Goal: Information Seeking & Learning: Learn about a topic

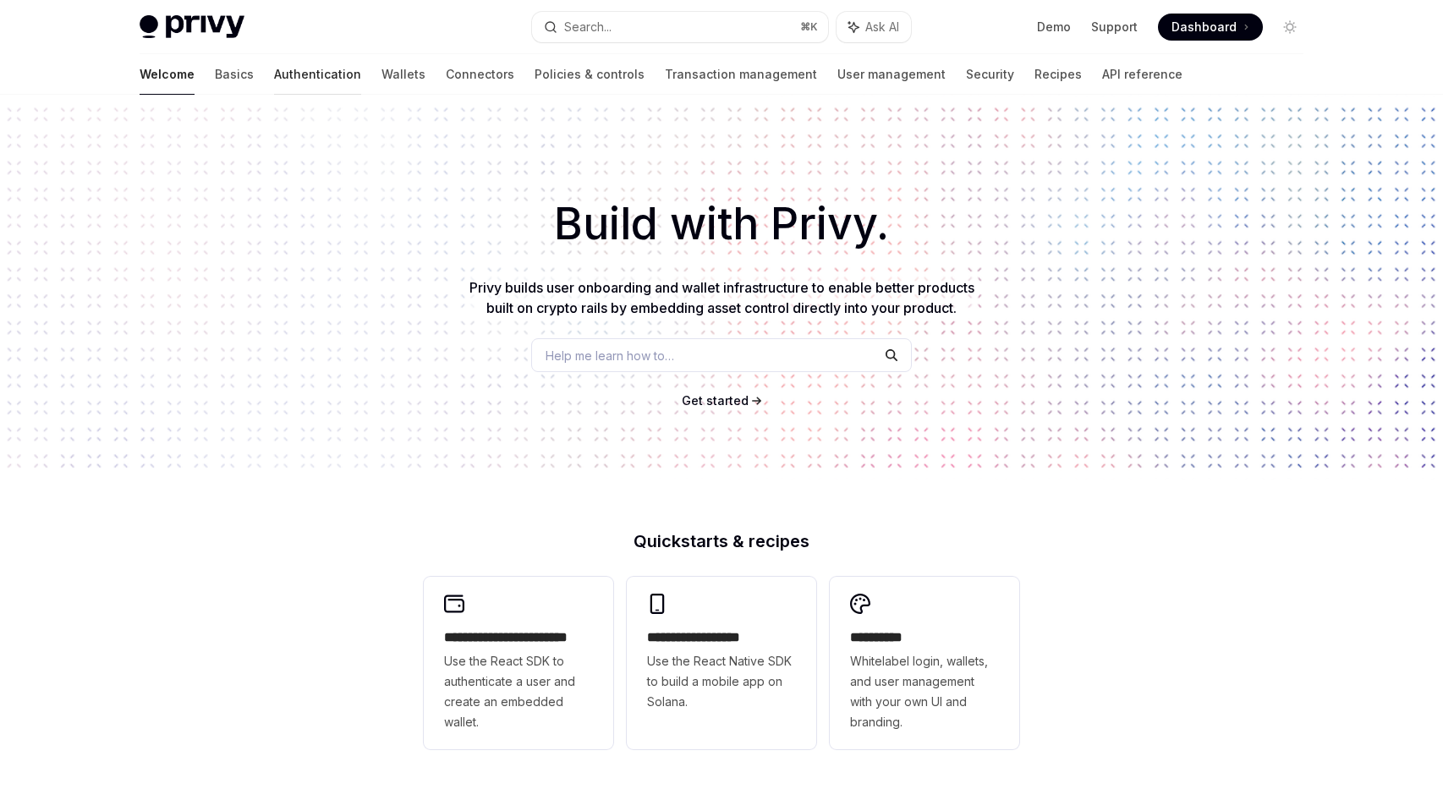
click at [274, 80] on link "Authentication" at bounding box center [317, 74] width 87 height 41
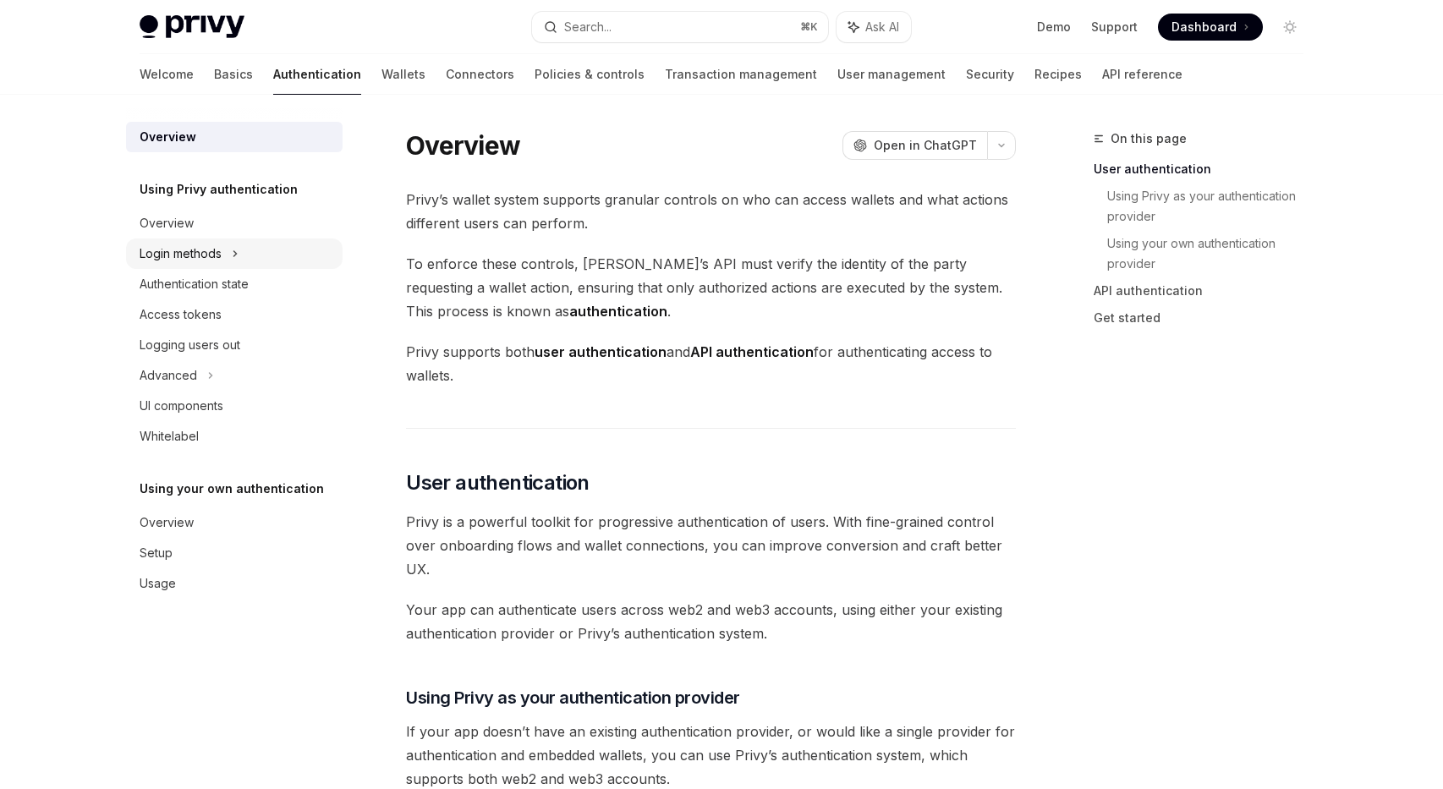
click at [201, 250] on div "Login methods" at bounding box center [181, 254] width 82 height 20
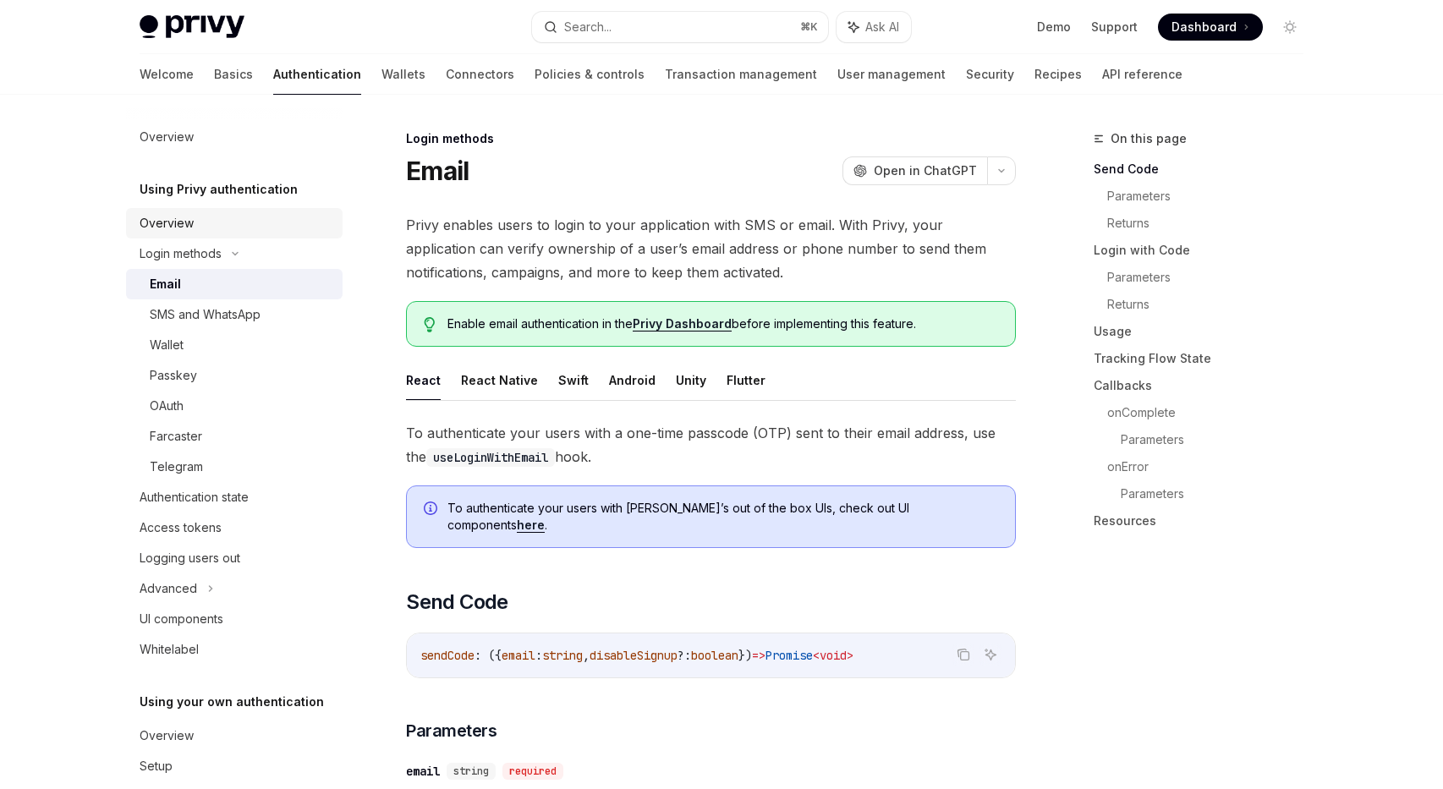
click at [182, 217] on div "Overview" at bounding box center [167, 223] width 54 height 20
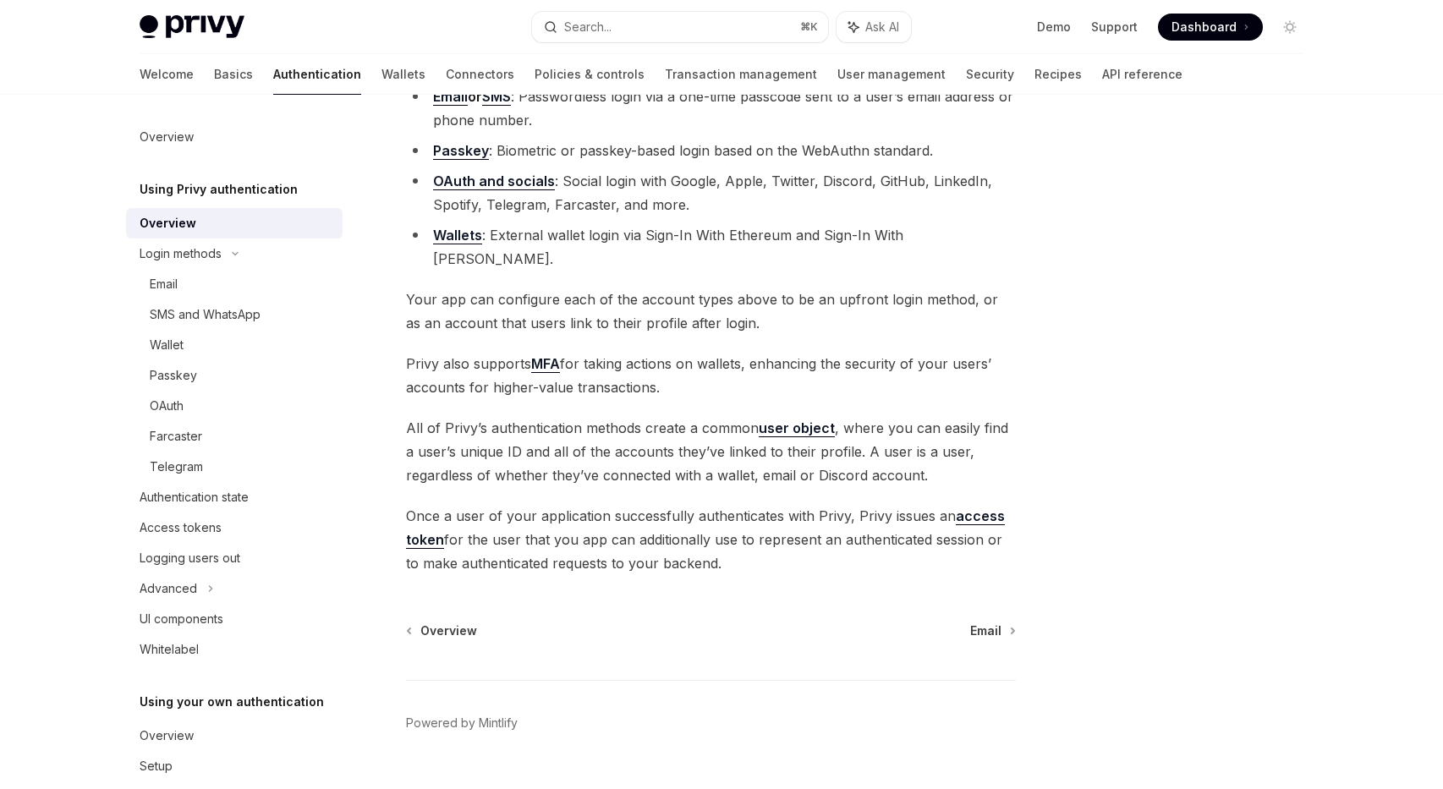
scroll to position [213, 0]
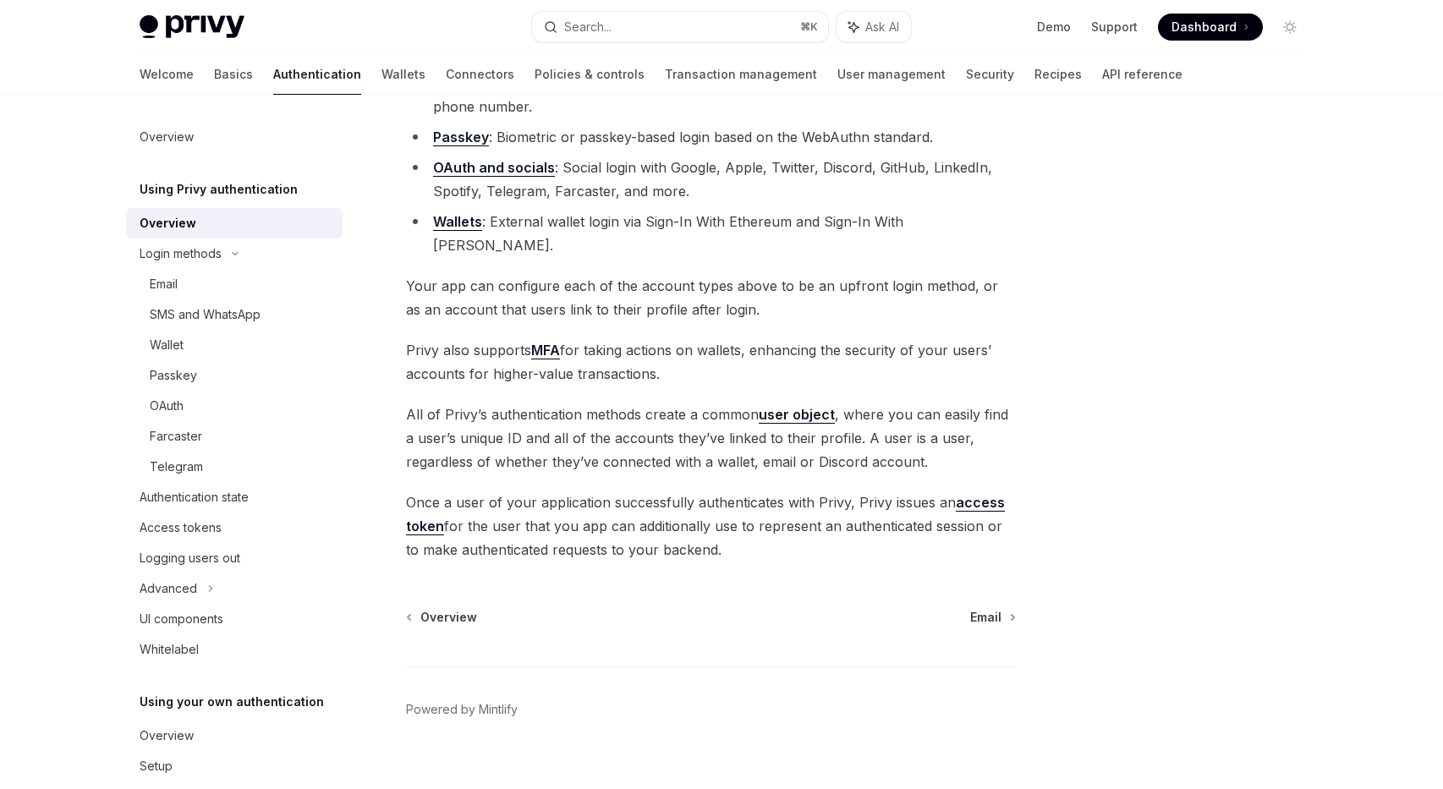
click at [166, 220] on div "Overview" at bounding box center [168, 223] width 57 height 20
type textarea "*"
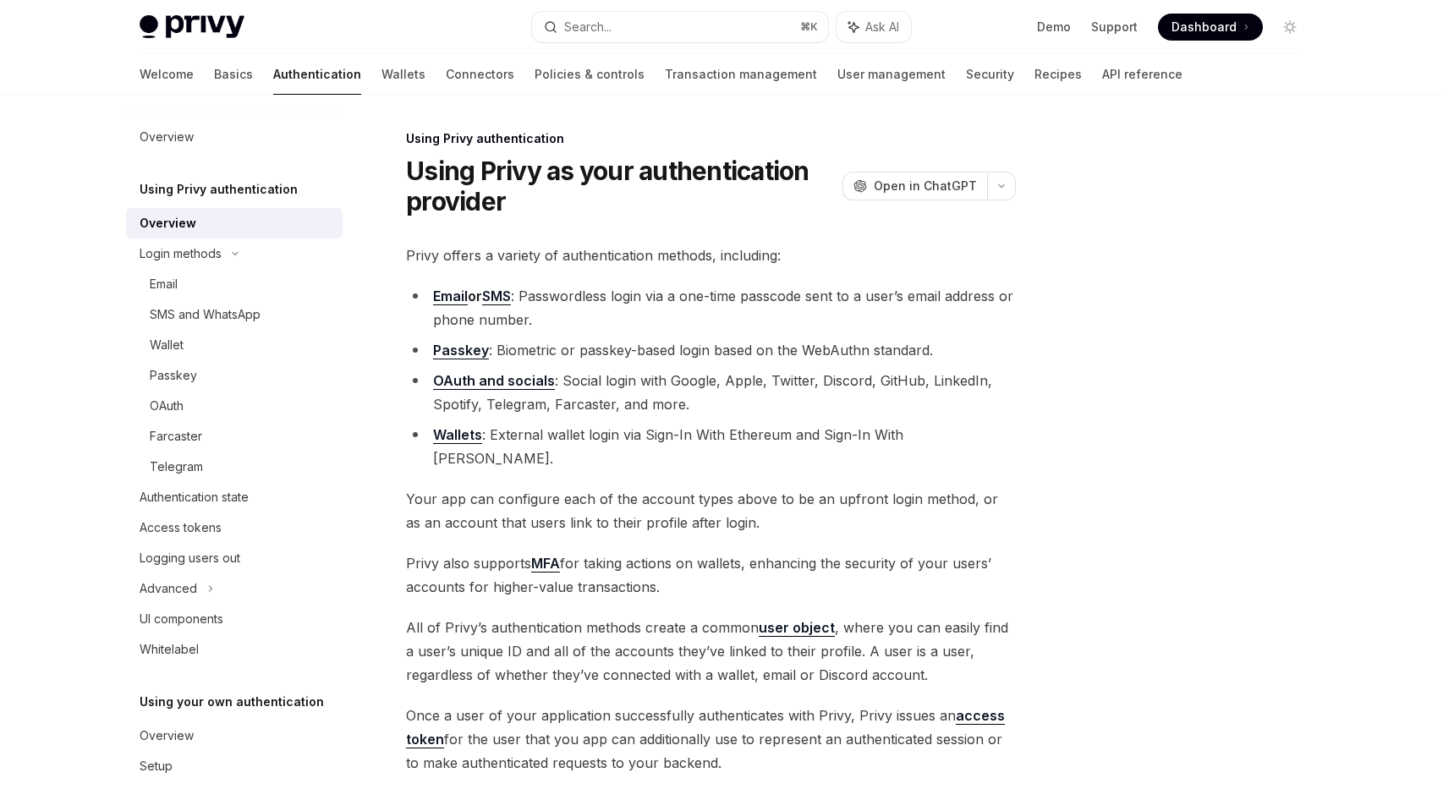
click at [177, 186] on h5 "Using Privy authentication" at bounding box center [219, 189] width 158 height 20
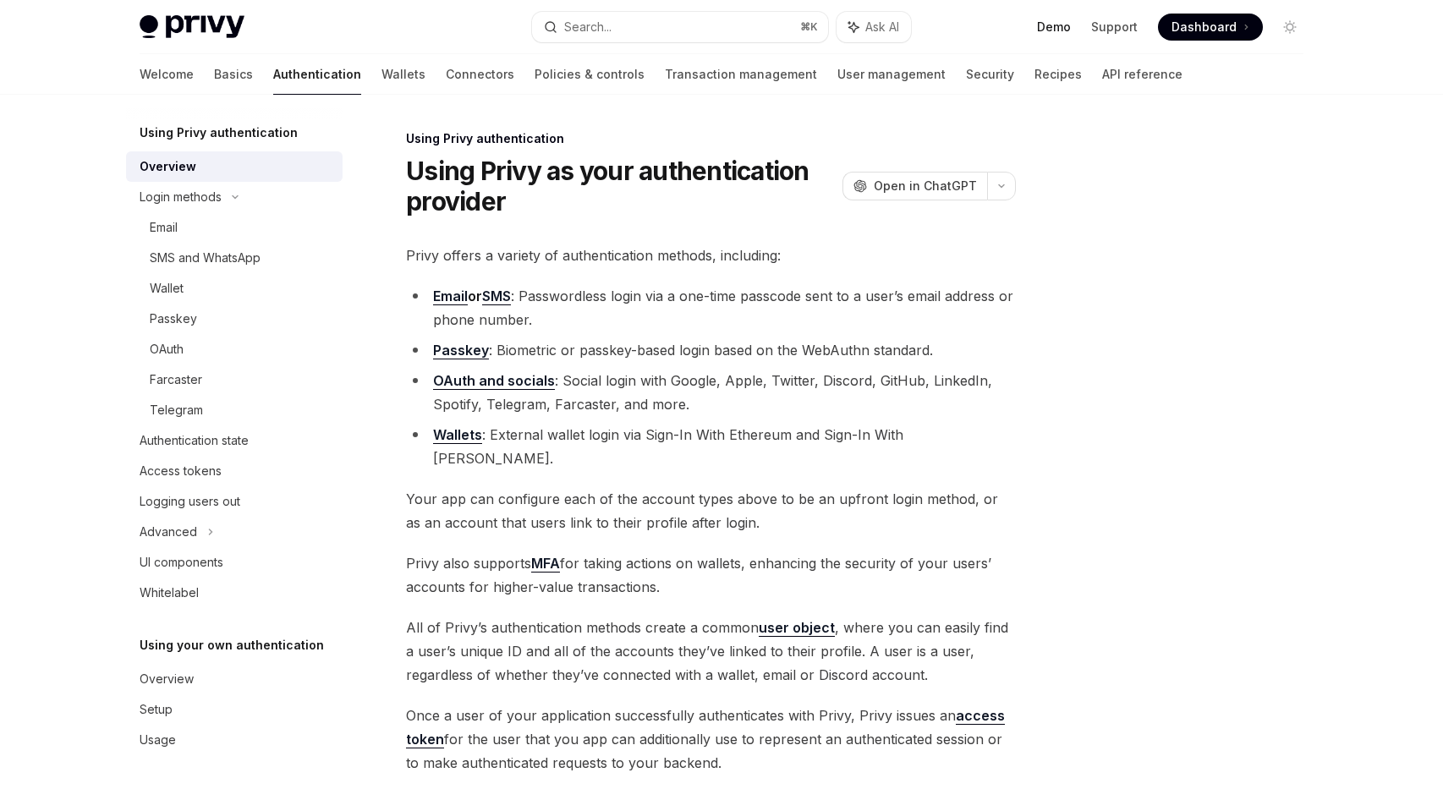
click at [1059, 27] on link "Demo" at bounding box center [1054, 27] width 34 height 17
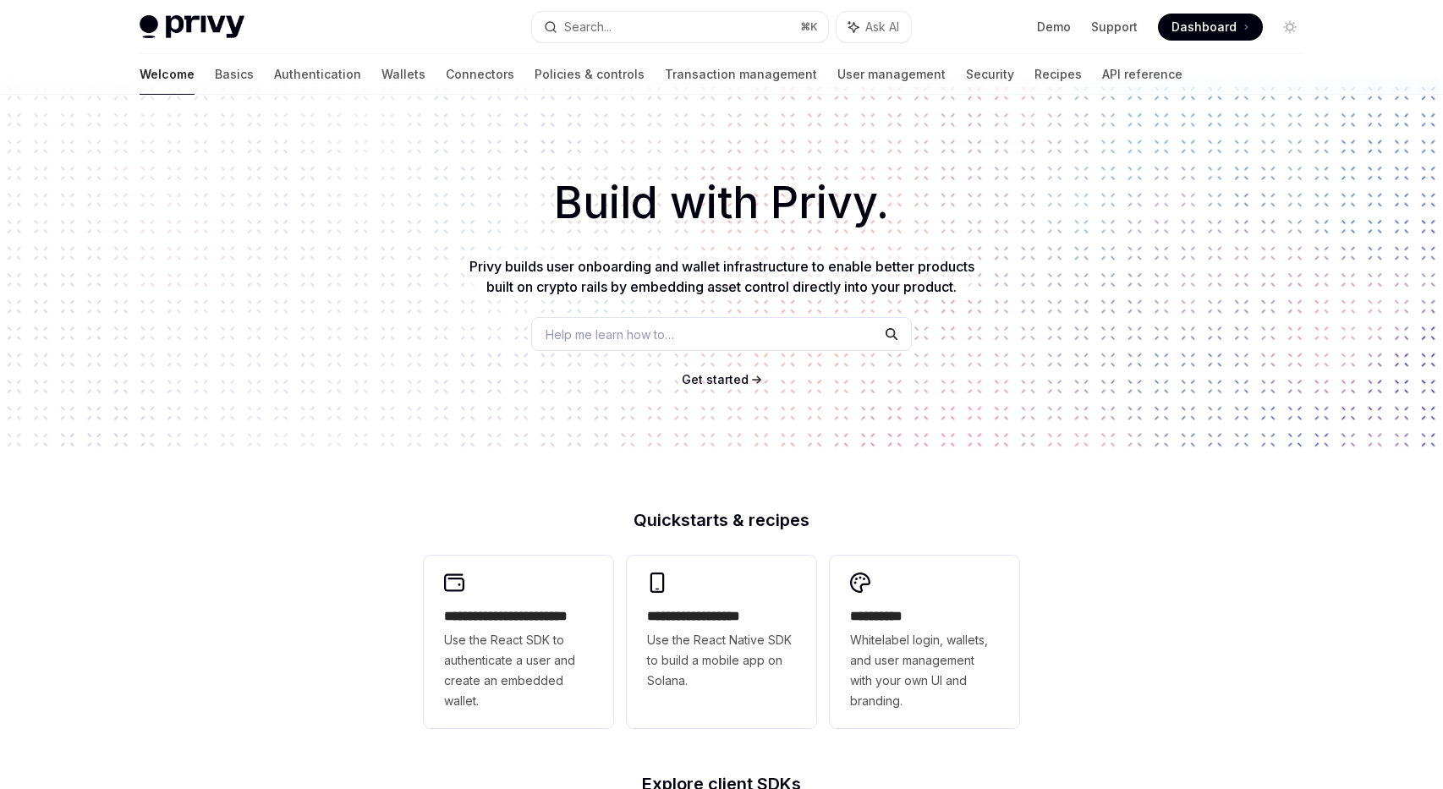
scroll to position [22, 0]
click at [700, 343] on div "Help me learn how to…" at bounding box center [721, 333] width 381 height 34
click at [735, 376] on span "Get started" at bounding box center [715, 378] width 67 height 14
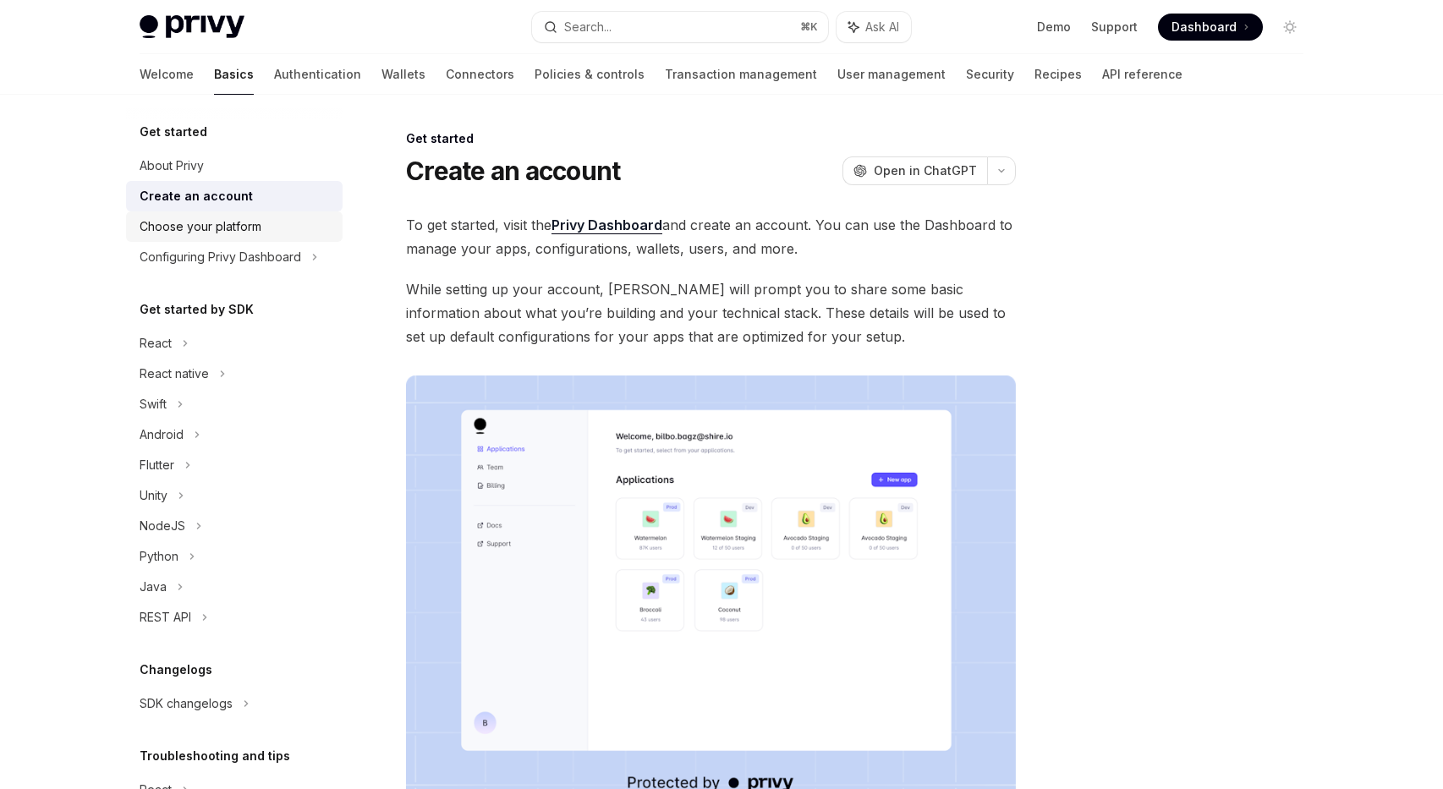
click at [280, 230] on div "Choose your platform" at bounding box center [236, 227] width 193 height 20
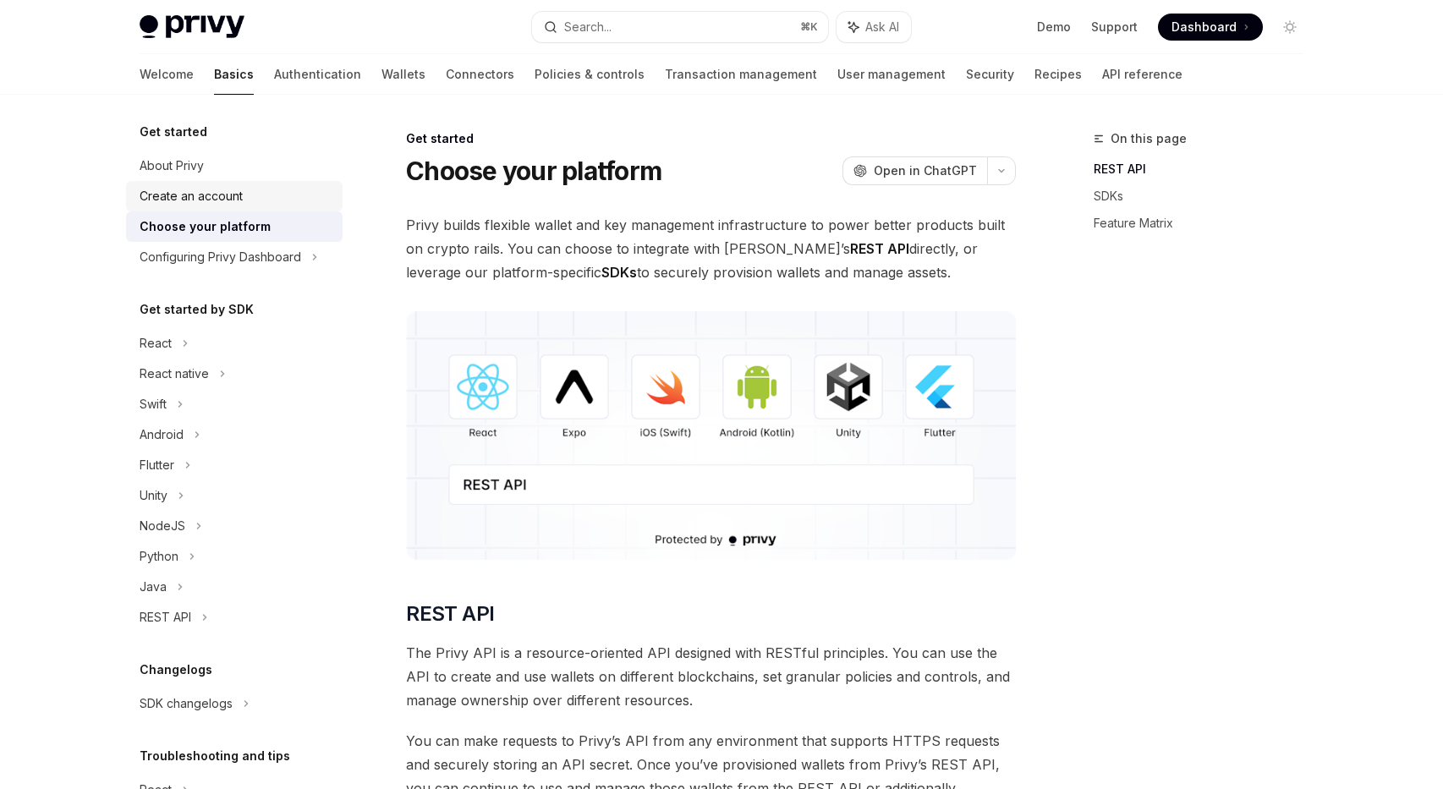
click at [268, 203] on div "Create an account" at bounding box center [236, 196] width 193 height 20
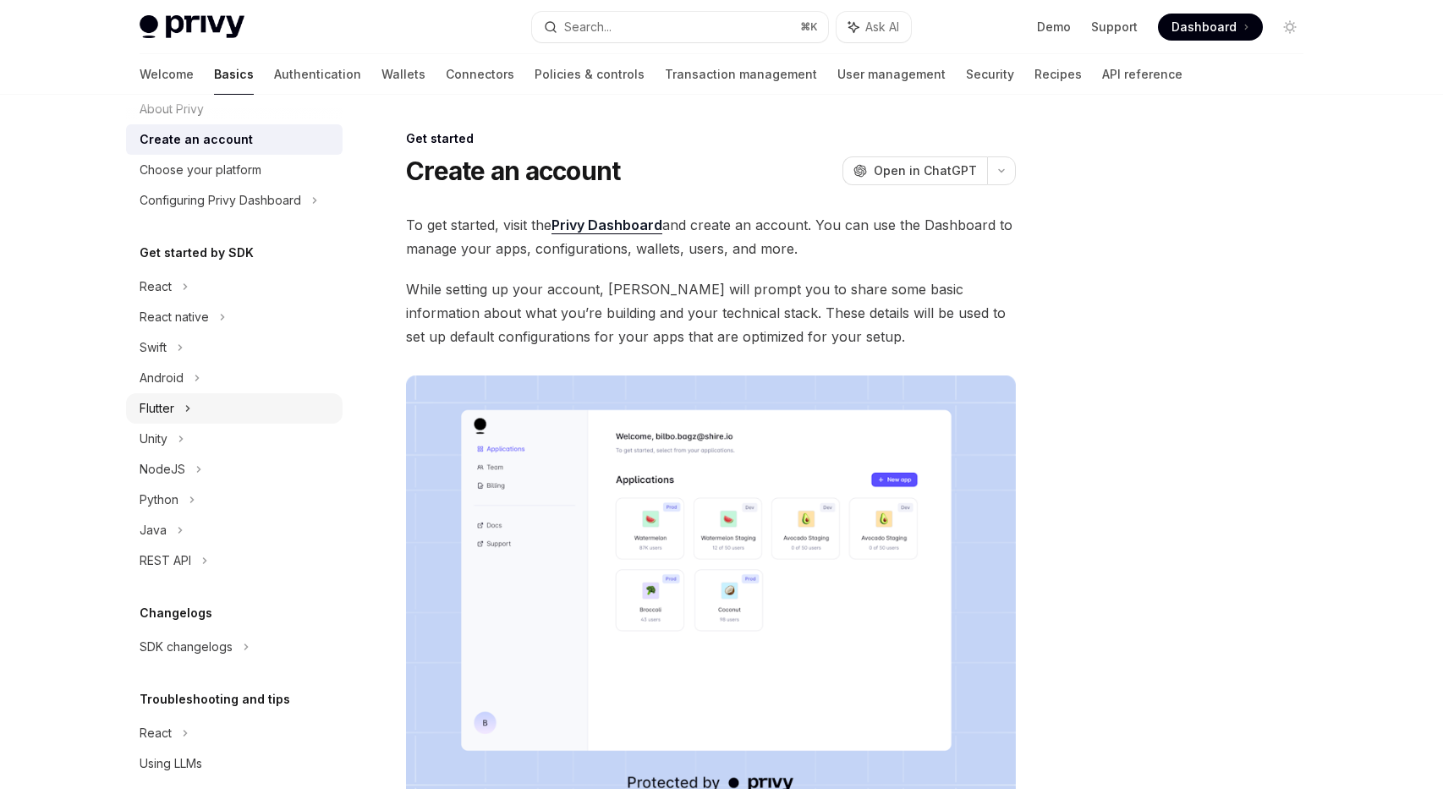
scroll to position [55, 0]
click at [189, 291] on div "React" at bounding box center [234, 288] width 217 height 30
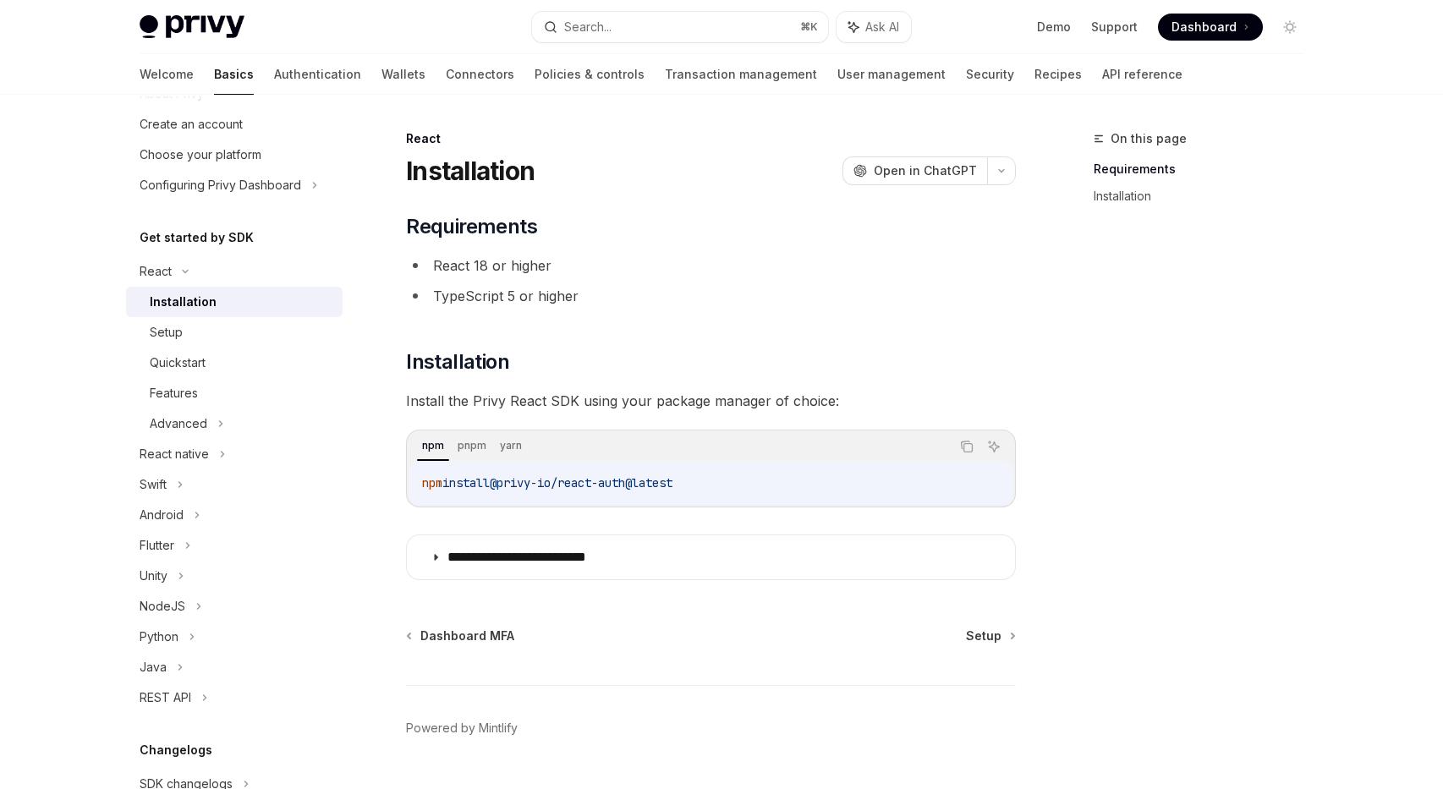
scroll to position [42, 0]
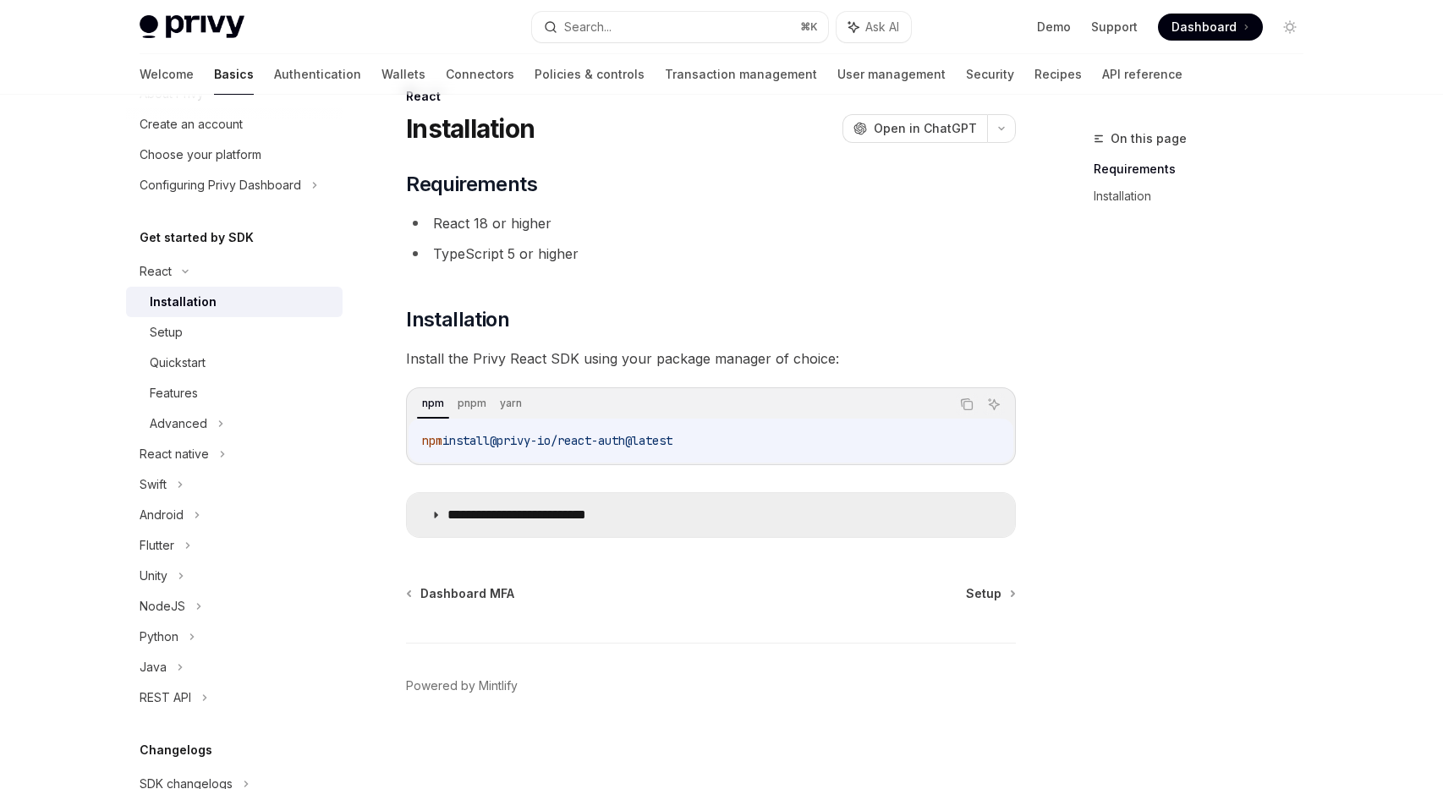
click at [475, 522] on p "**********" at bounding box center [543, 515] width 191 height 17
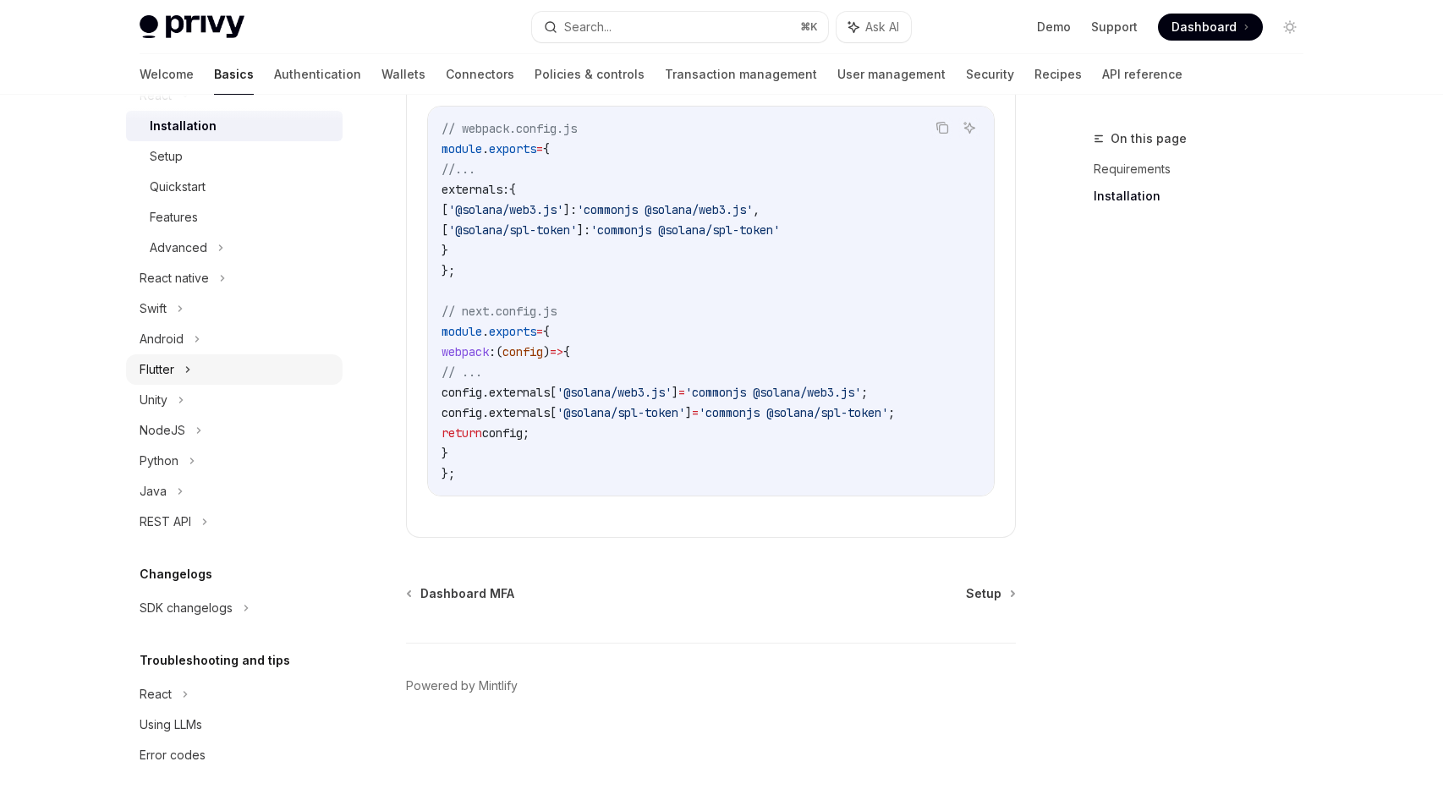
scroll to position [263, 0]
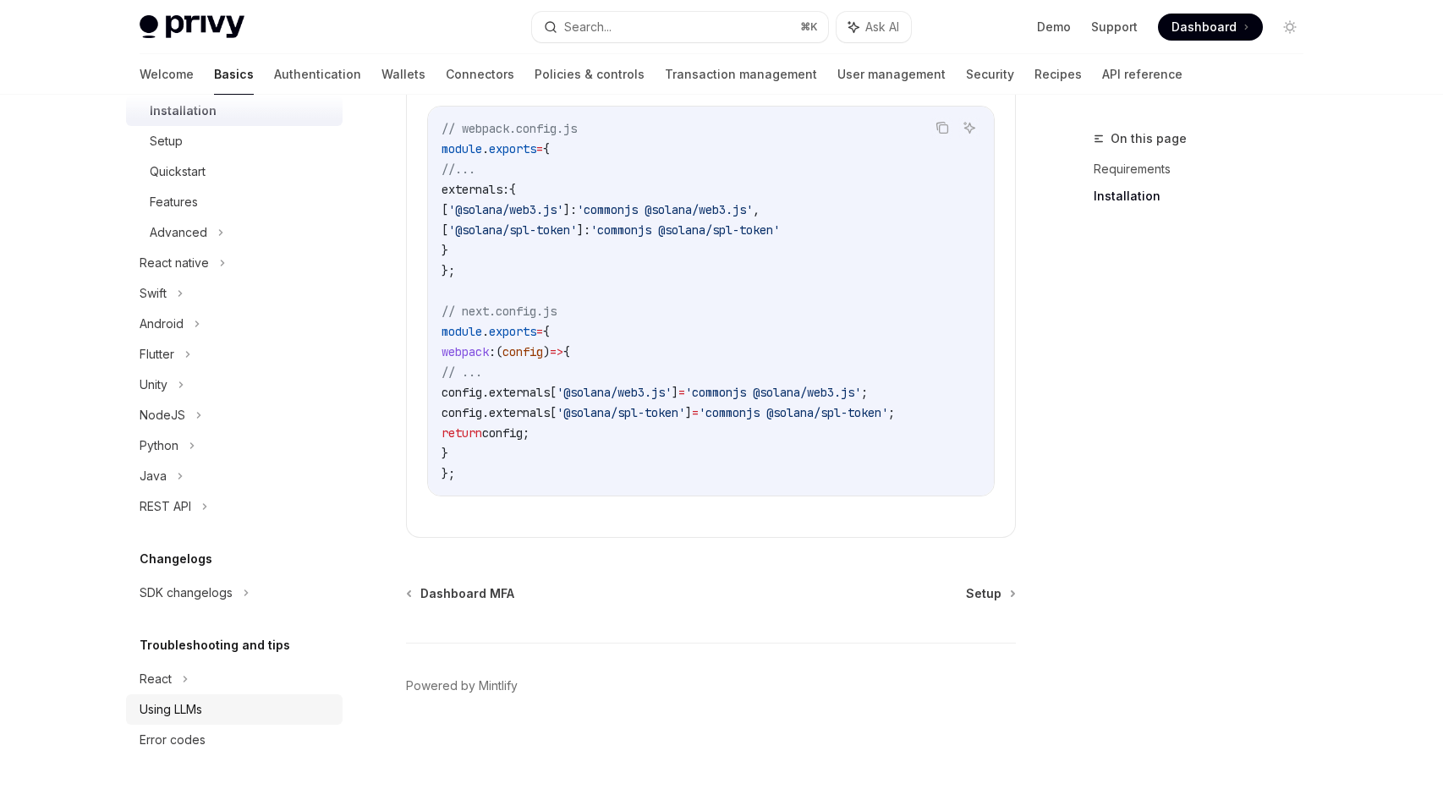
click at [171, 711] on div "Using LLMs" at bounding box center [171, 710] width 63 height 20
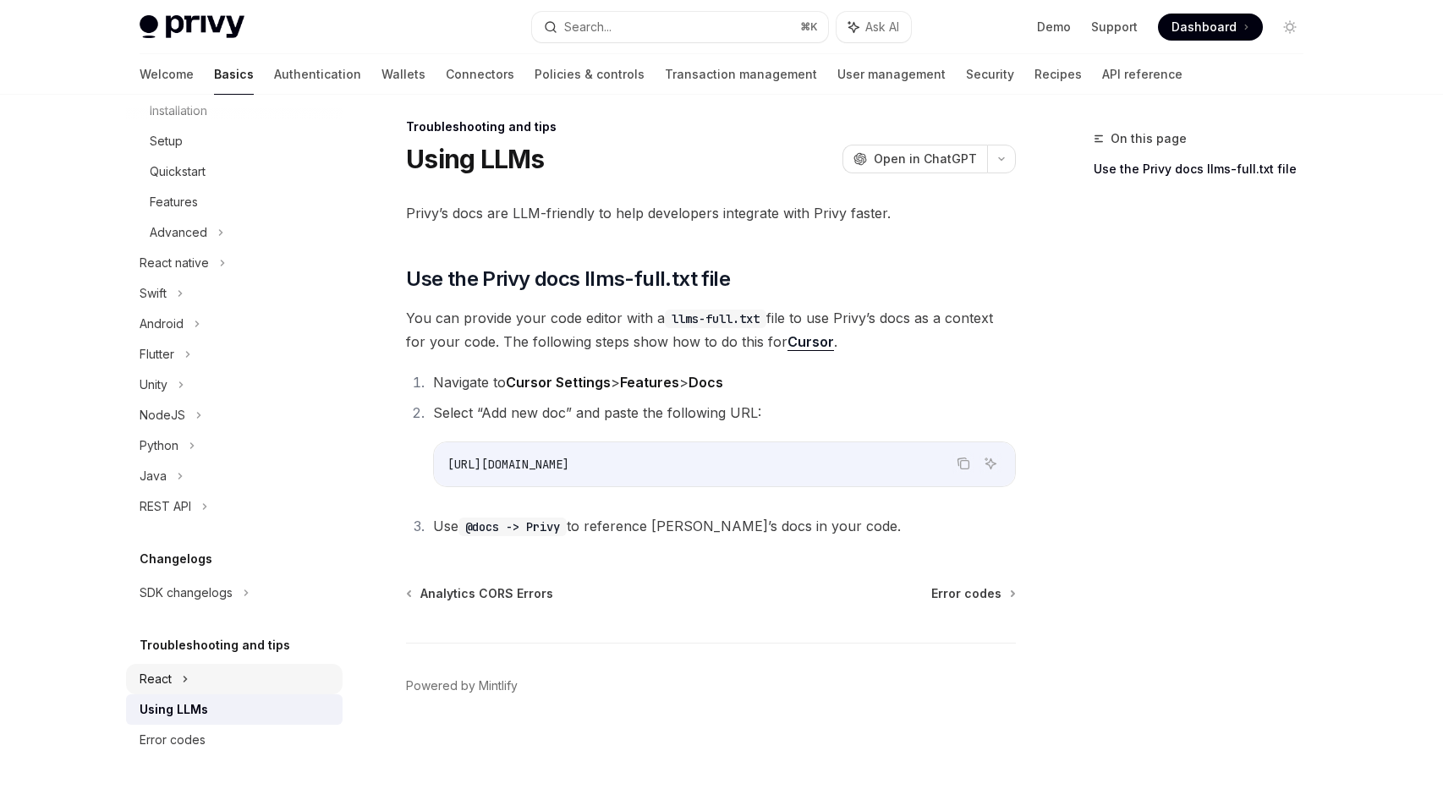
click at [167, 91] on div "React" at bounding box center [156, 80] width 32 height 20
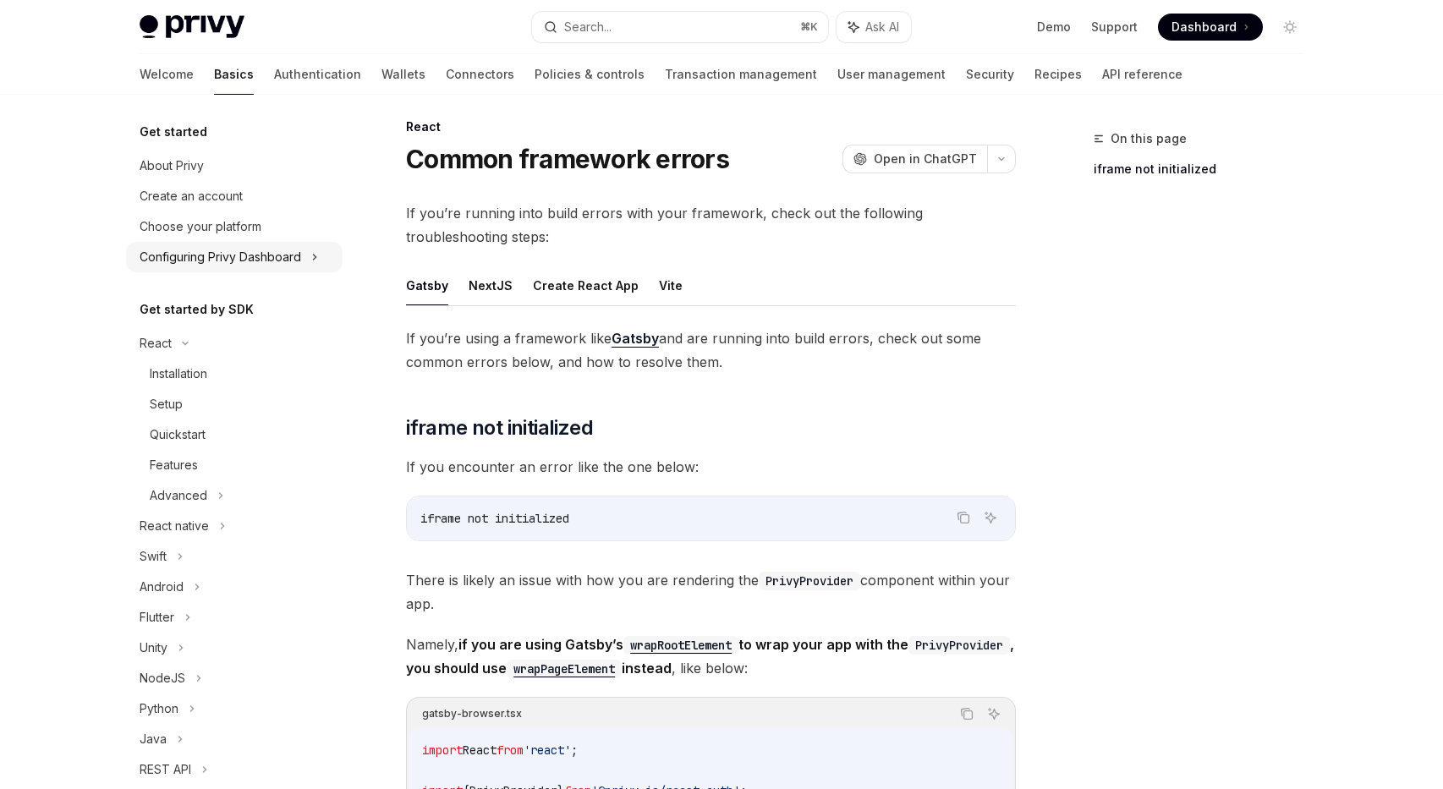
click at [206, 261] on div "Configuring Privy Dashboard" at bounding box center [221, 257] width 162 height 20
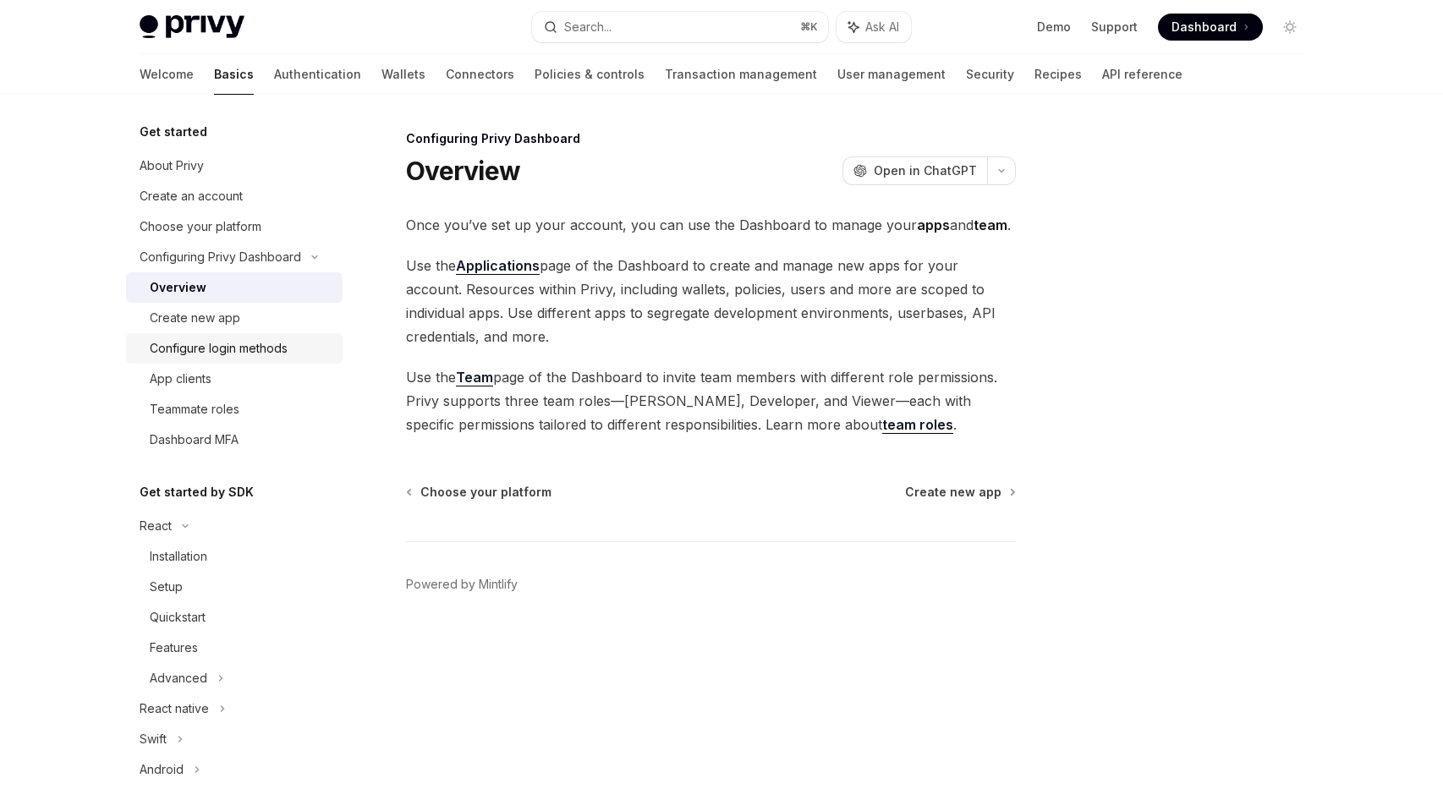
click at [195, 335] on link "Configure login methods" at bounding box center [234, 348] width 217 height 30
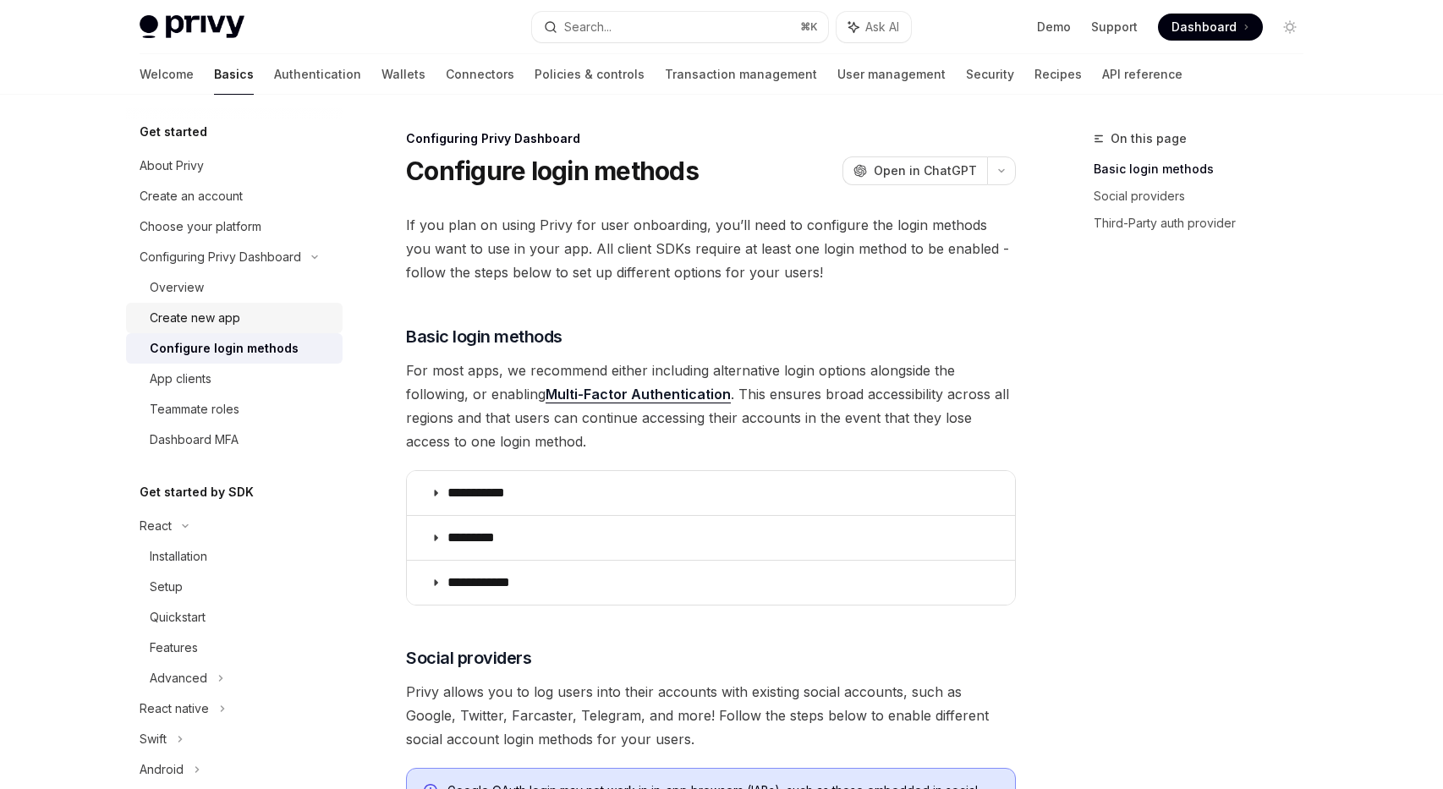
click at [195, 324] on div "Create new app" at bounding box center [195, 318] width 91 height 20
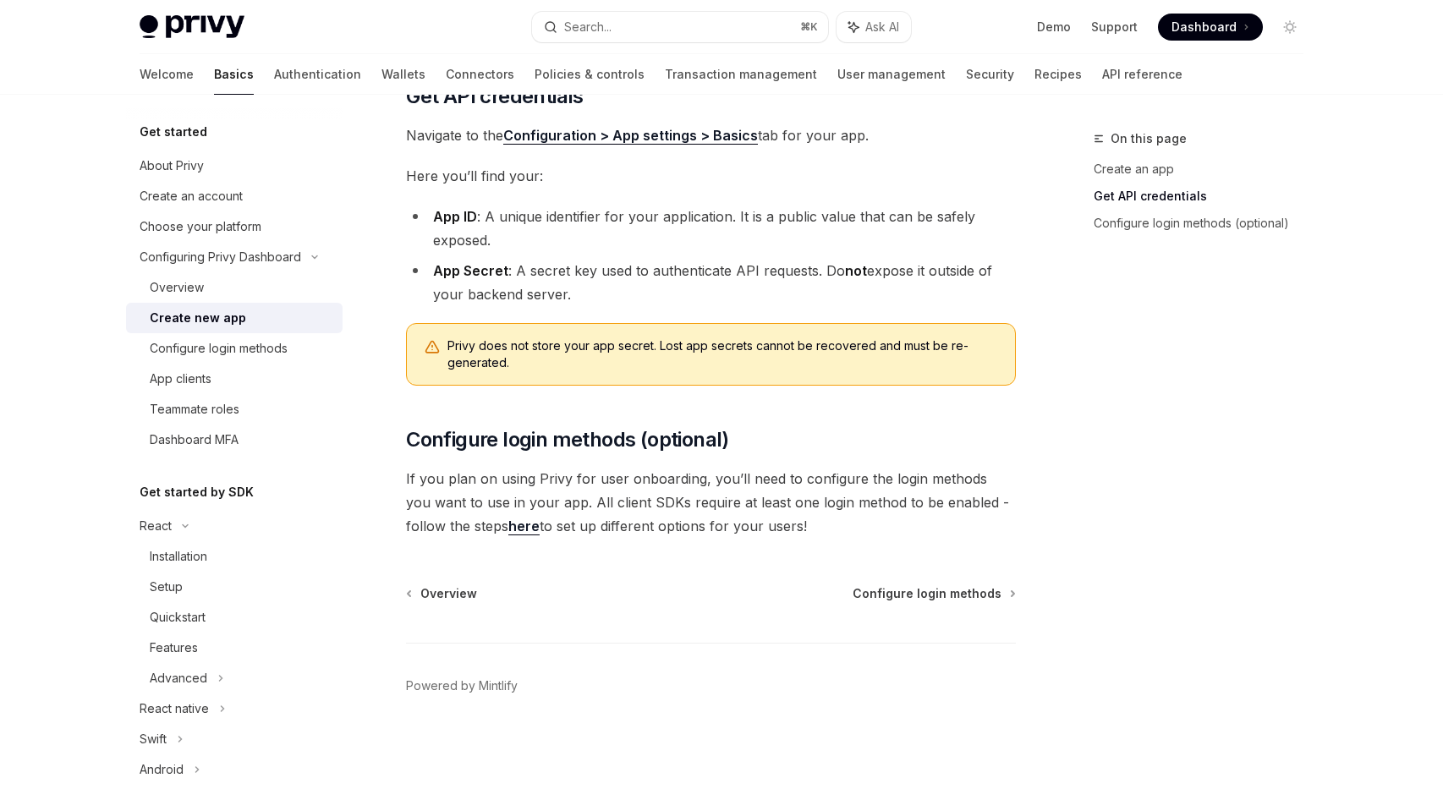
scroll to position [381, 0]
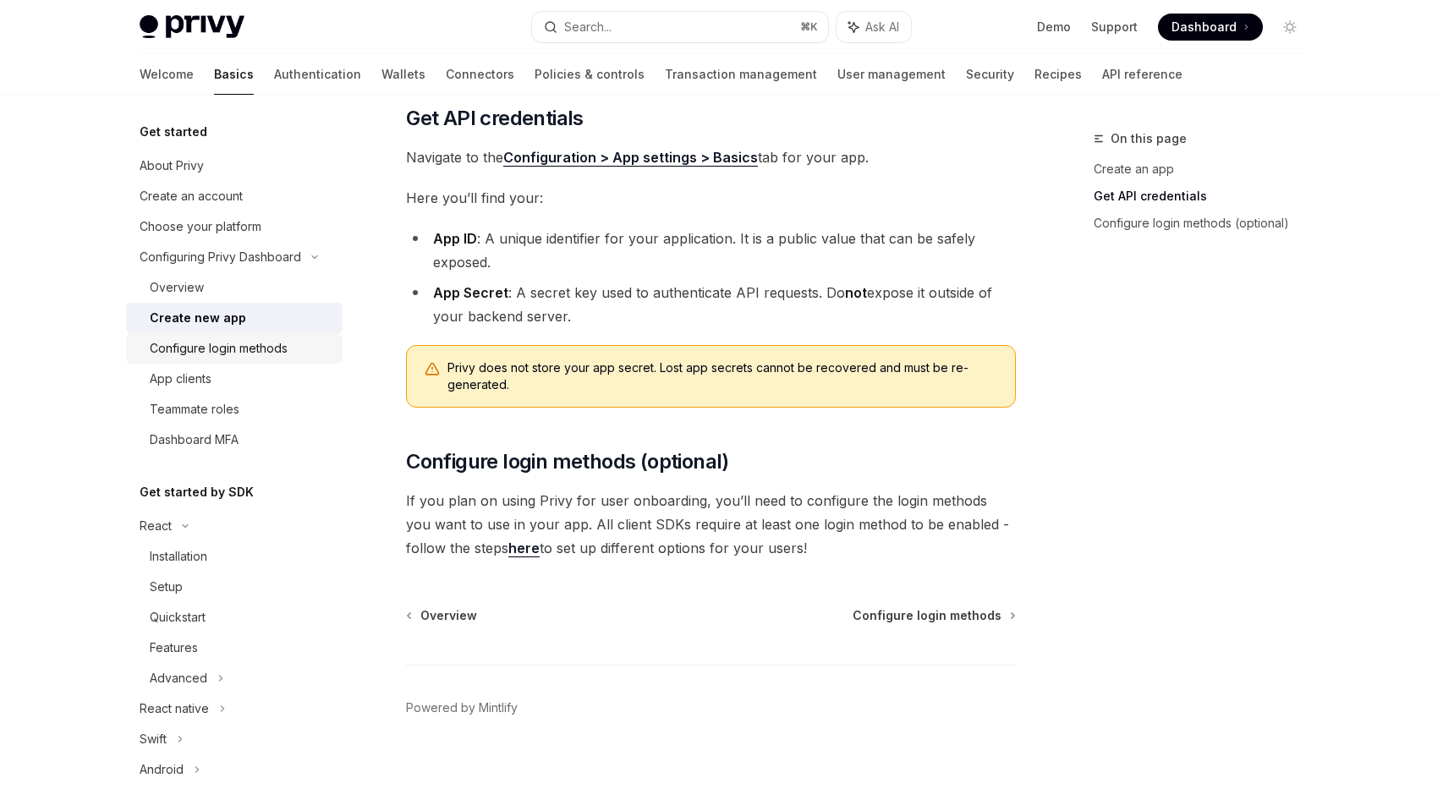
click at [254, 354] on div "Configure login methods" at bounding box center [219, 348] width 138 height 20
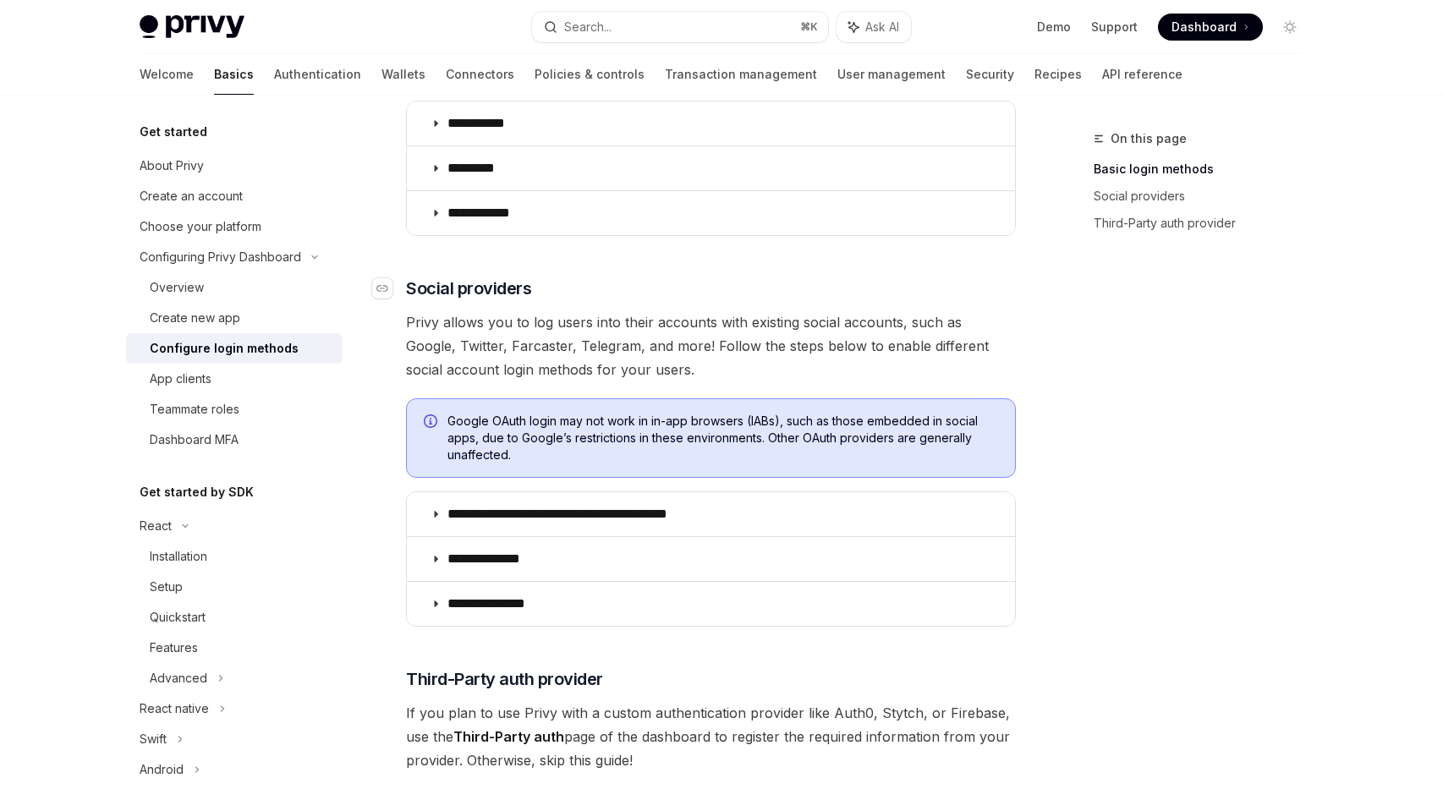
scroll to position [832, 0]
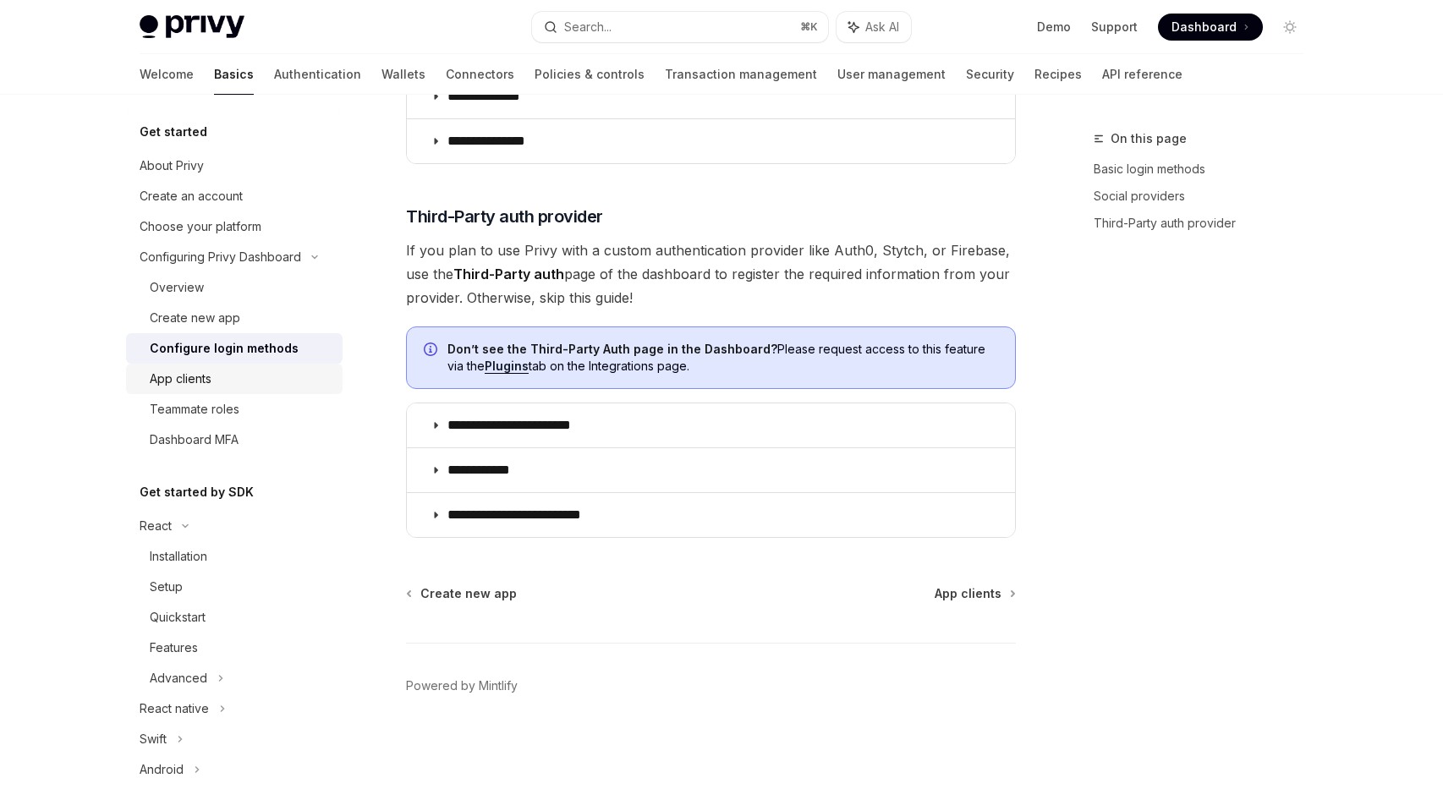
click at [178, 385] on div "App clients" at bounding box center [181, 379] width 62 height 20
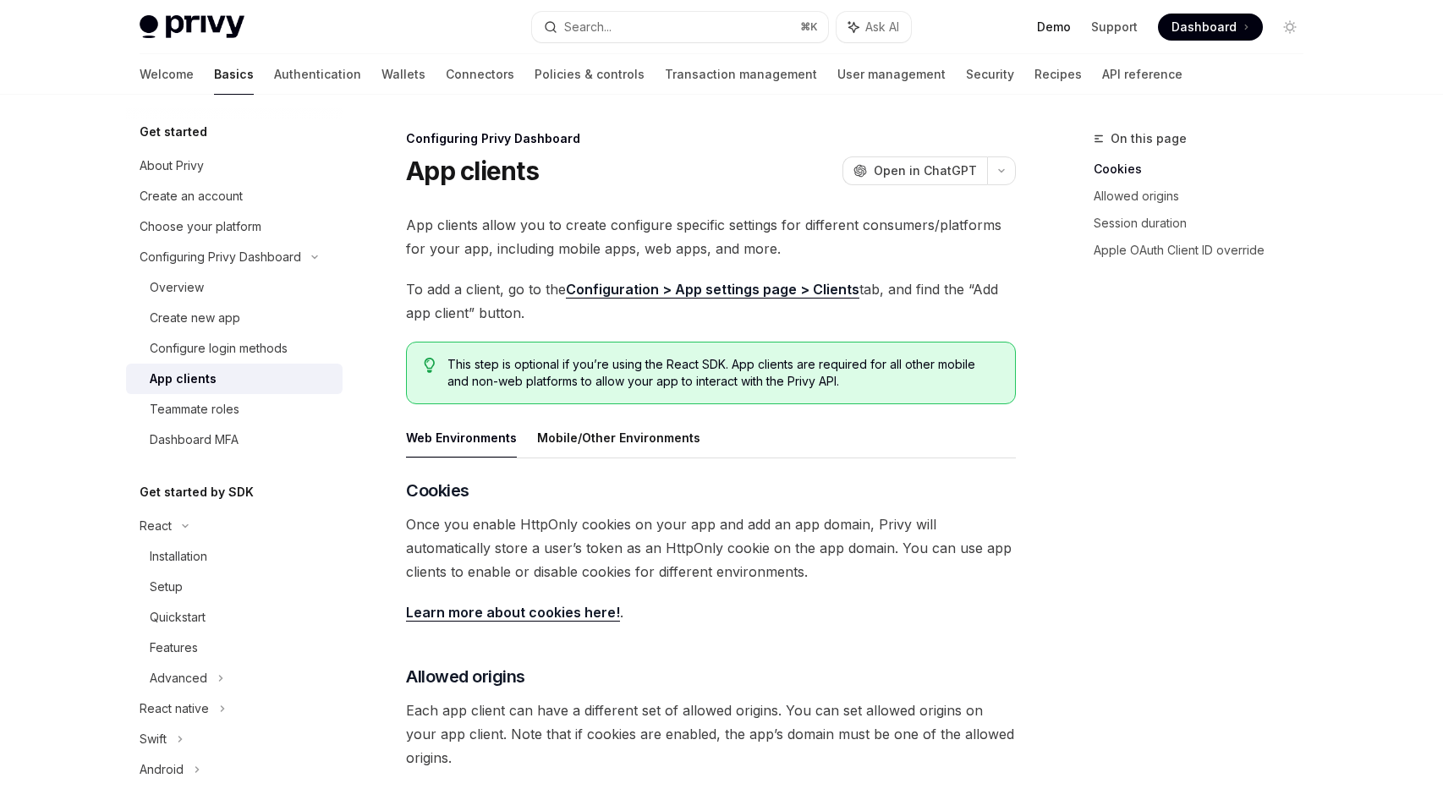
click at [1060, 27] on link "Demo" at bounding box center [1054, 27] width 34 height 17
click at [274, 71] on link "Authentication" at bounding box center [317, 74] width 87 height 41
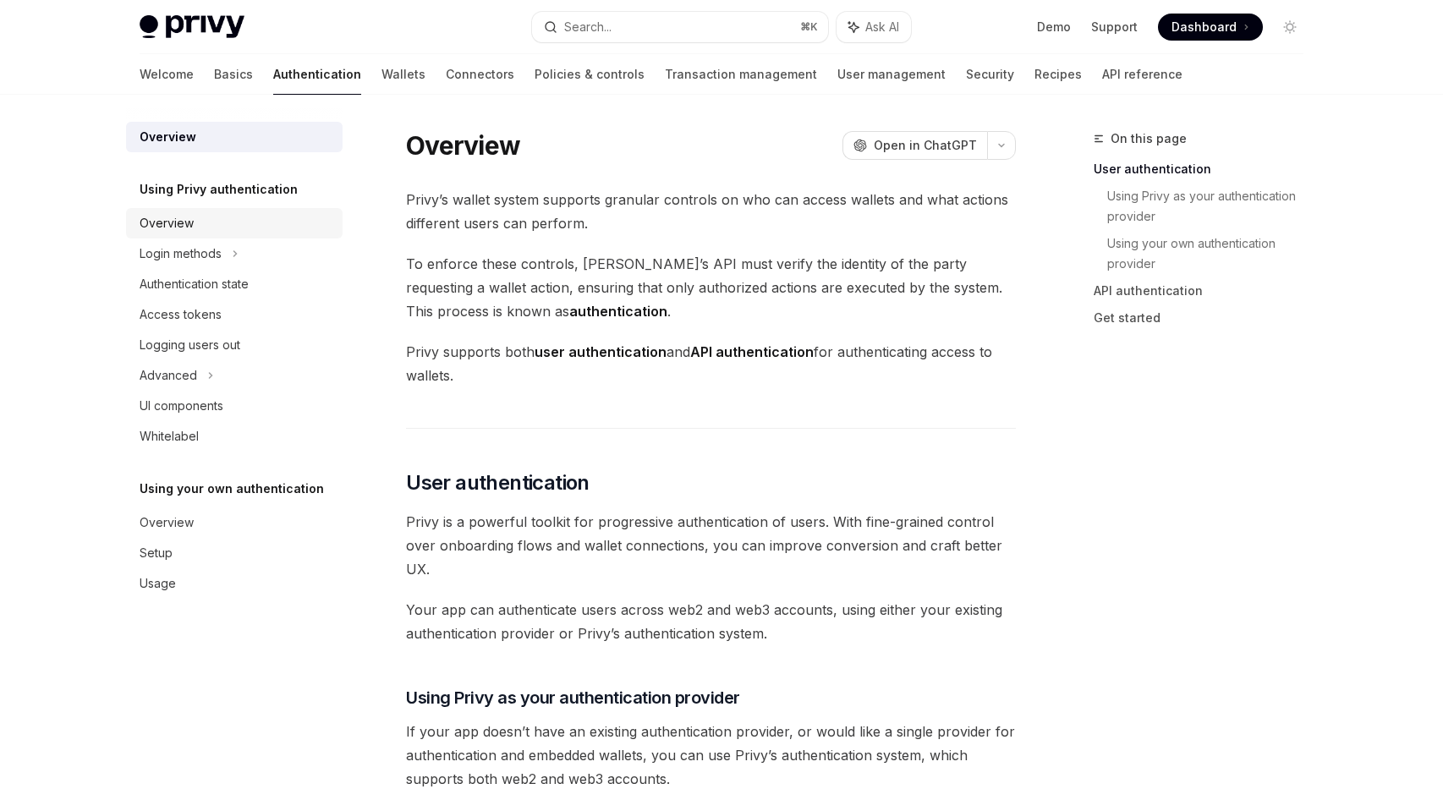
click at [155, 225] on div "Overview" at bounding box center [167, 223] width 54 height 20
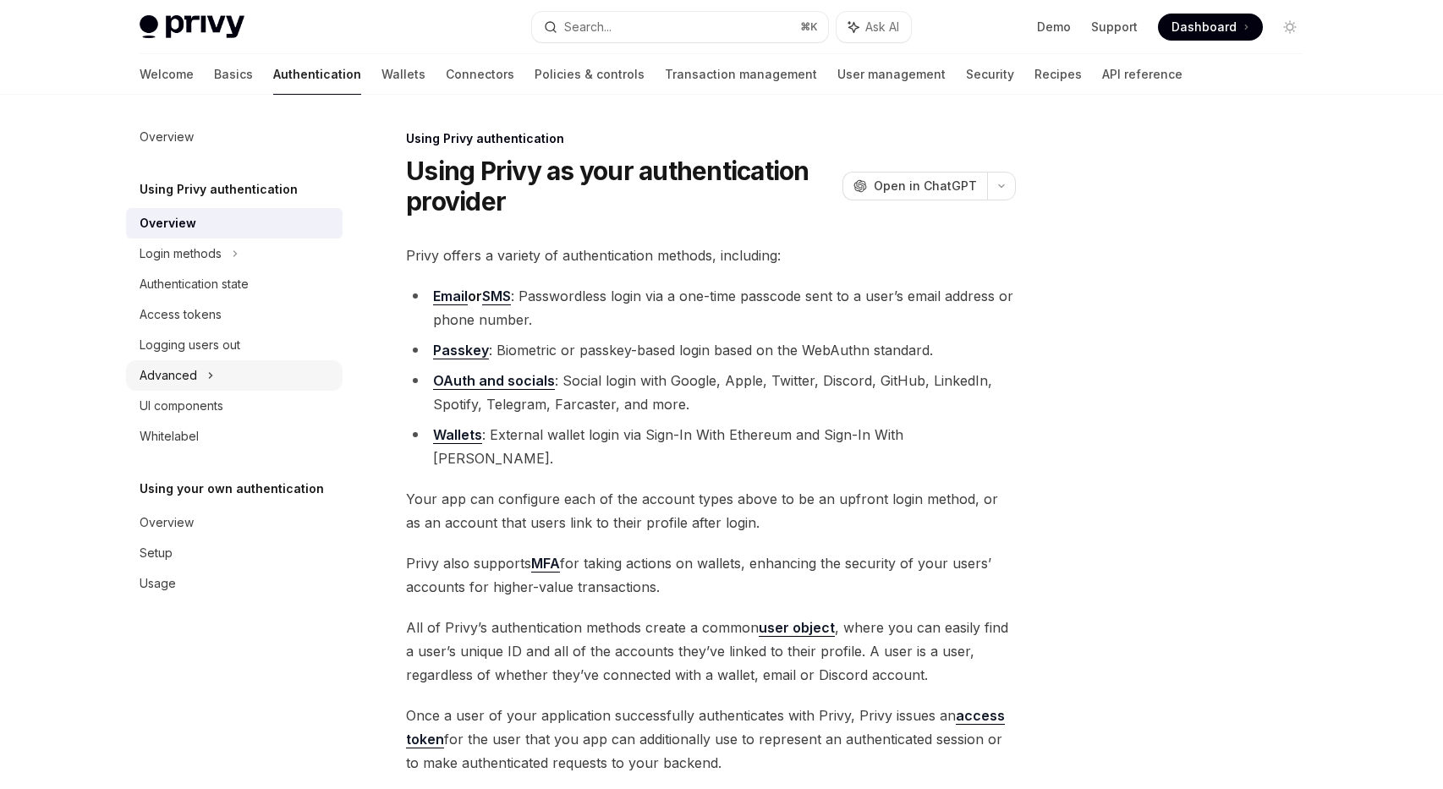
click at [193, 383] on div "Advanced" at bounding box center [169, 375] width 58 height 20
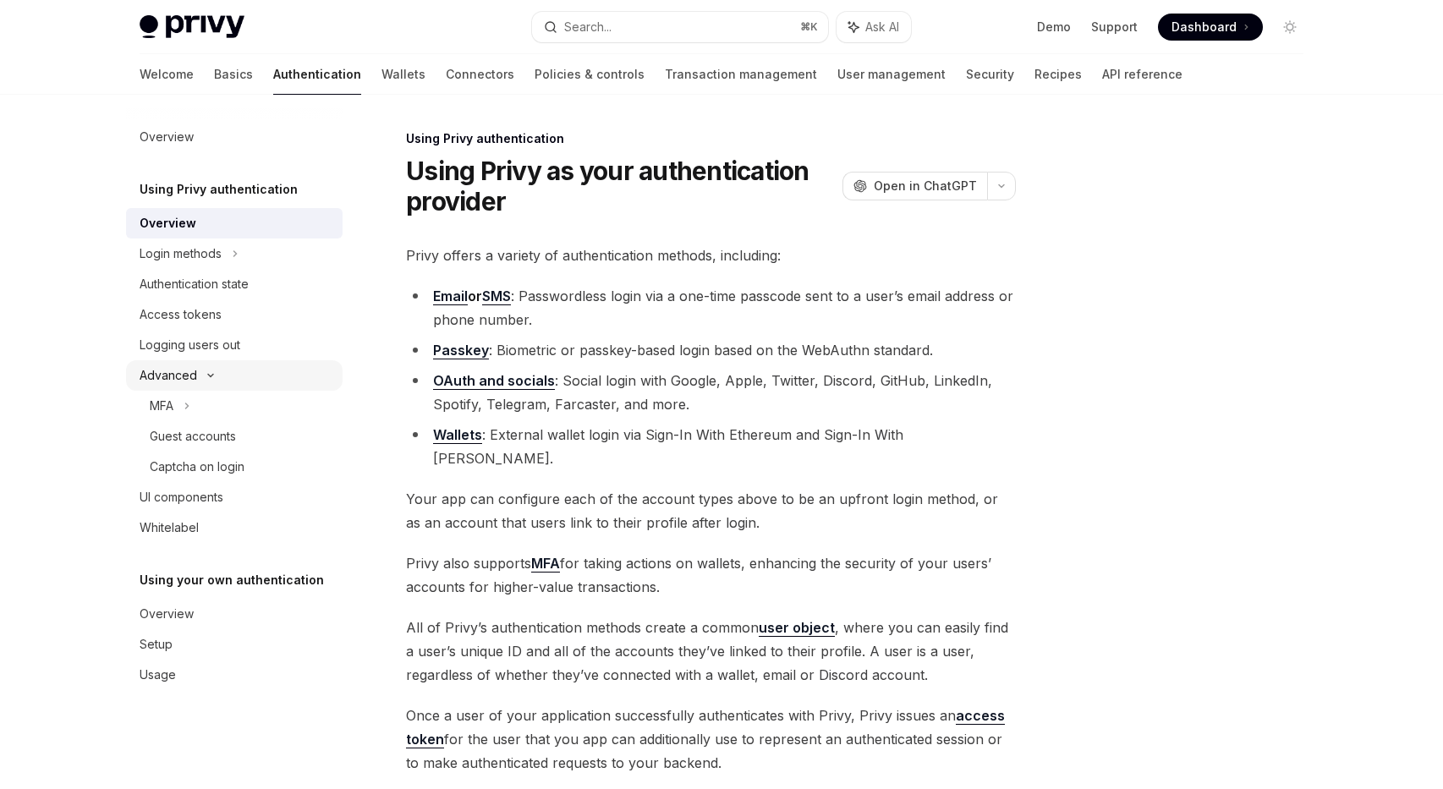
click at [193, 383] on div "Advanced" at bounding box center [169, 375] width 58 height 20
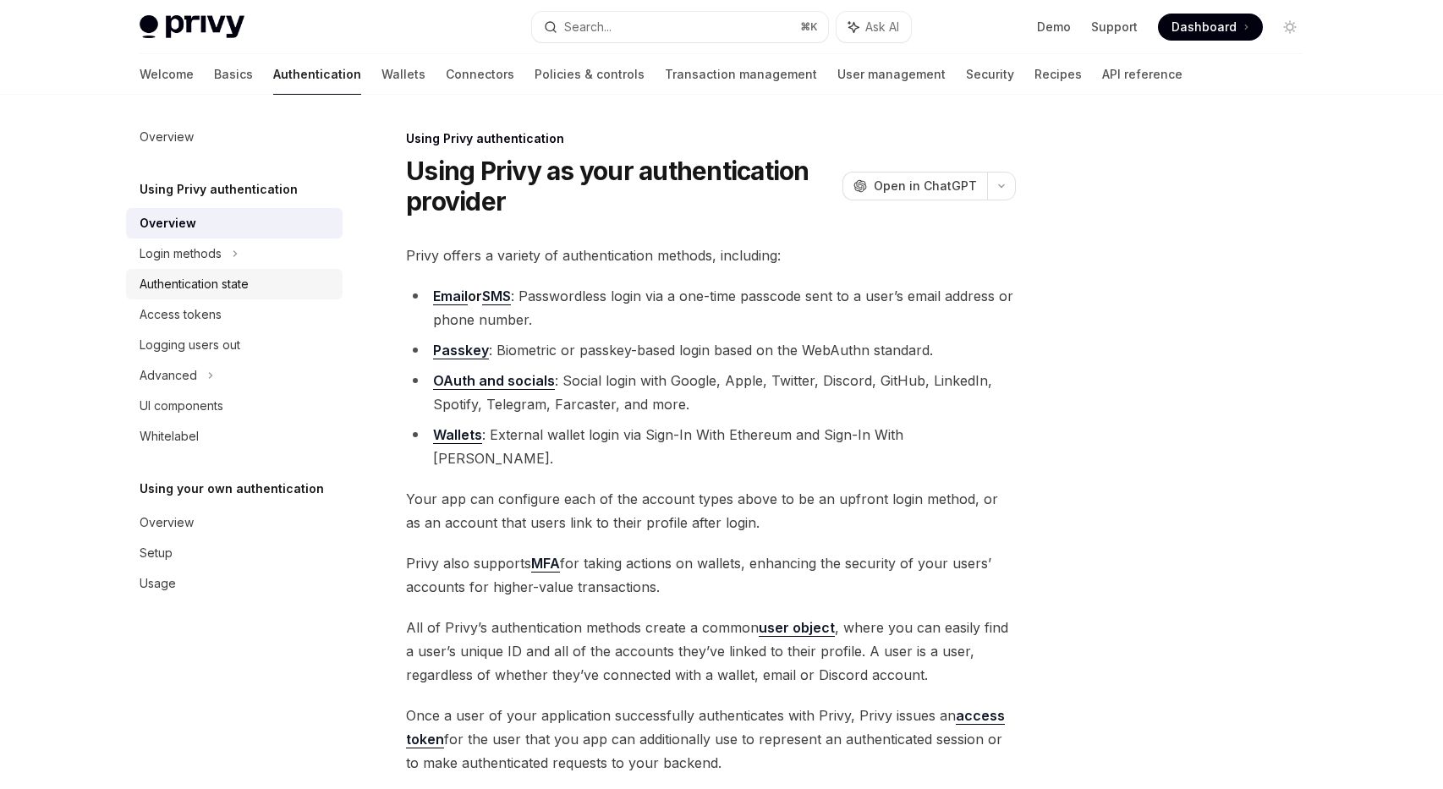
click at [216, 281] on div "Authentication state" at bounding box center [194, 284] width 109 height 20
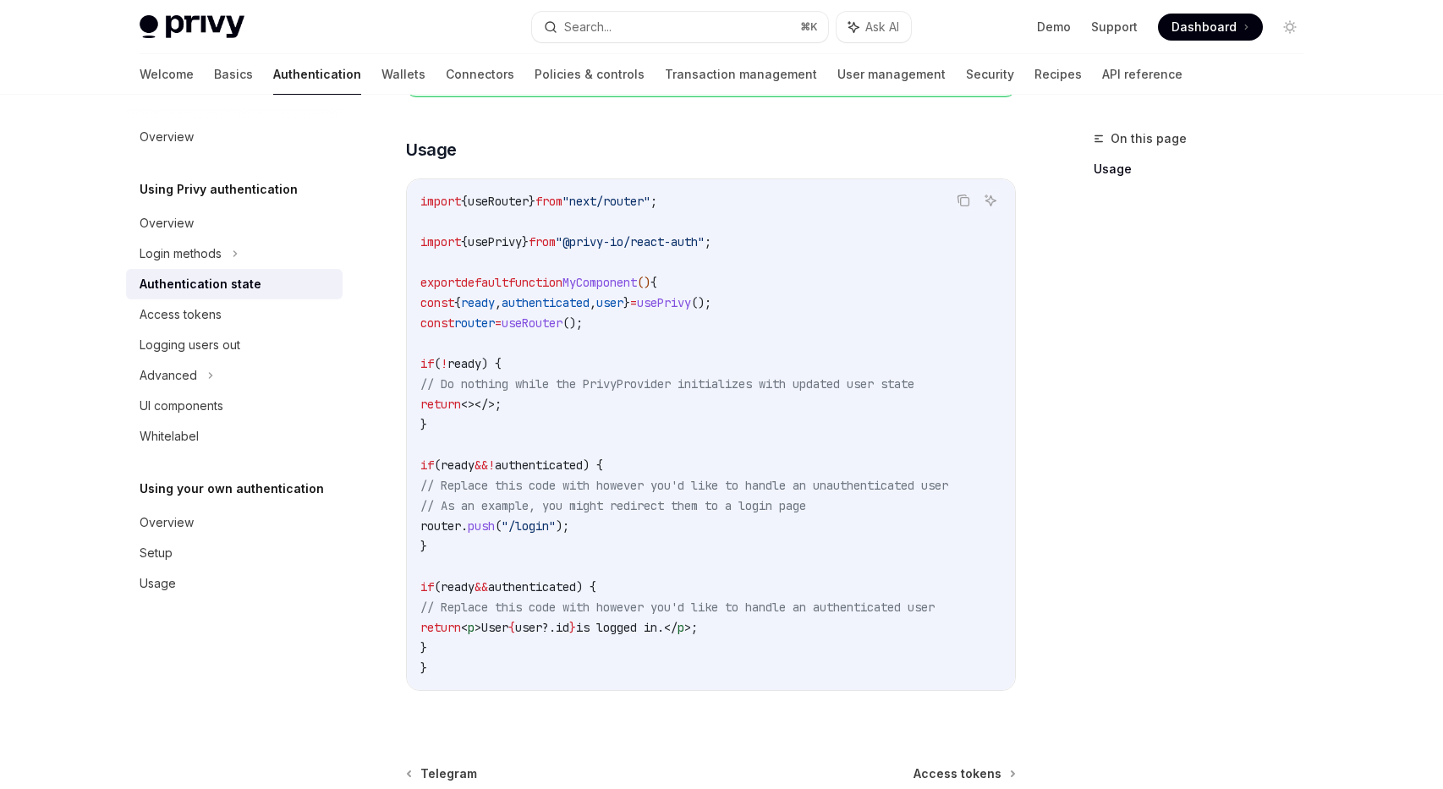
scroll to position [431, 0]
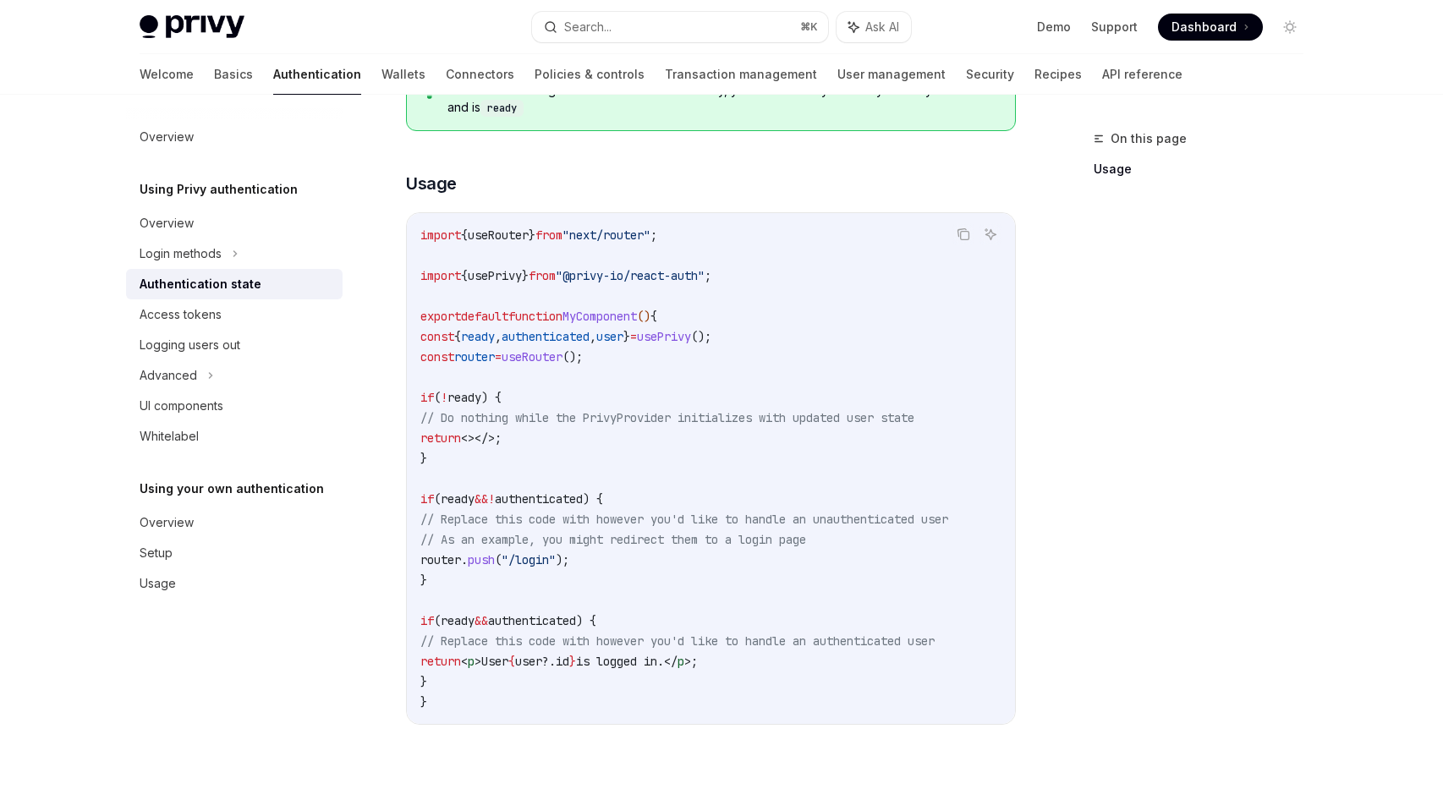
click at [0, 332] on div "Privy Docs home page Search... ⌘ K Ask AI Demo Support Dashboard Dashboard Sear…" at bounding box center [721, 286] width 1443 height 1435
click at [382, 55] on link "Wallets" at bounding box center [404, 74] width 44 height 41
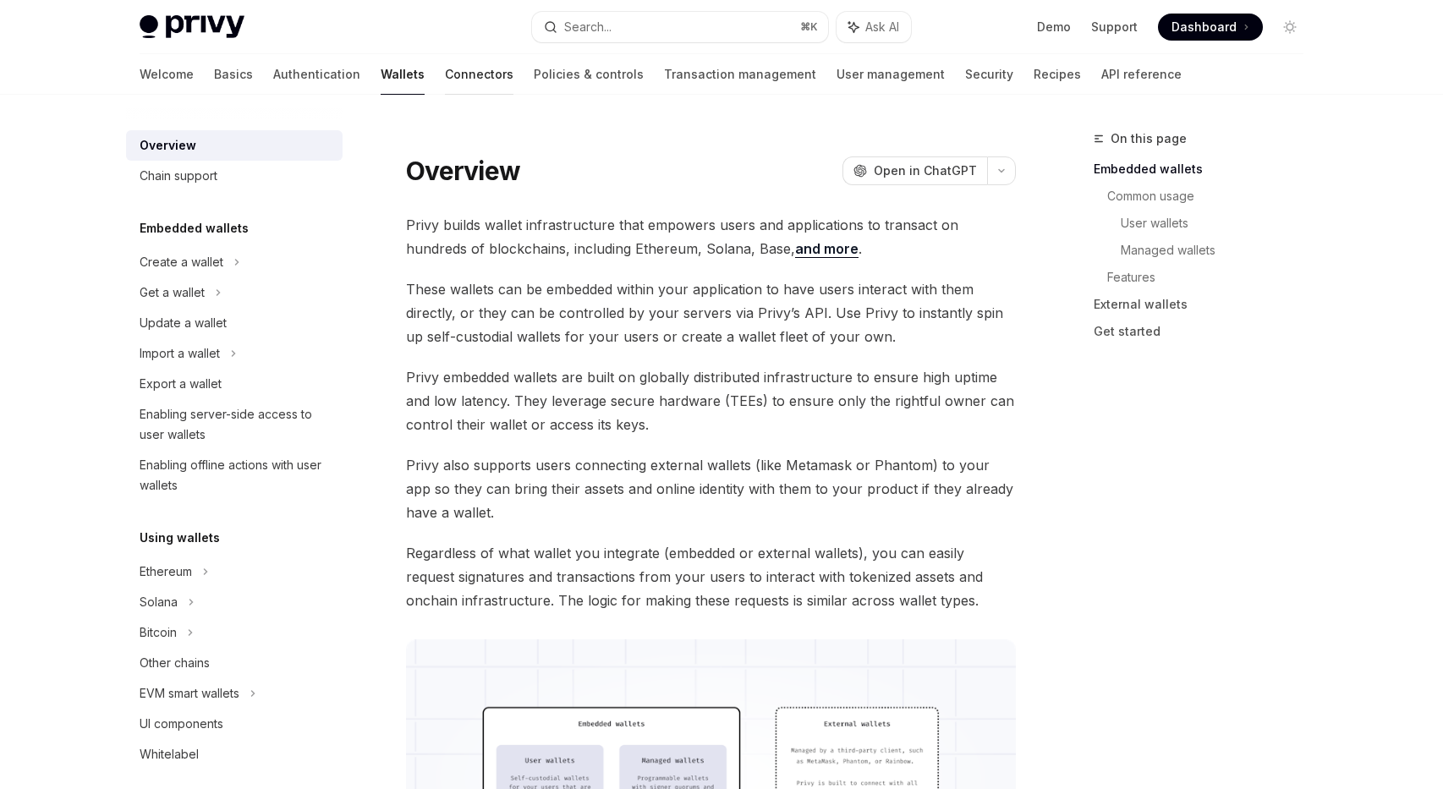
click at [445, 64] on link "Connectors" at bounding box center [479, 74] width 69 height 41
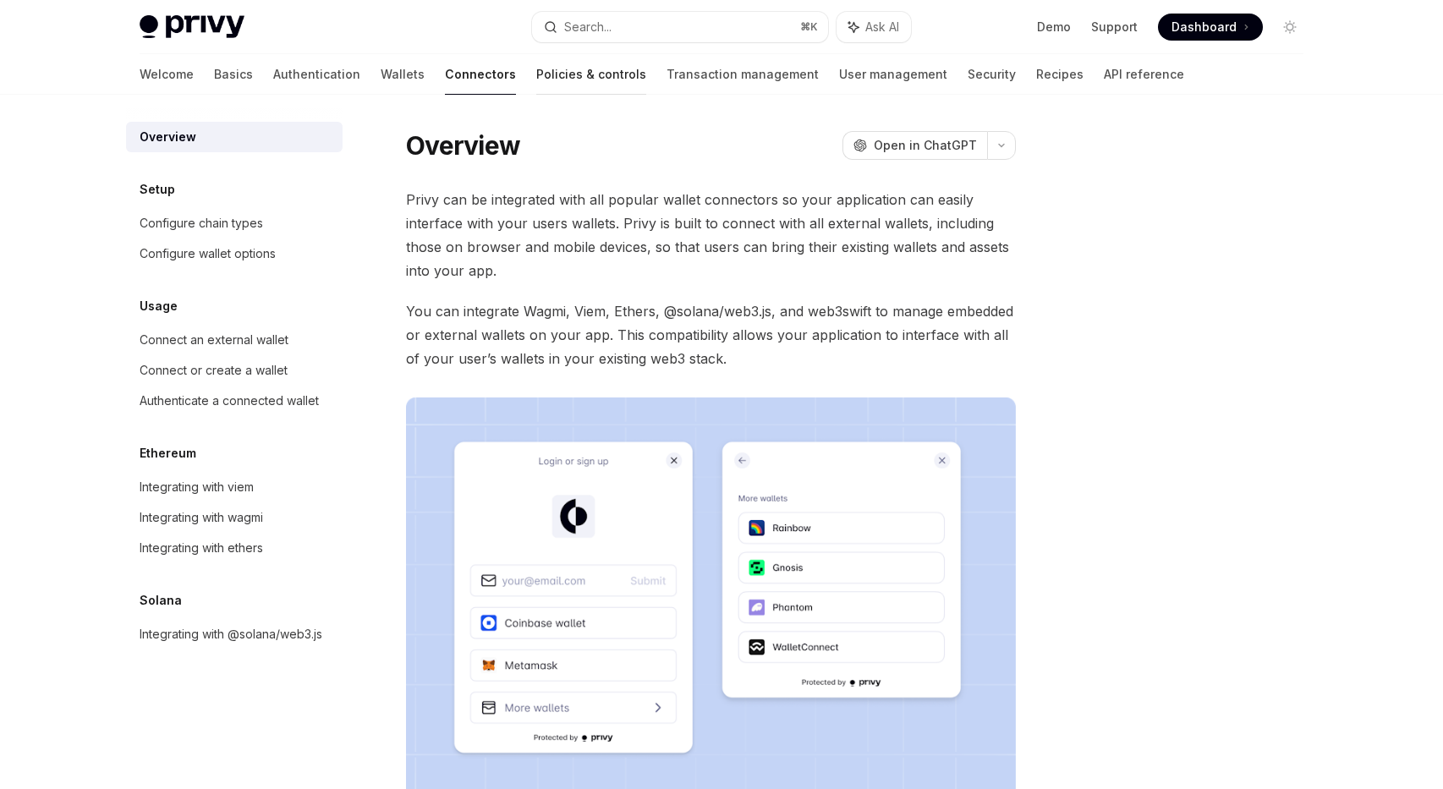
click at [536, 69] on link "Policies & controls" at bounding box center [591, 74] width 110 height 41
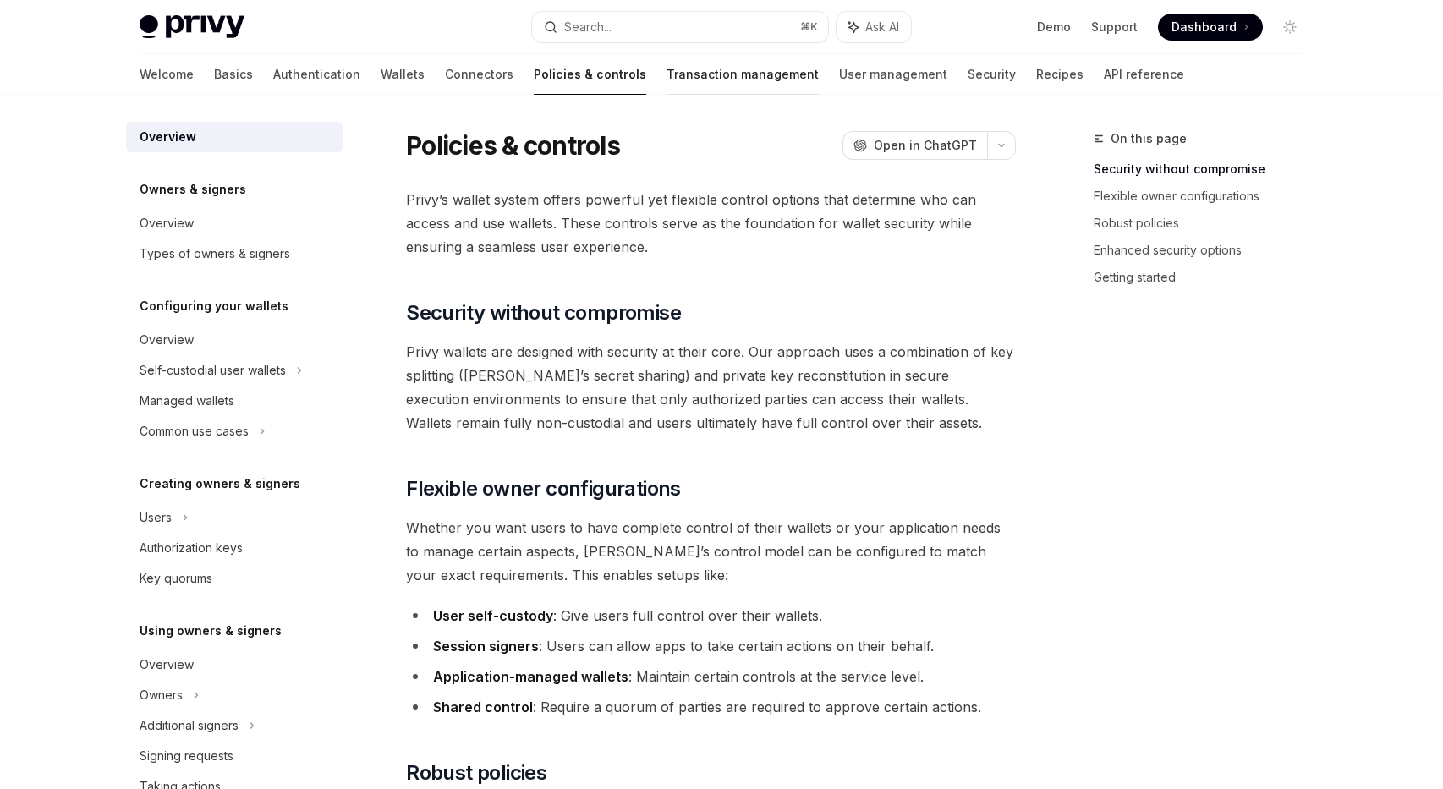
click at [667, 80] on link "Transaction management" at bounding box center [743, 74] width 152 height 41
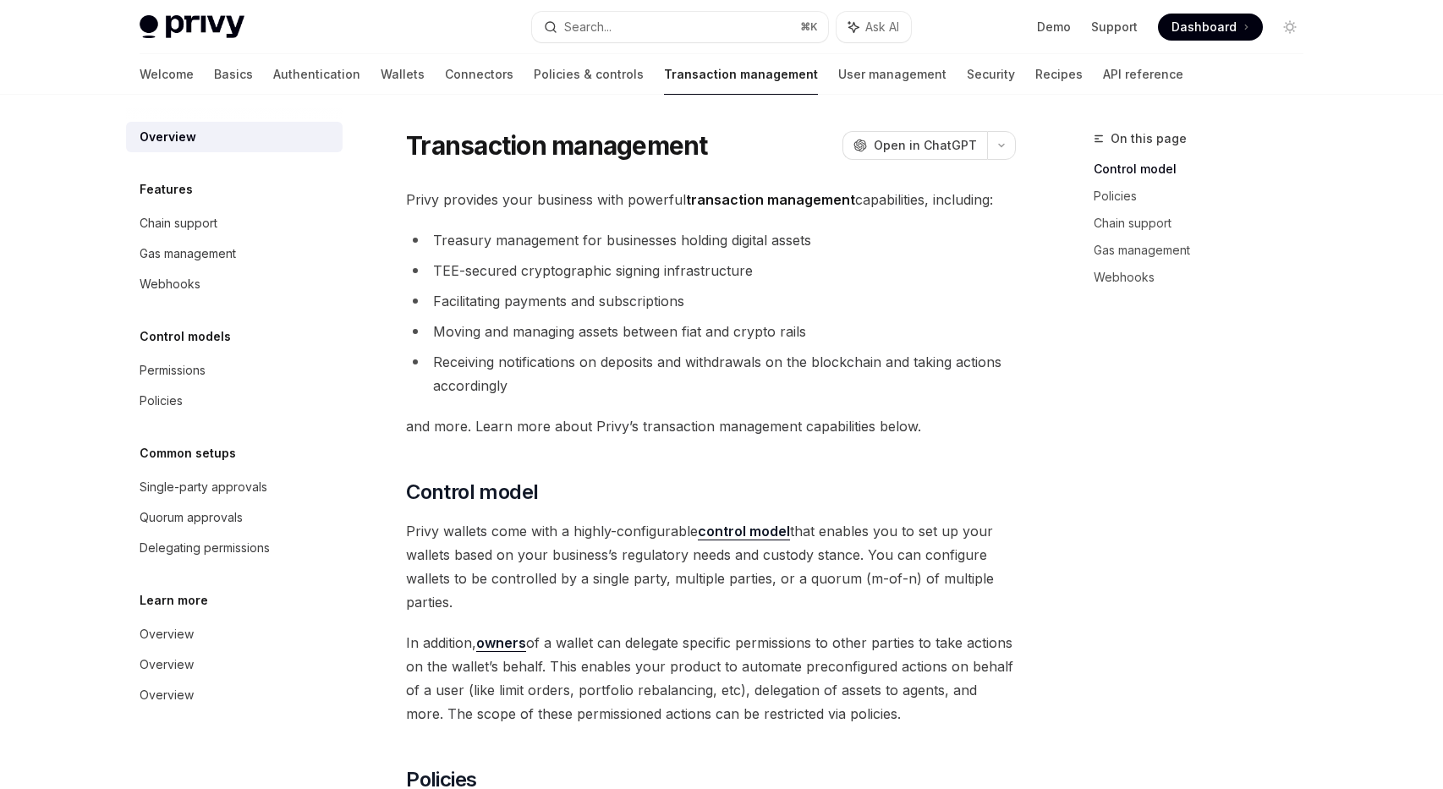
click at [731, 85] on div "Welcome Basics Authentication Wallets Connectors Policies & controls Transactio…" at bounding box center [662, 74] width 1044 height 41
click at [838, 80] on link "User management" at bounding box center [892, 74] width 108 height 41
type textarea "*"
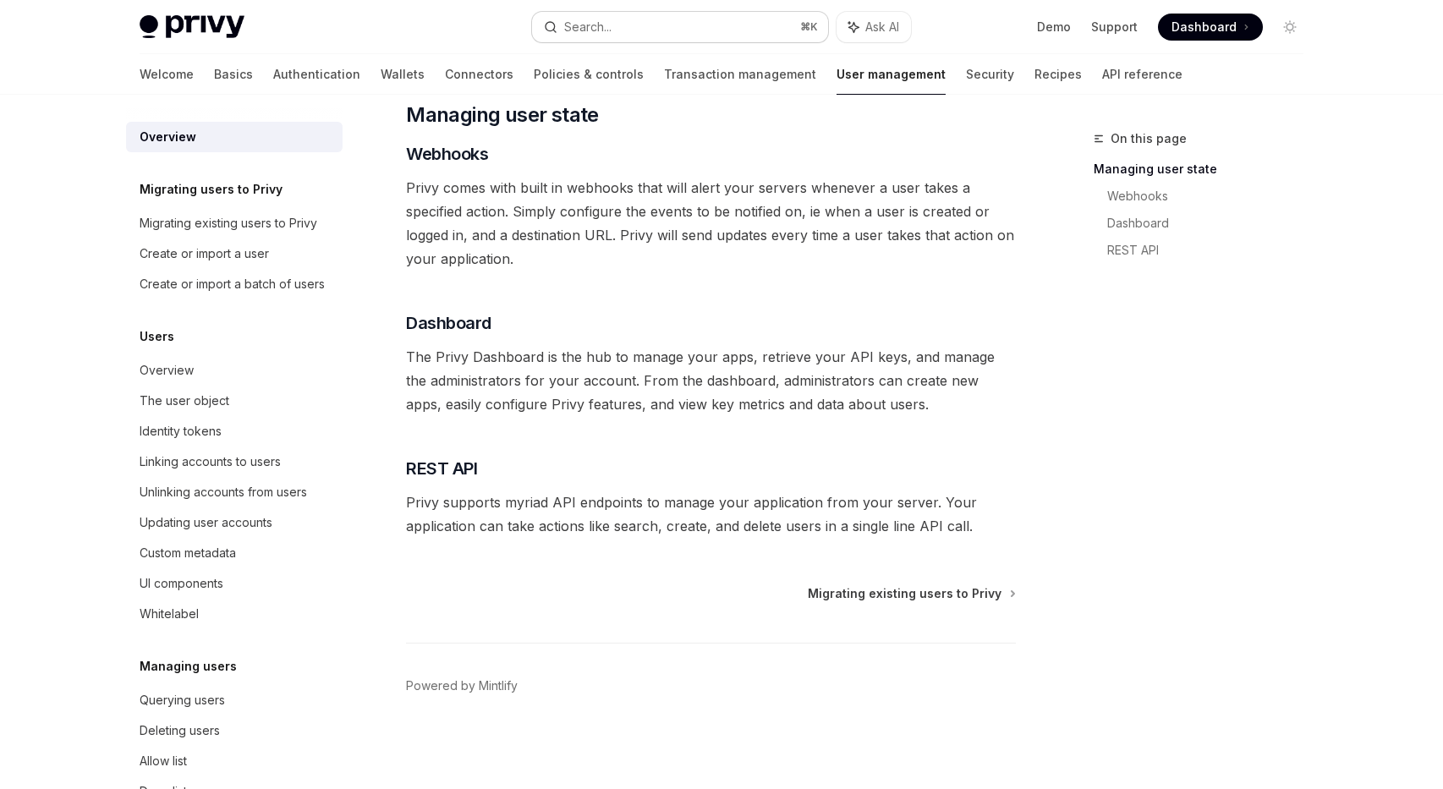
click at [580, 31] on div "Search..." at bounding box center [587, 27] width 47 height 20
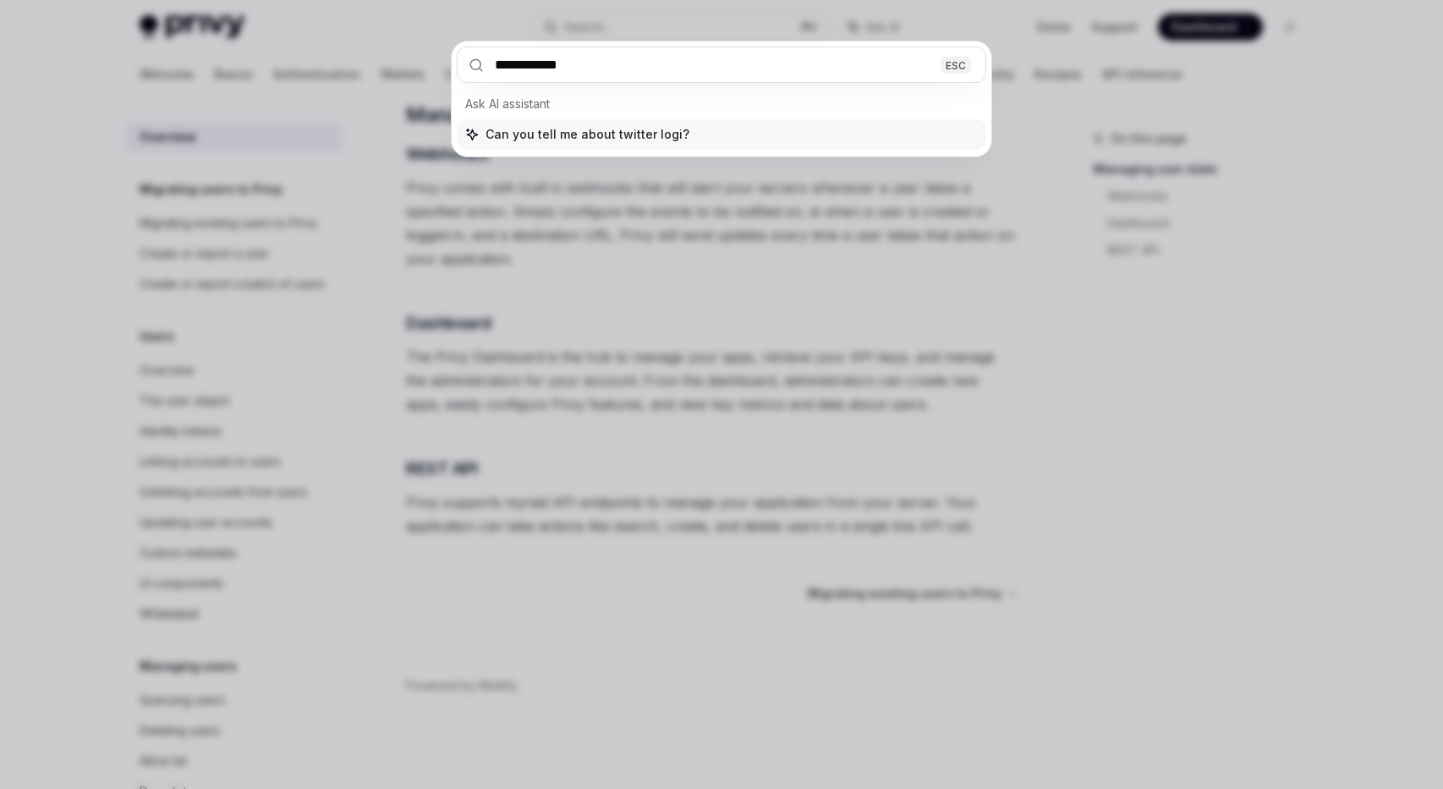
type input "**********"
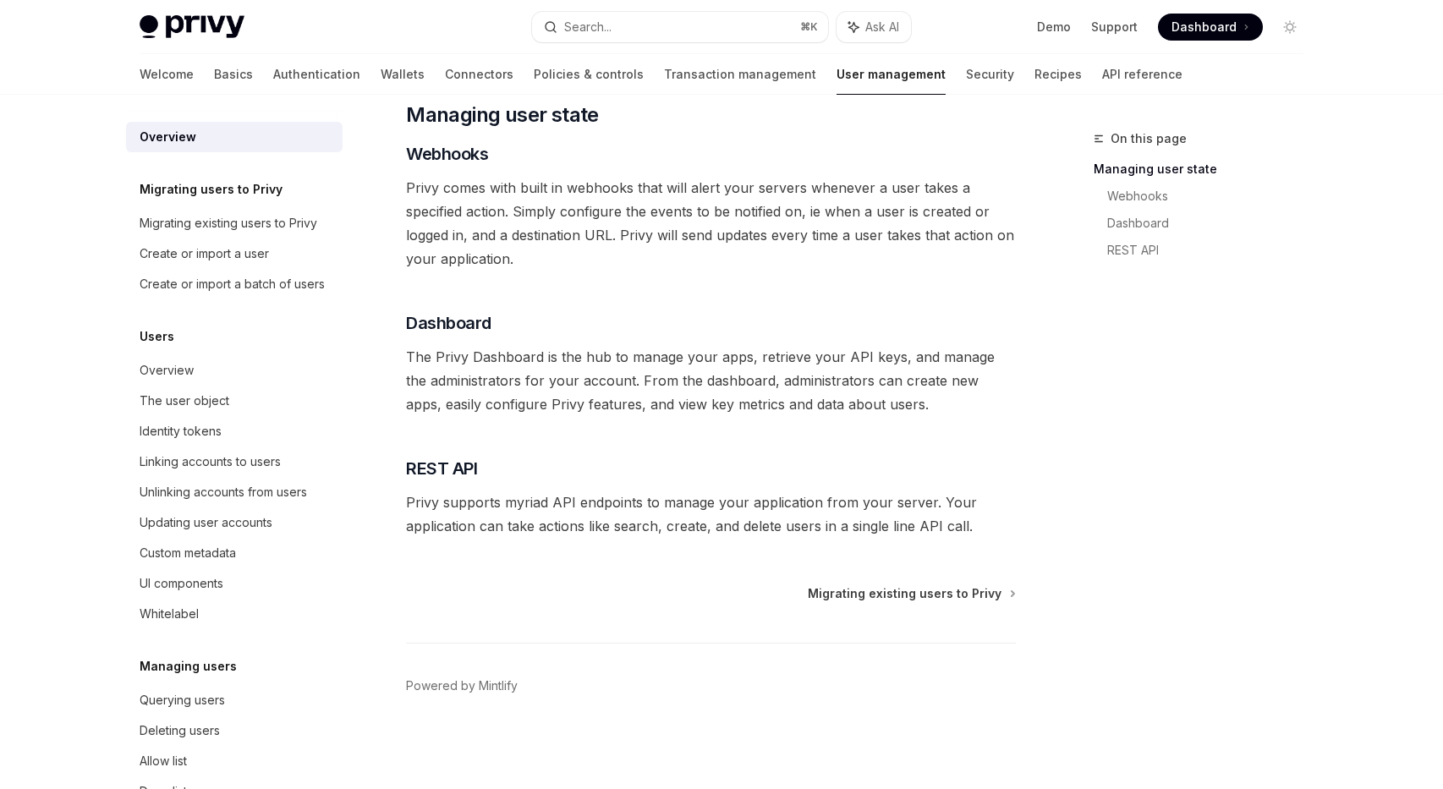
type textarea "*"
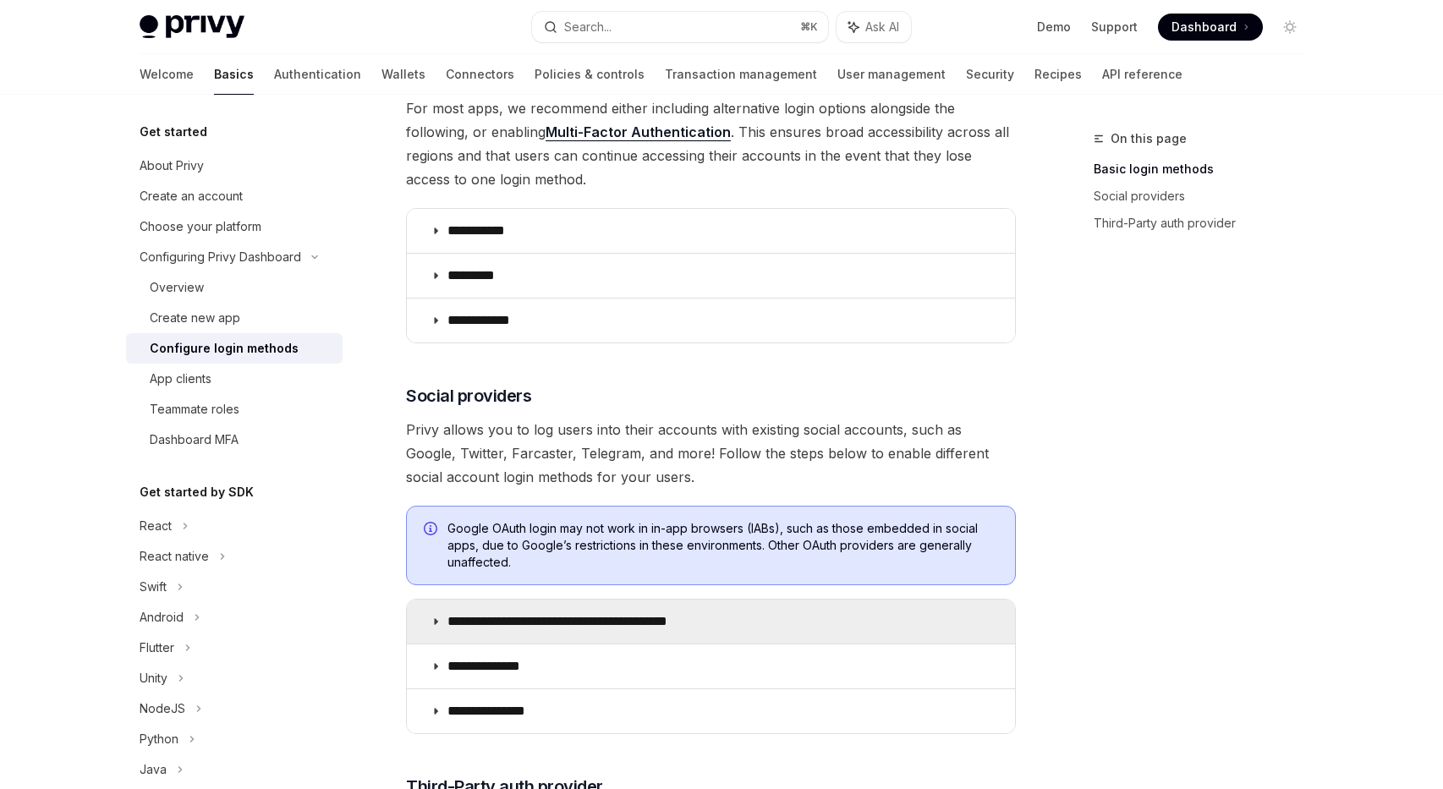
click at [500, 625] on p "**********" at bounding box center [587, 621] width 279 height 17
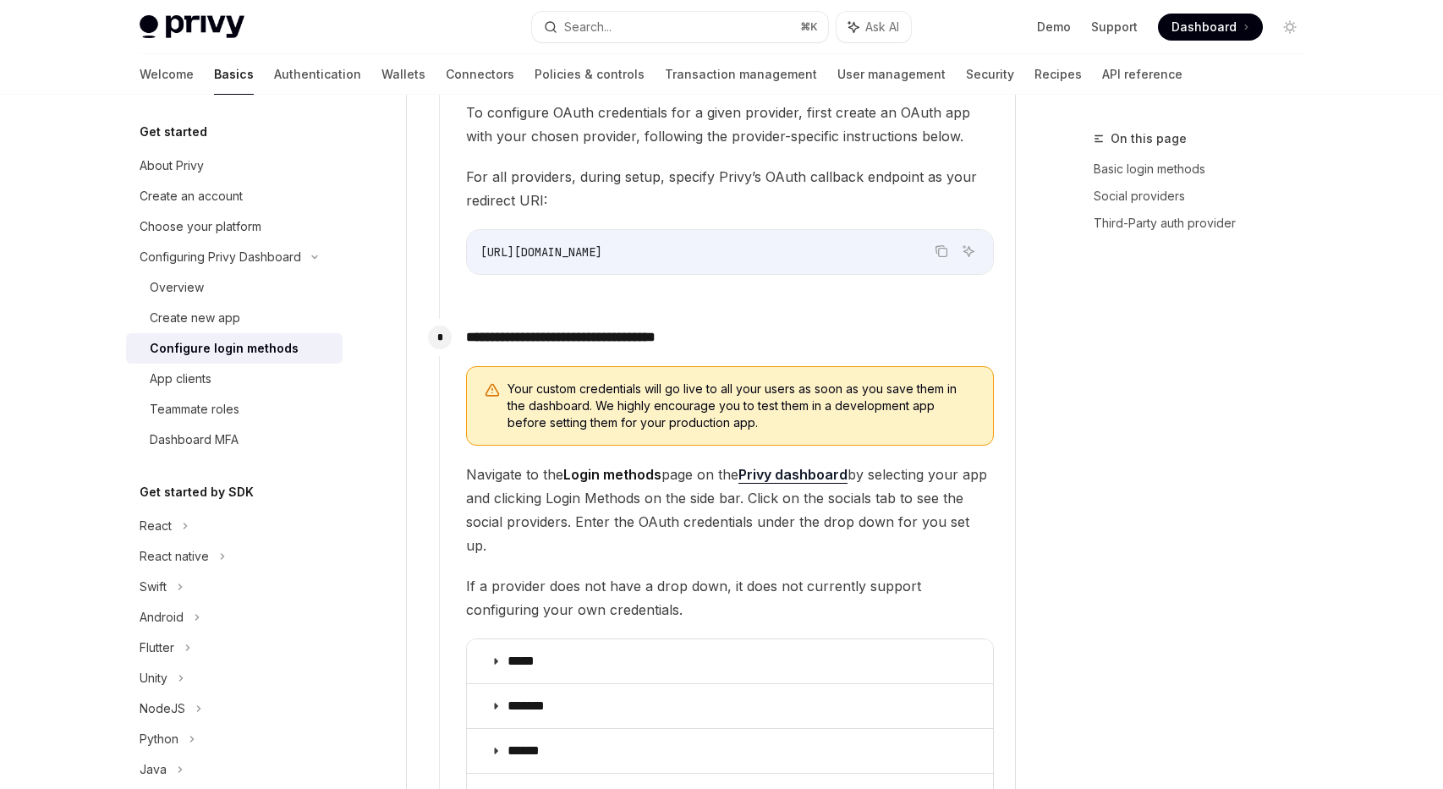
scroll to position [1455, 0]
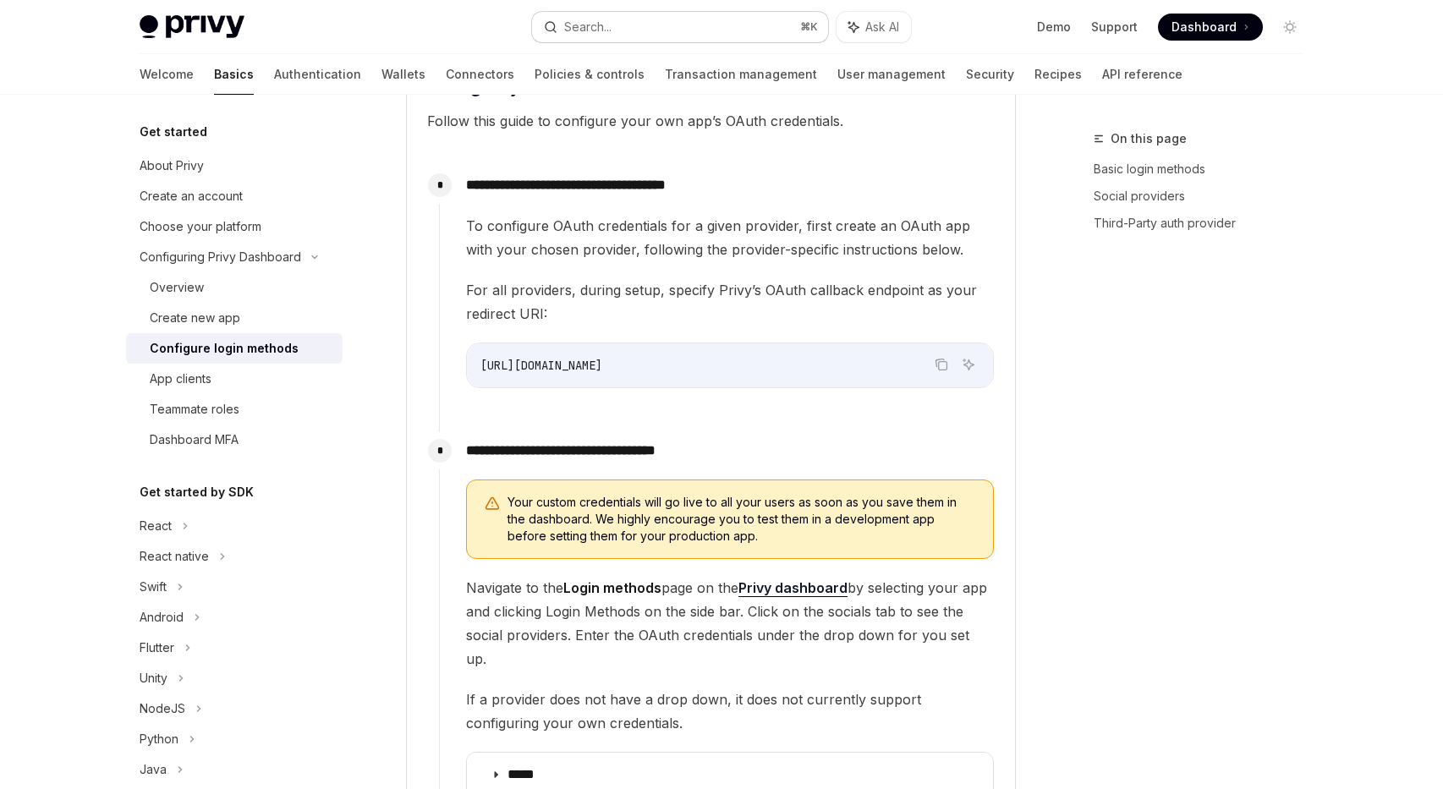
click at [626, 12] on button "Search... ⌘ K" at bounding box center [680, 27] width 296 height 30
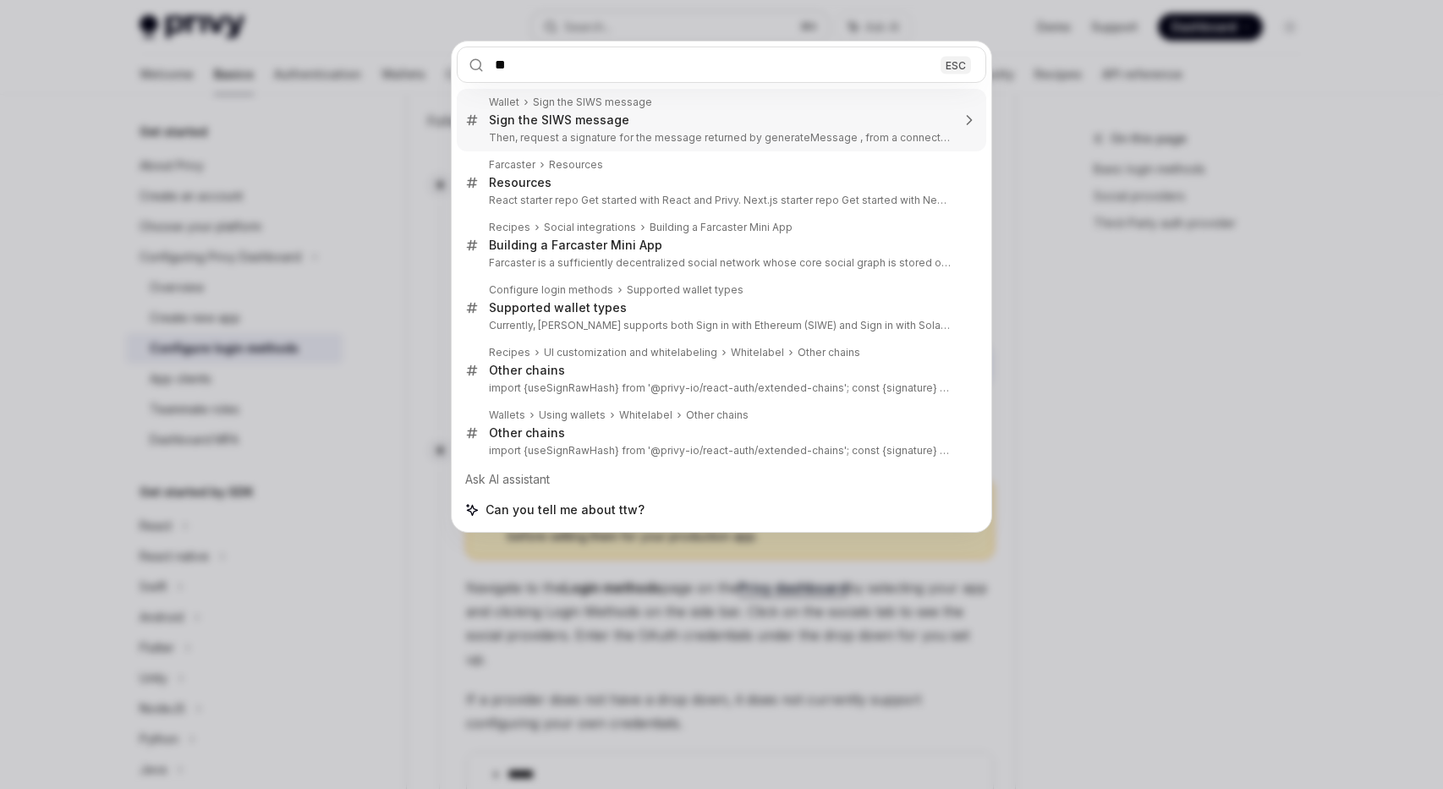
type input "*"
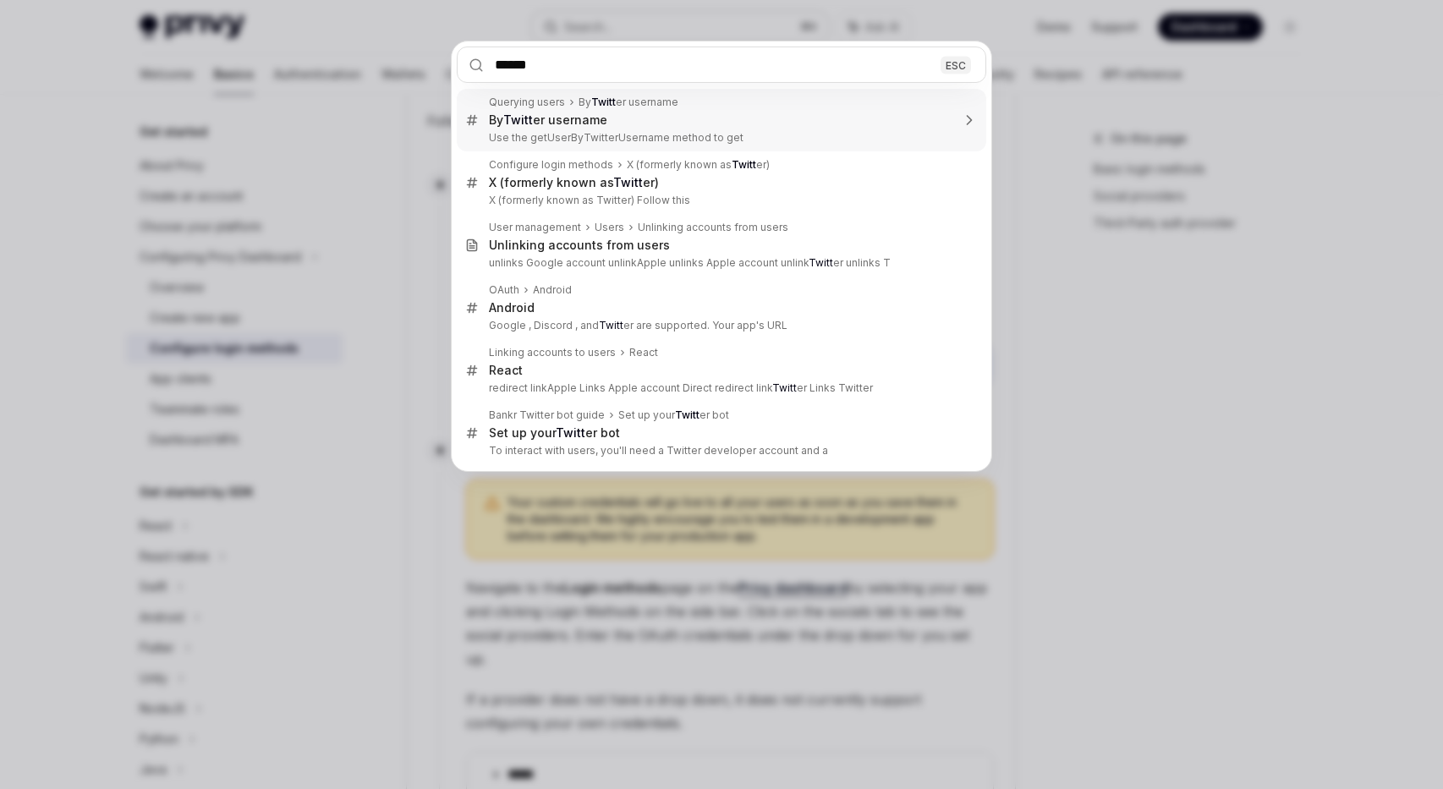
type input "*******"
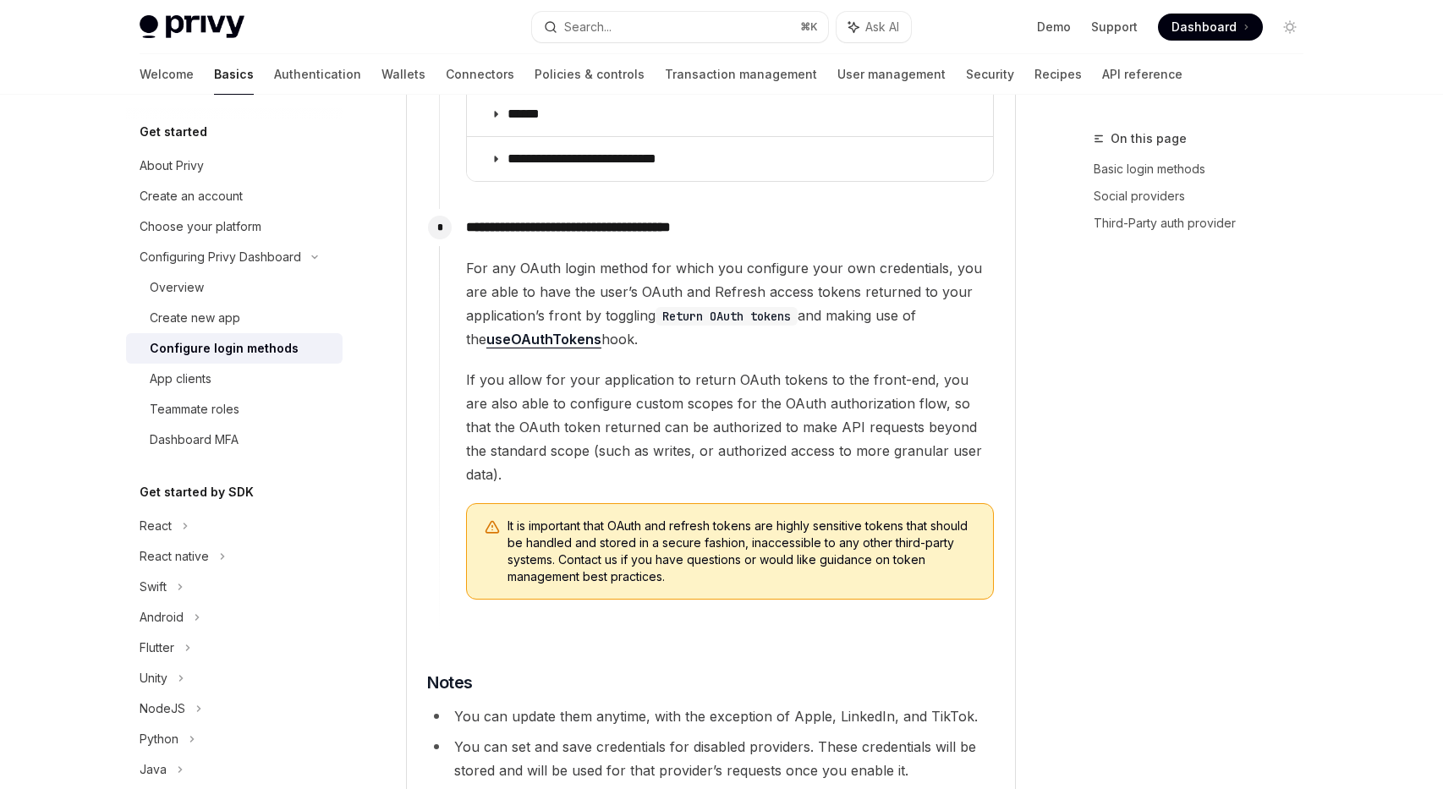
scroll to position [2480, 0]
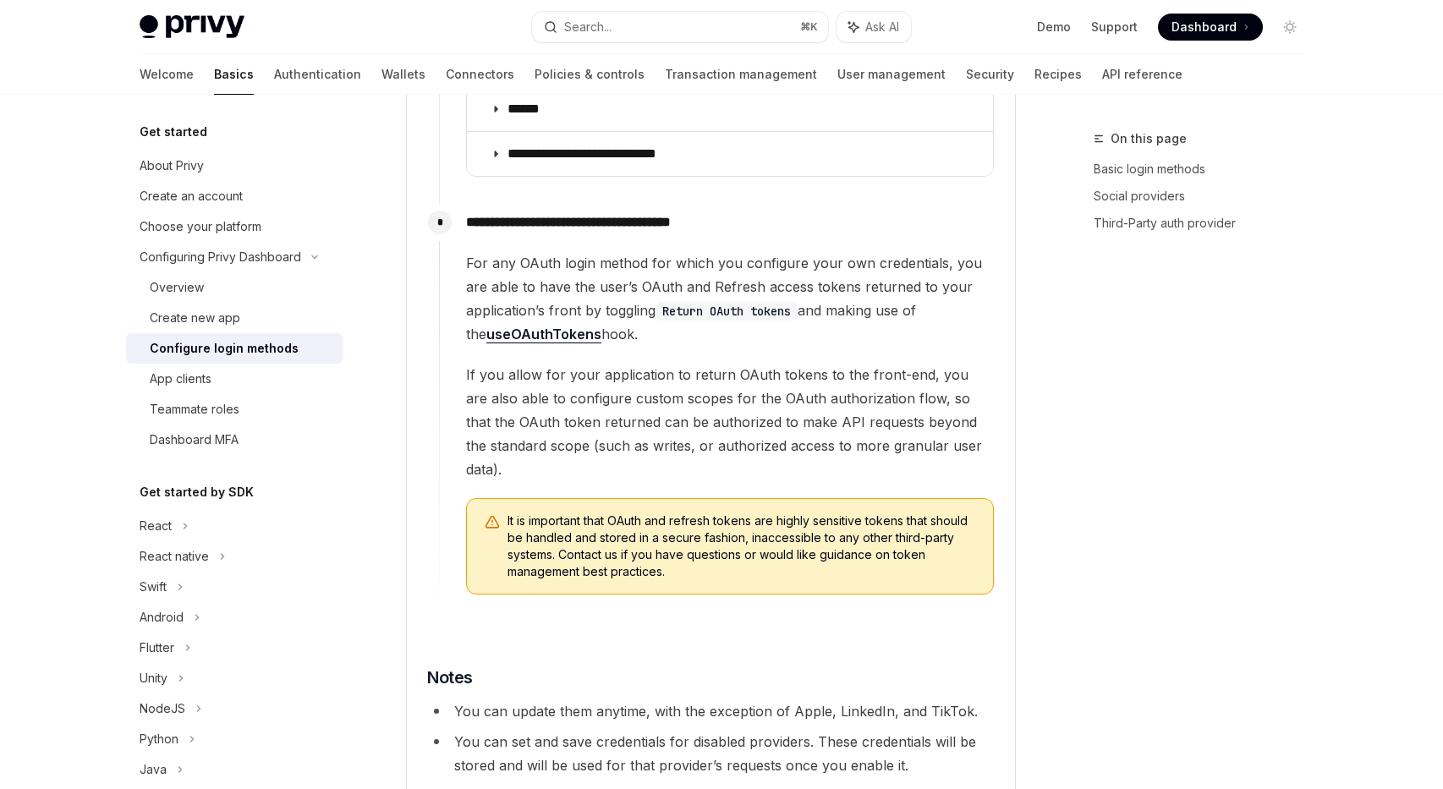
click at [274, 76] on link "Authentication" at bounding box center [317, 74] width 87 height 41
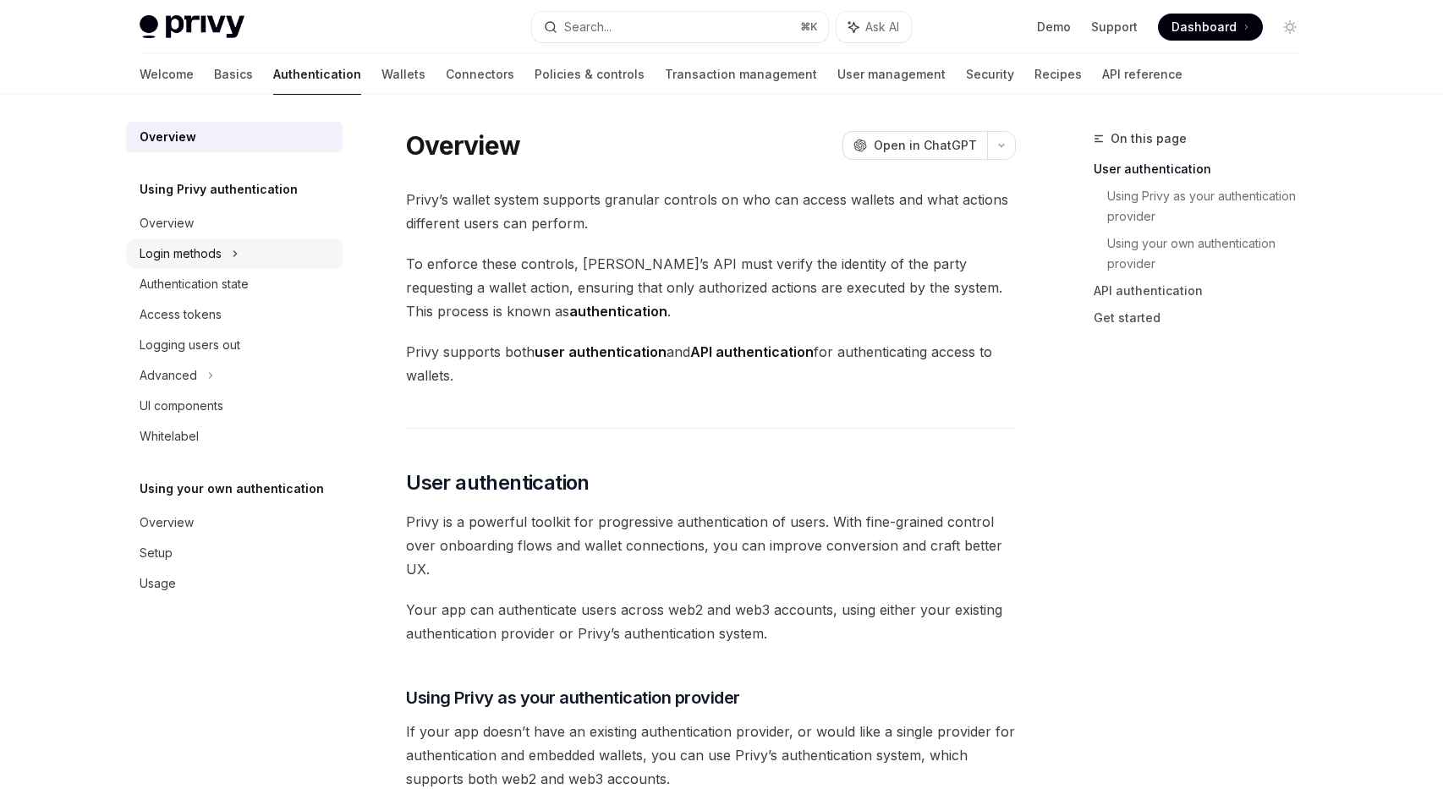
click at [228, 253] on div "Login methods" at bounding box center [234, 254] width 217 height 30
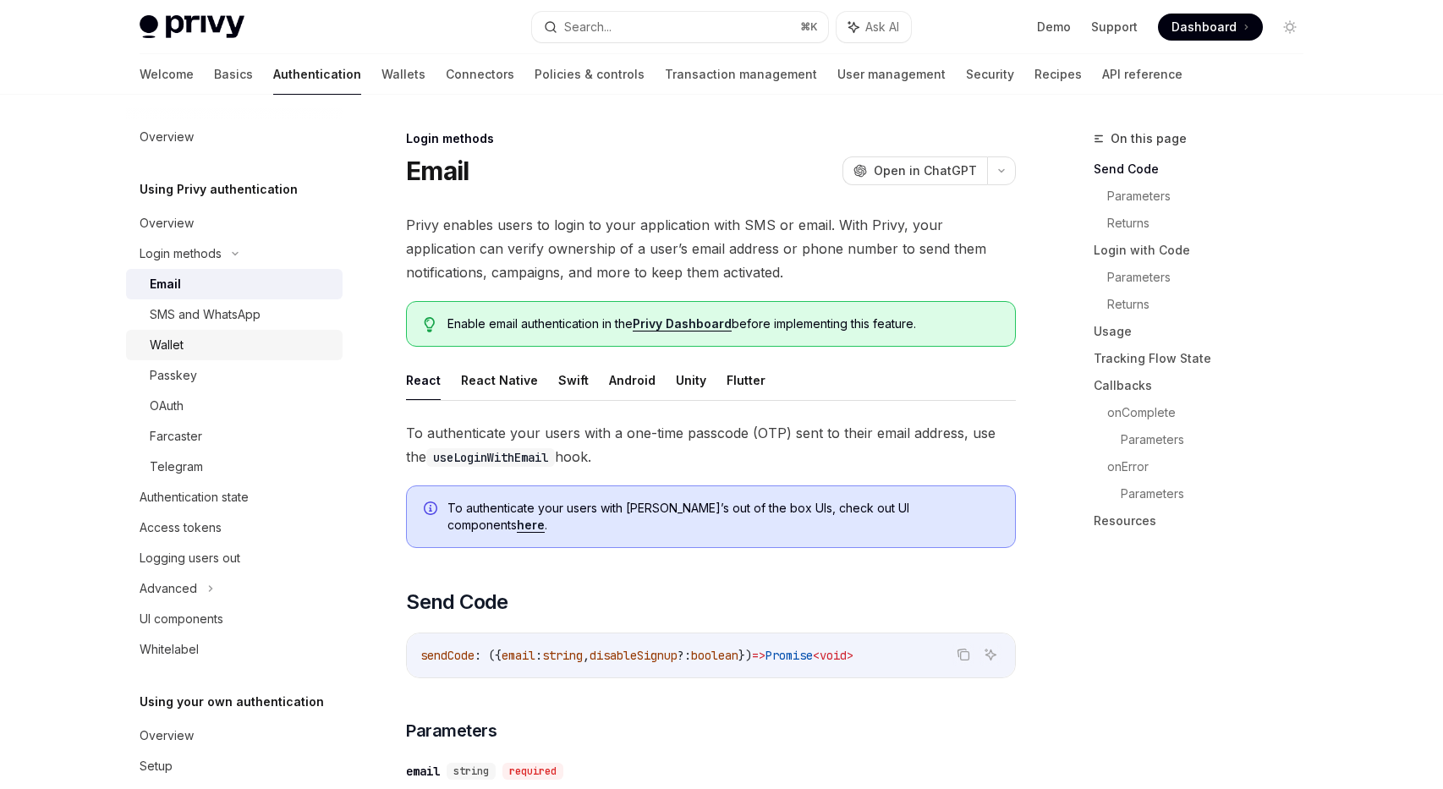
click at [178, 335] on div "Wallet" at bounding box center [167, 345] width 34 height 20
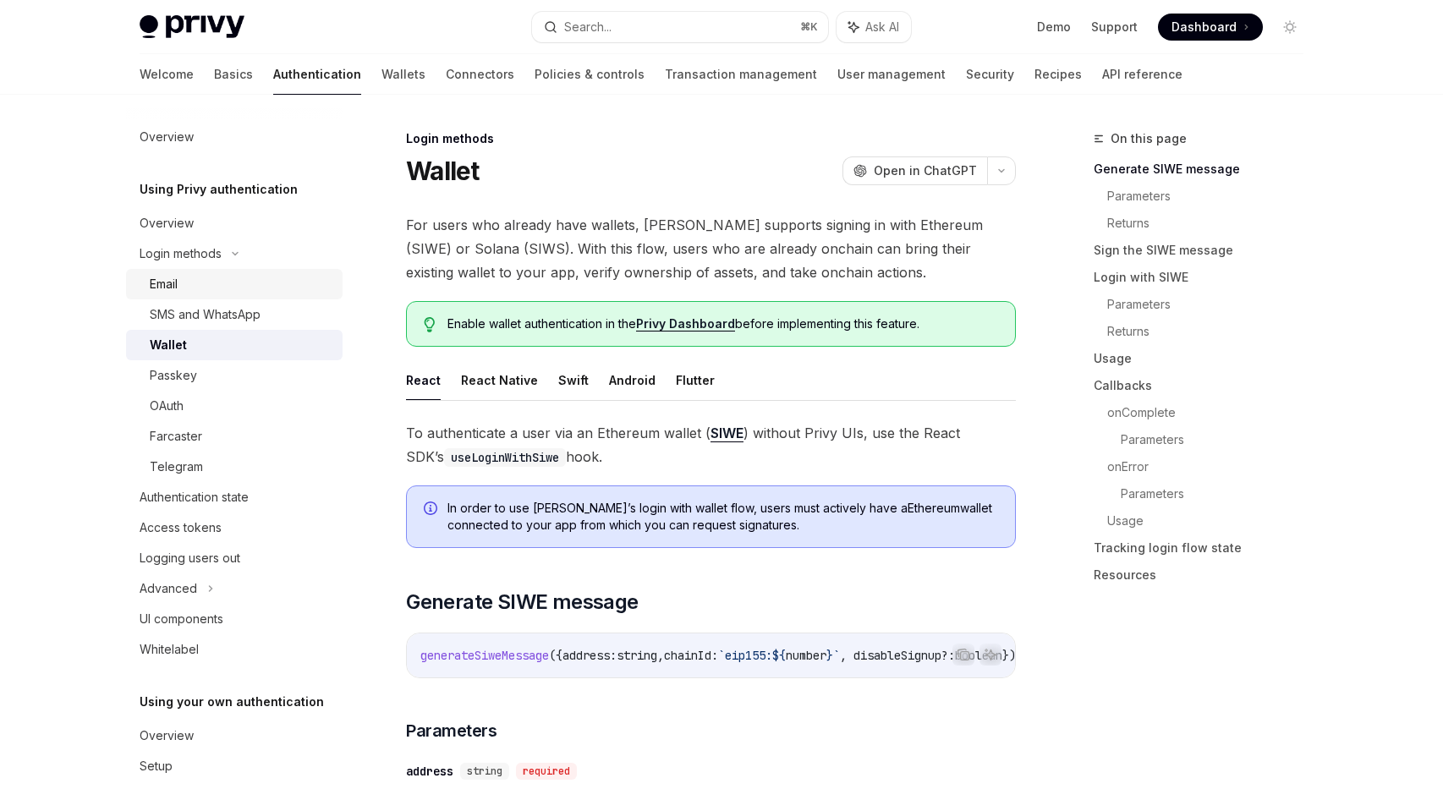
click at [168, 283] on div "Email" at bounding box center [164, 284] width 28 height 20
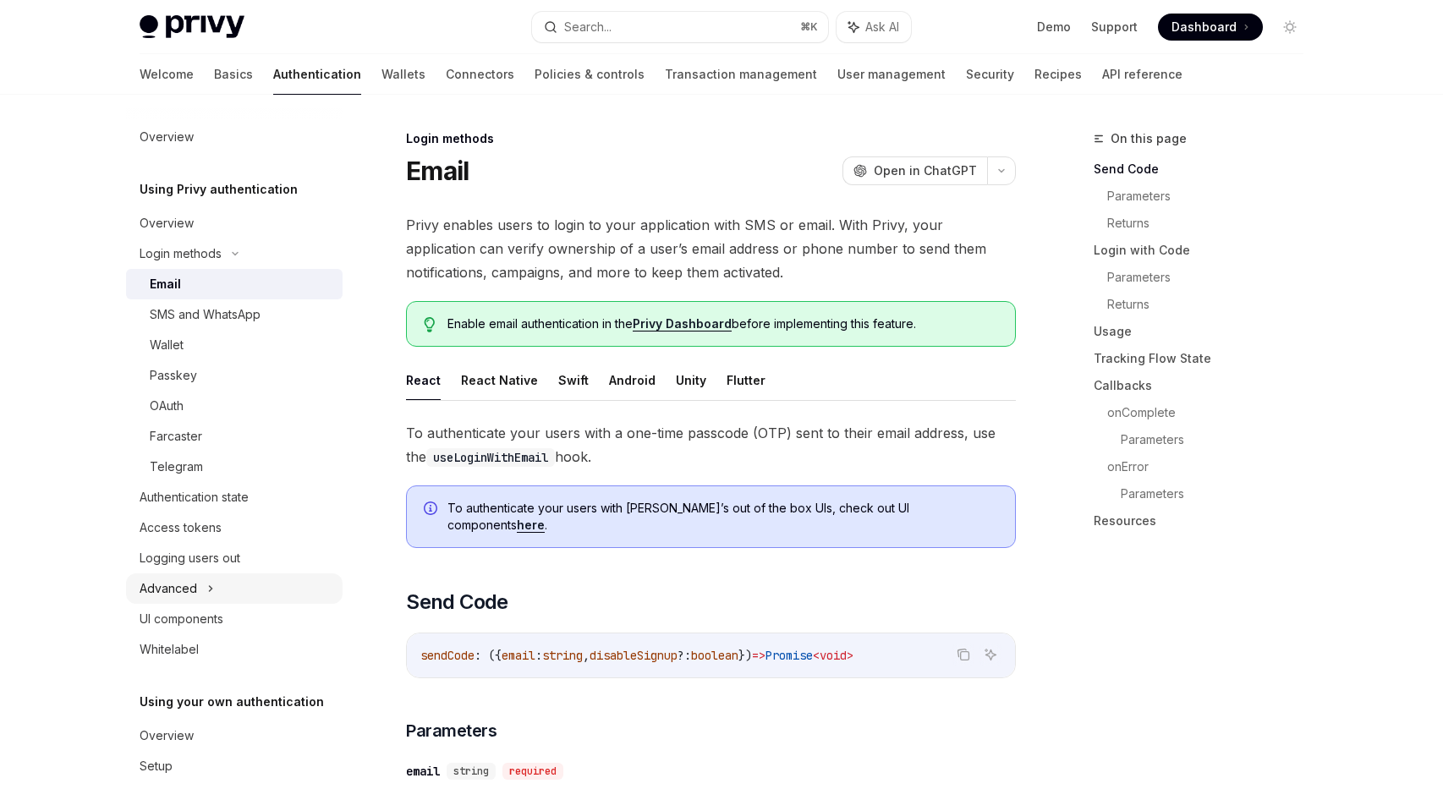
click at [205, 585] on div "Advanced" at bounding box center [234, 589] width 217 height 30
click at [205, 585] on icon at bounding box center [210, 588] width 20 height 7
click at [299, 323] on div "SMS and WhatsApp" at bounding box center [241, 315] width 183 height 20
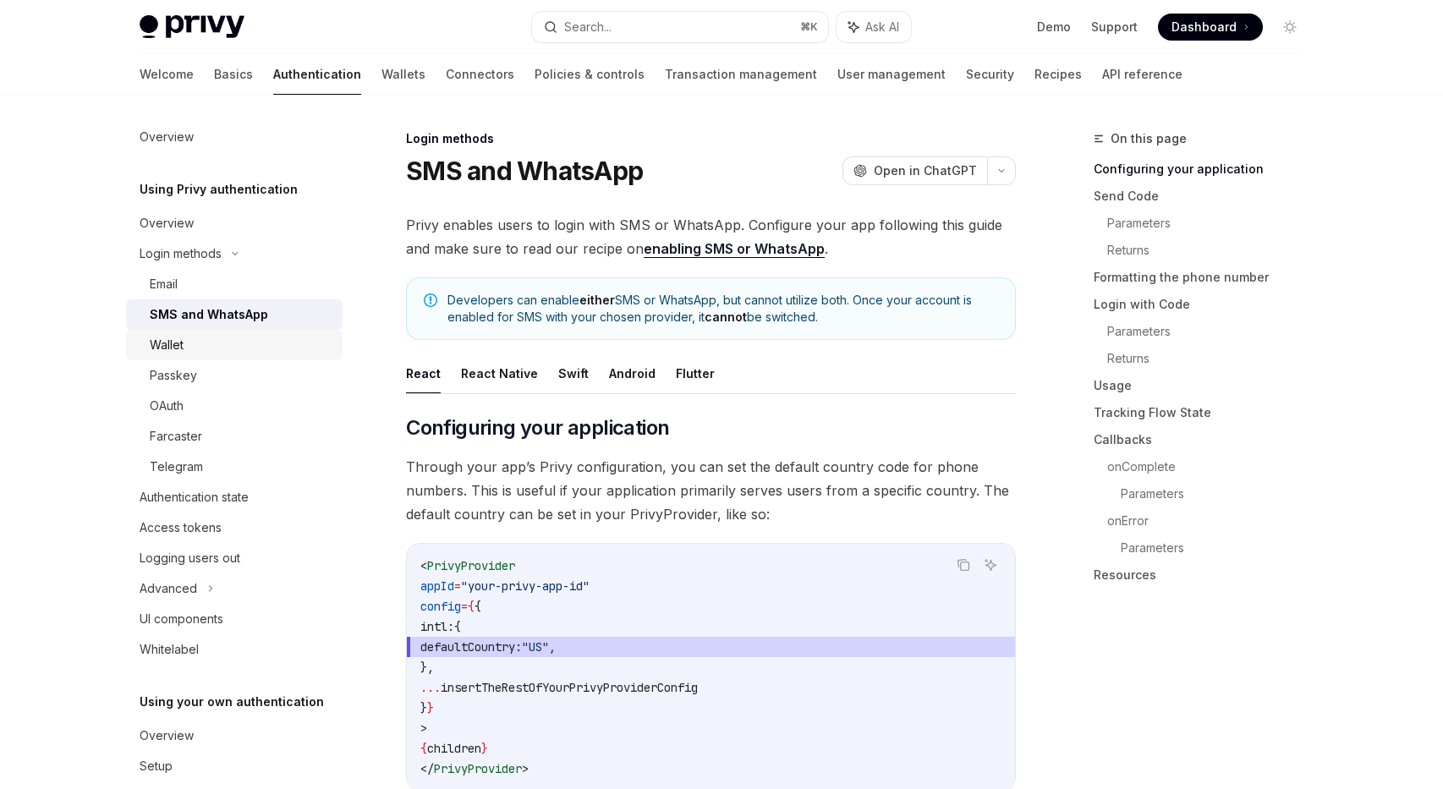
click at [256, 344] on div "Wallet" at bounding box center [241, 345] width 183 height 20
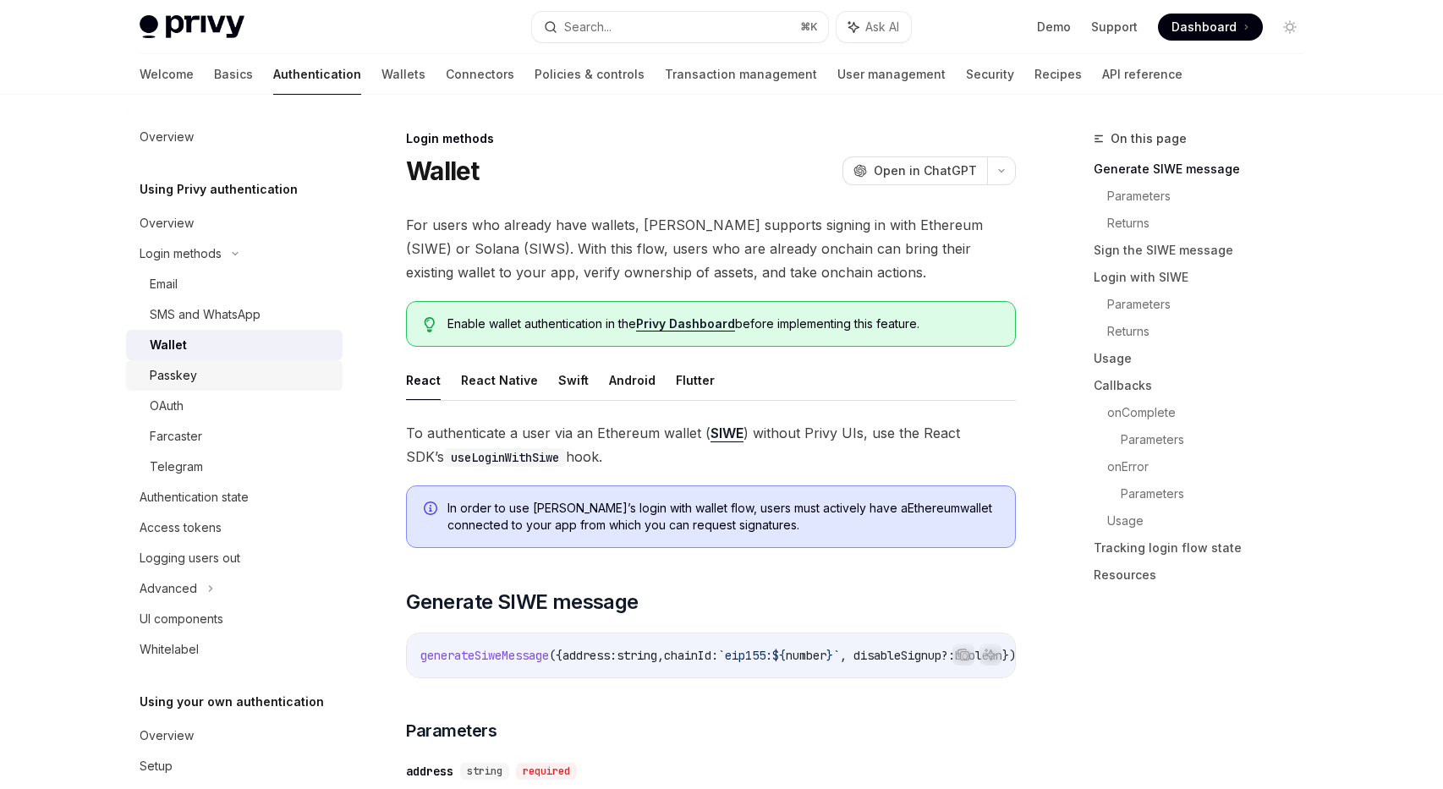
click at [256, 378] on div "Passkey" at bounding box center [241, 375] width 183 height 20
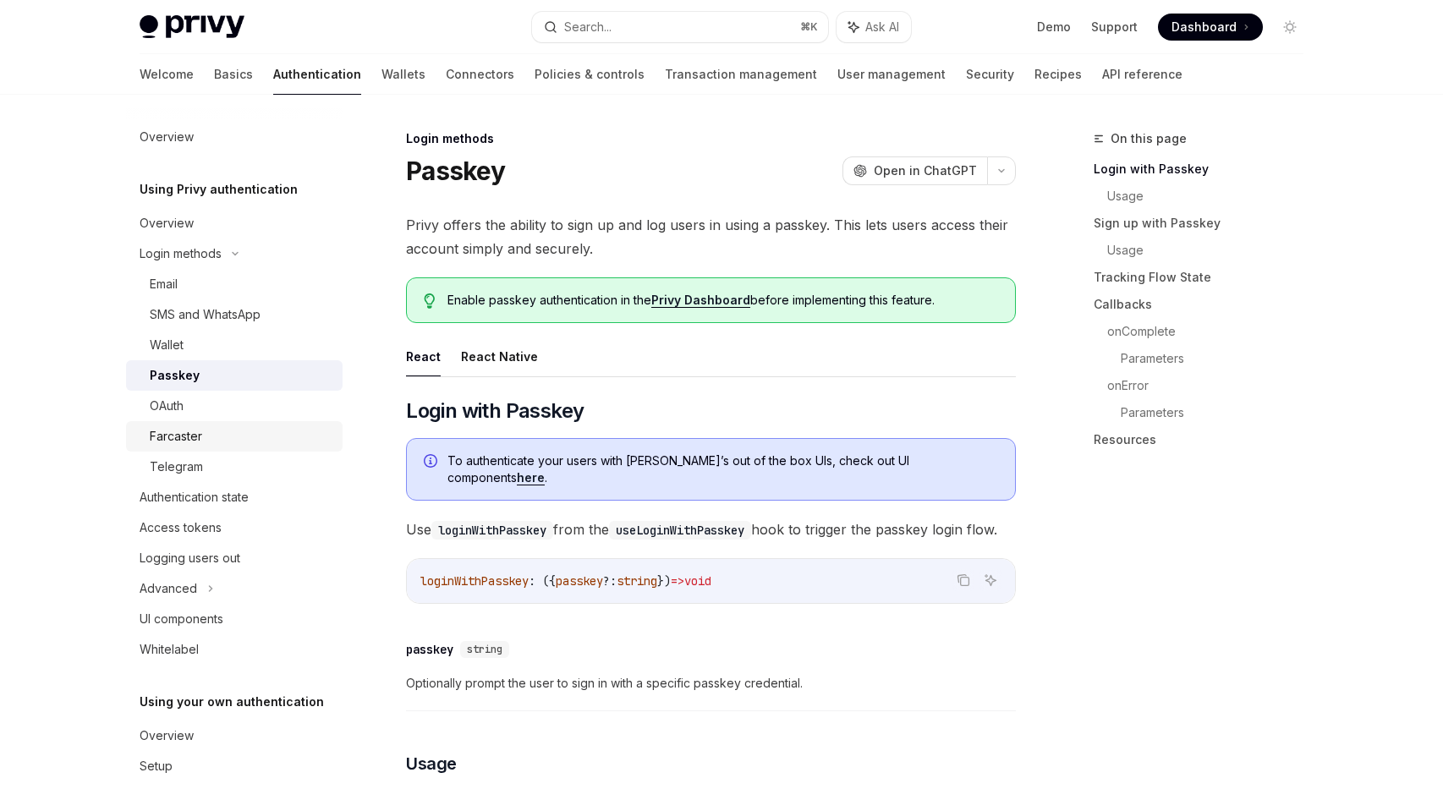
click at [255, 448] on link "Farcaster" at bounding box center [234, 436] width 217 height 30
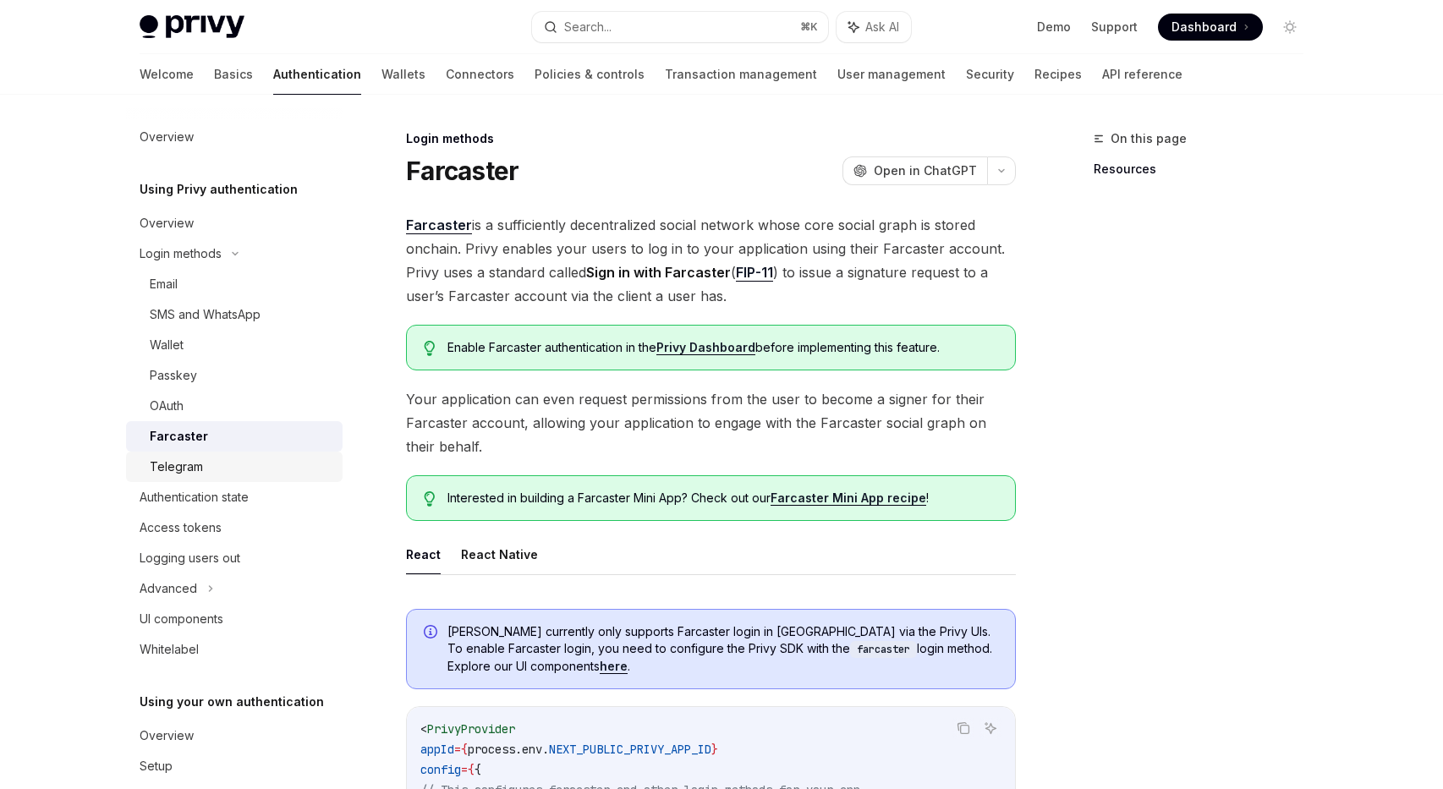
click at [248, 470] on div "Telegram" at bounding box center [241, 467] width 183 height 20
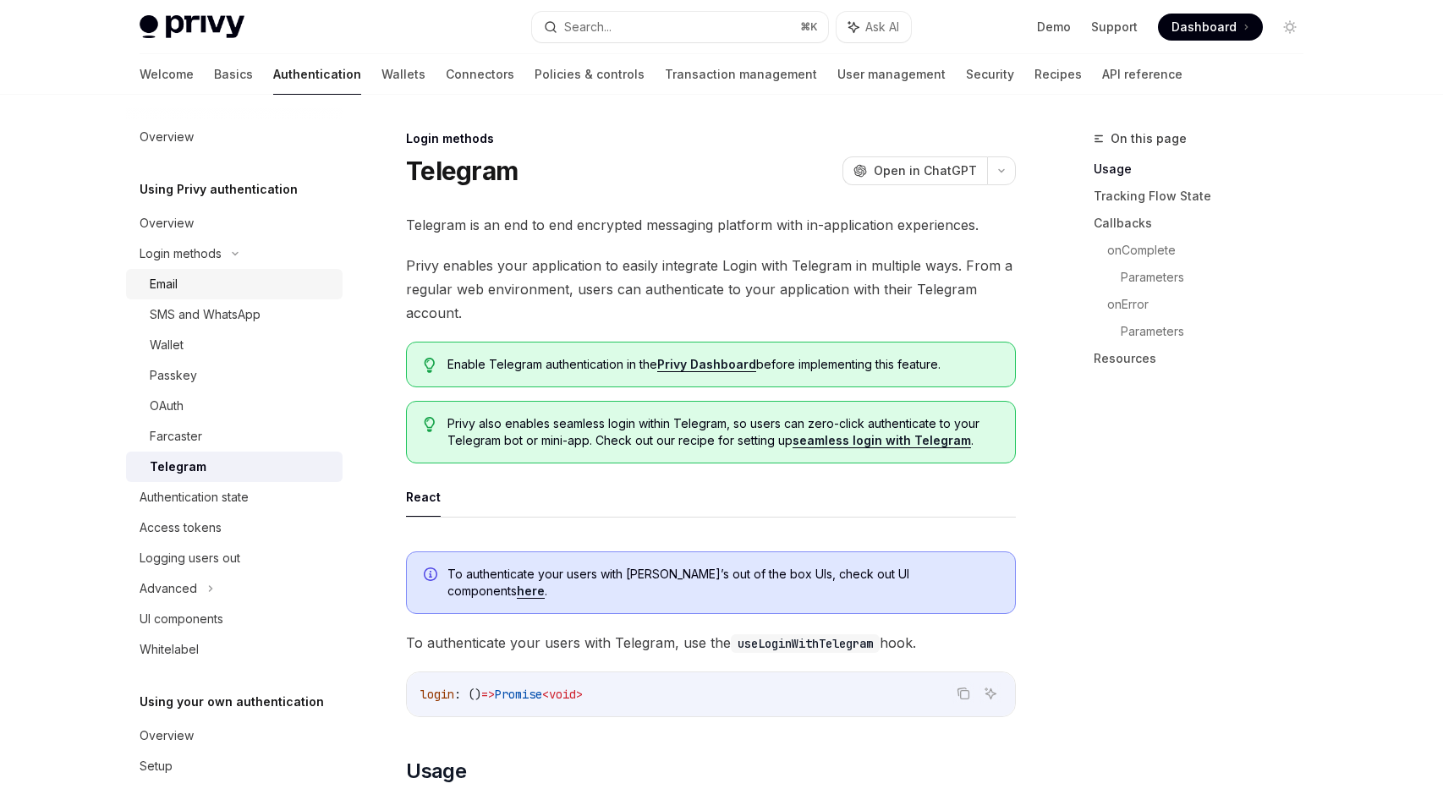
click at [230, 273] on link "Email" at bounding box center [234, 284] width 217 height 30
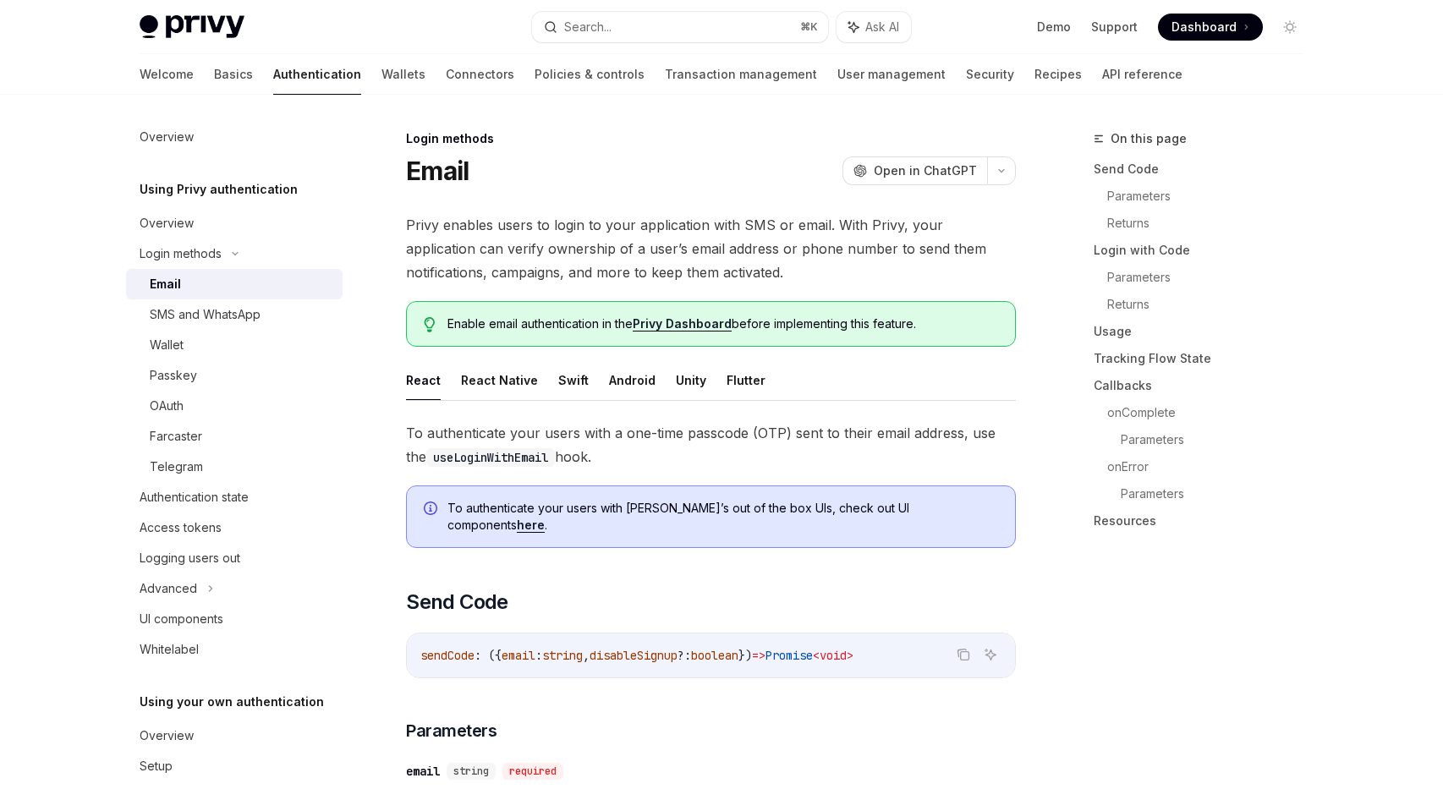
type textarea "*"
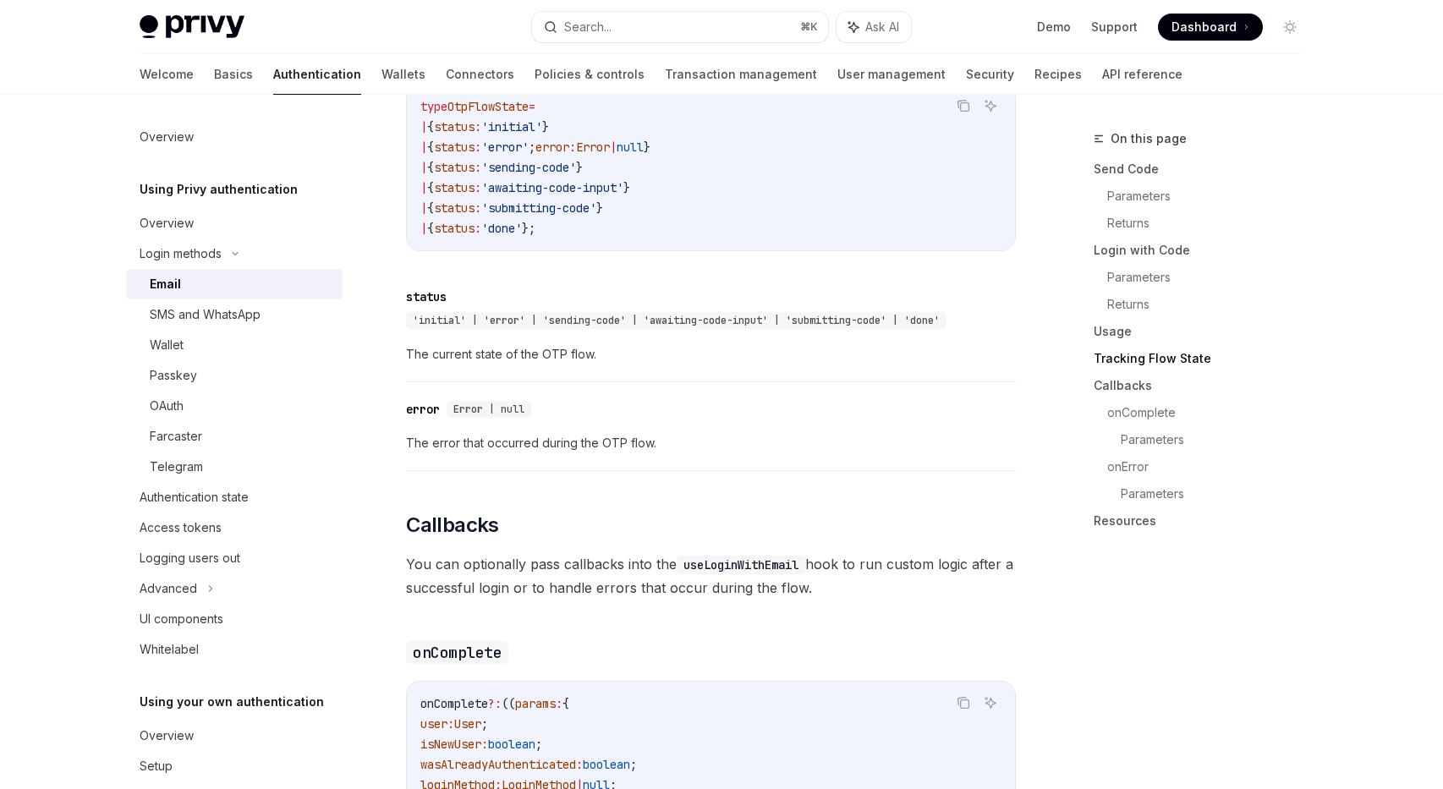
scroll to position [2038, 0]
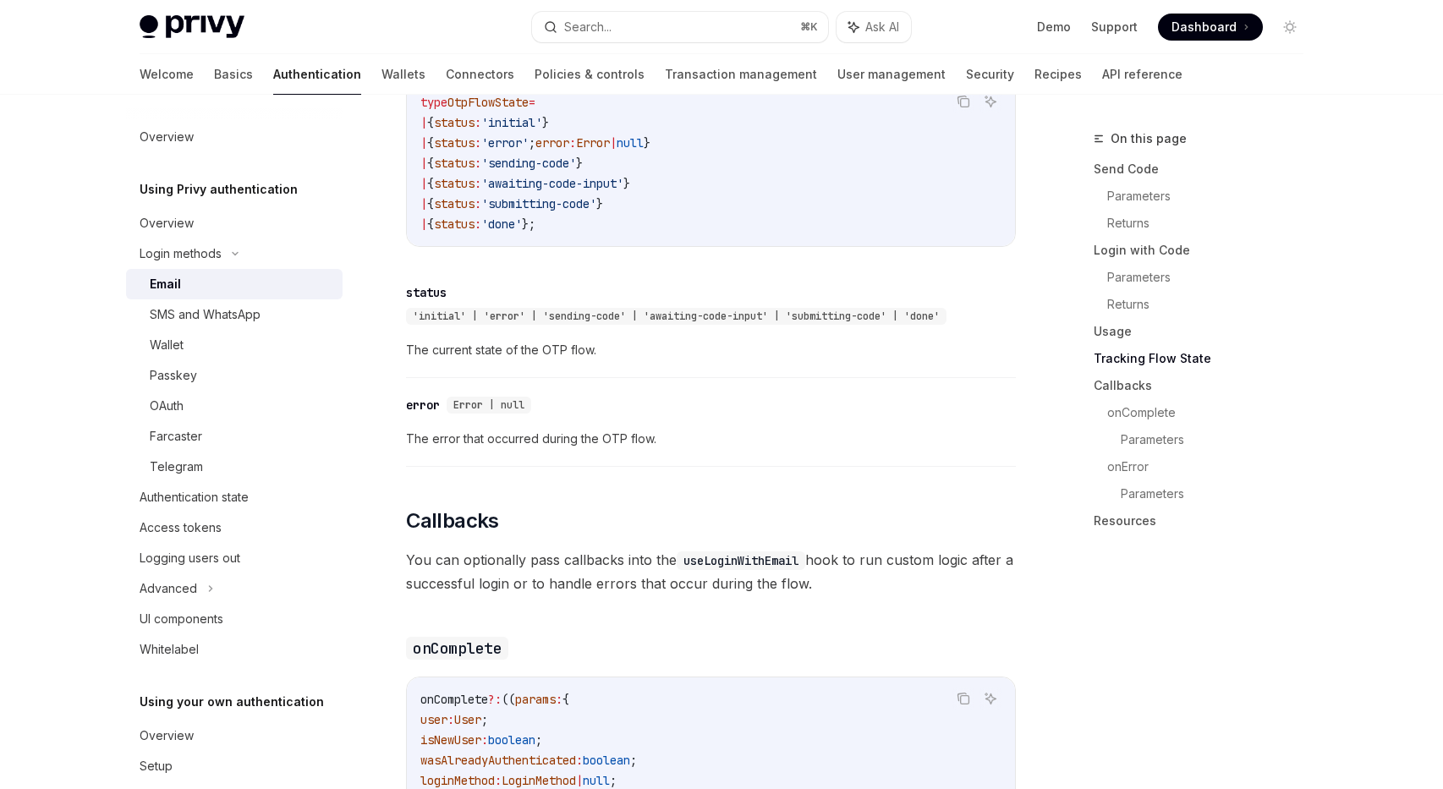
click at [655, 10] on div "Privy Docs home page Search... ⌘ K Ask AI Demo Support Dashboard Dashboard Sear…" at bounding box center [722, 27] width 1164 height 54
click at [654, 10] on div "Privy Docs home page Search... ⌘ K Ask AI Demo Support Dashboard Dashboard Sear…" at bounding box center [722, 27] width 1164 height 54
click at [652, 32] on button "Search... ⌘ K" at bounding box center [680, 27] width 296 height 30
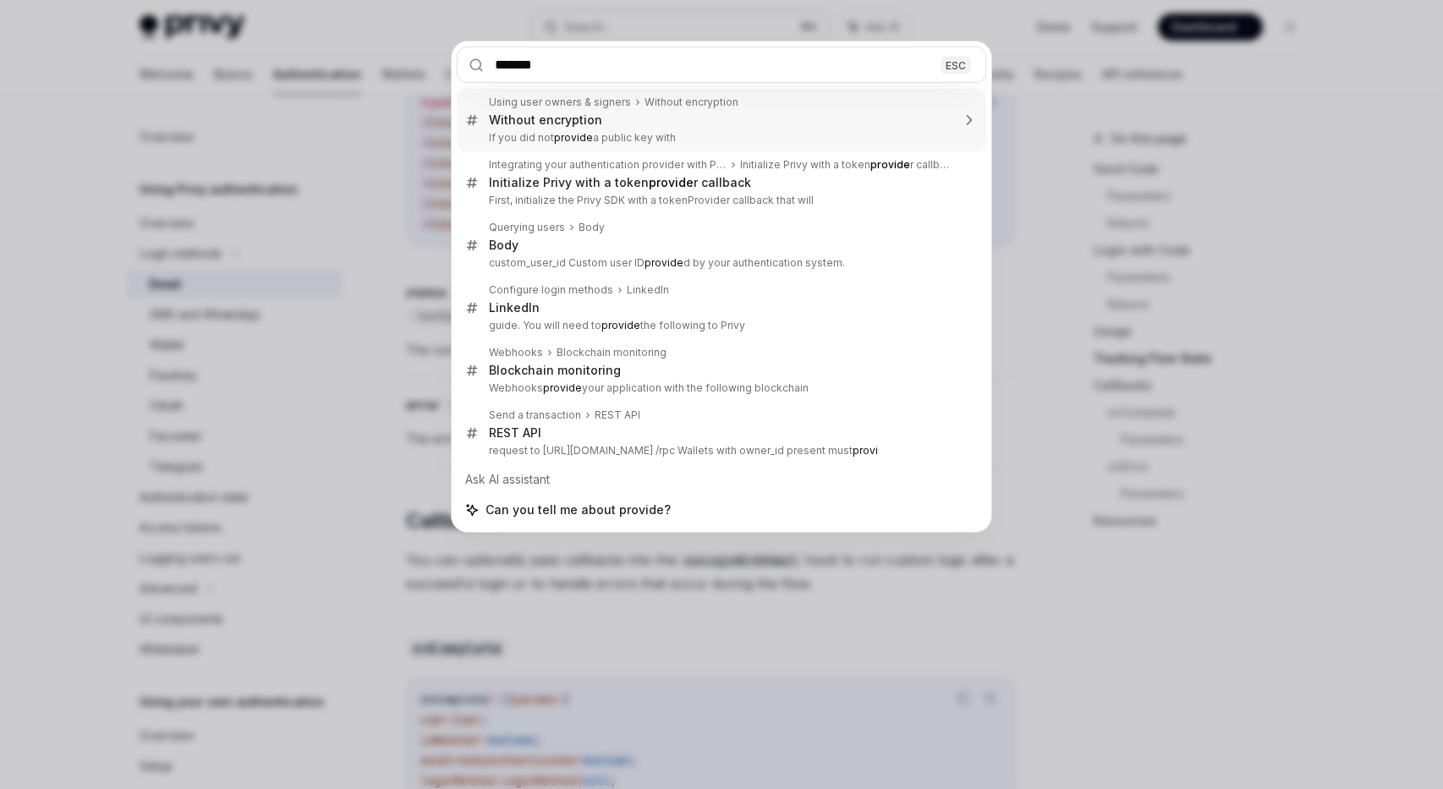
type input "********"
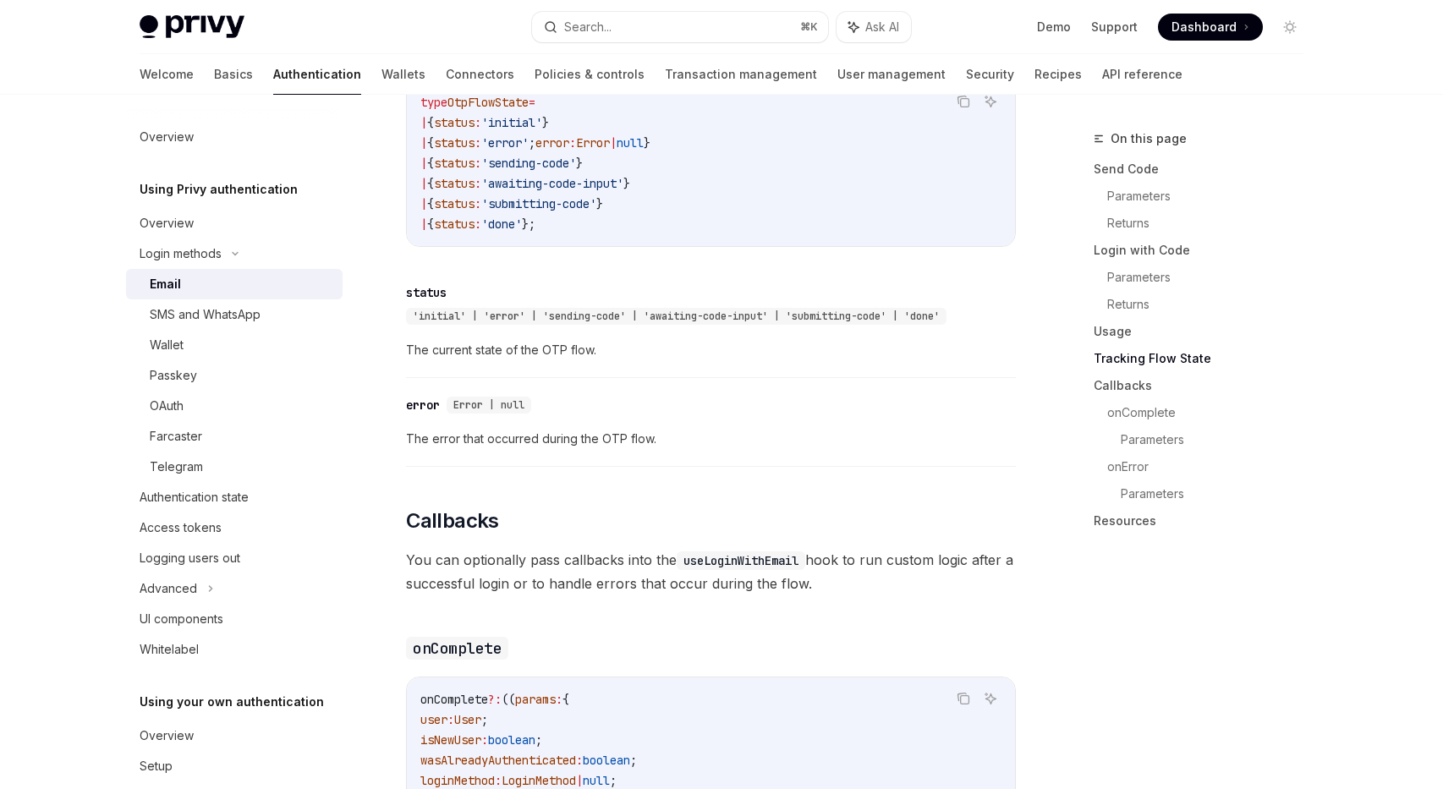
type textarea "*"
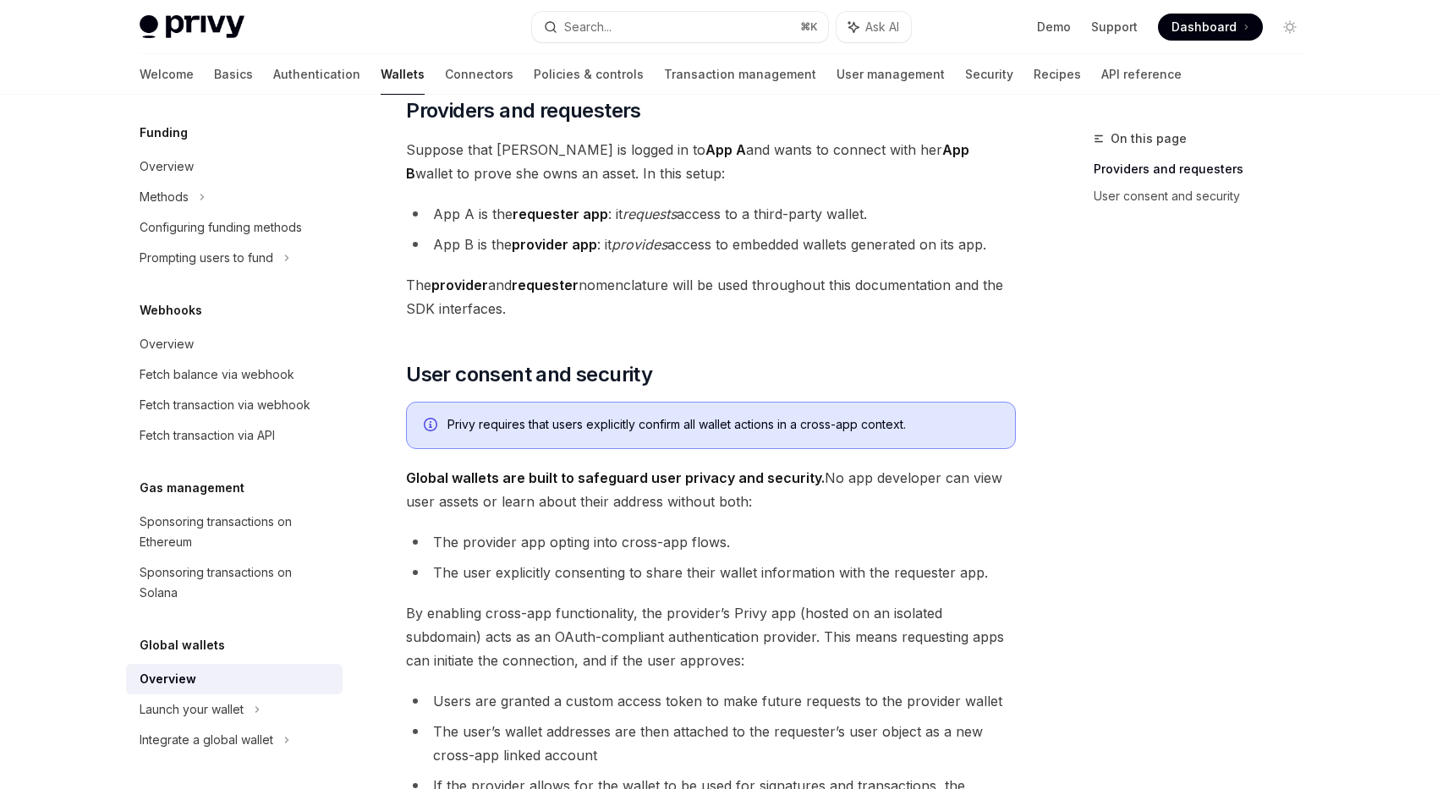
scroll to position [766, 0]
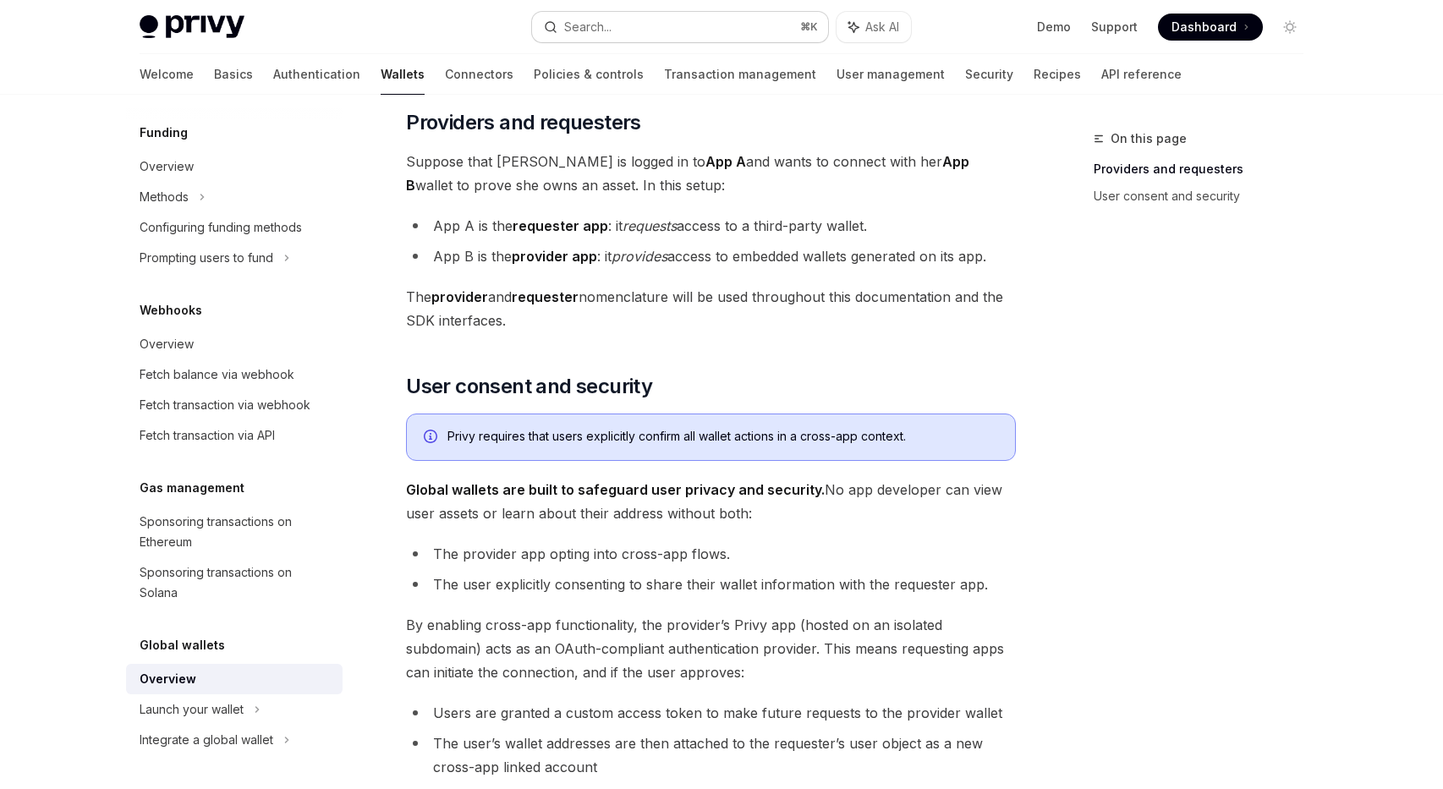
click at [672, 34] on button "Search... ⌘ K" at bounding box center [680, 27] width 296 height 30
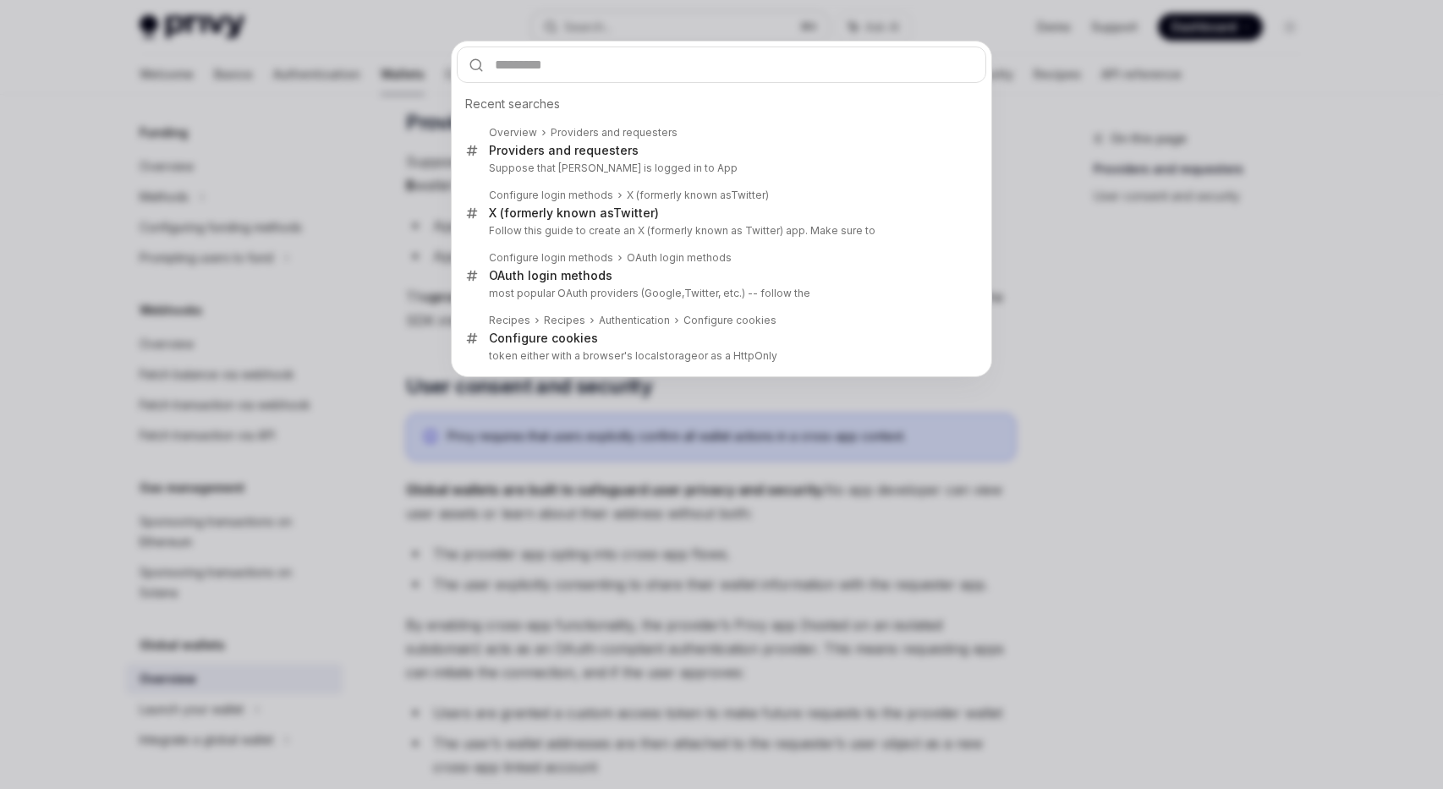
type input "*"
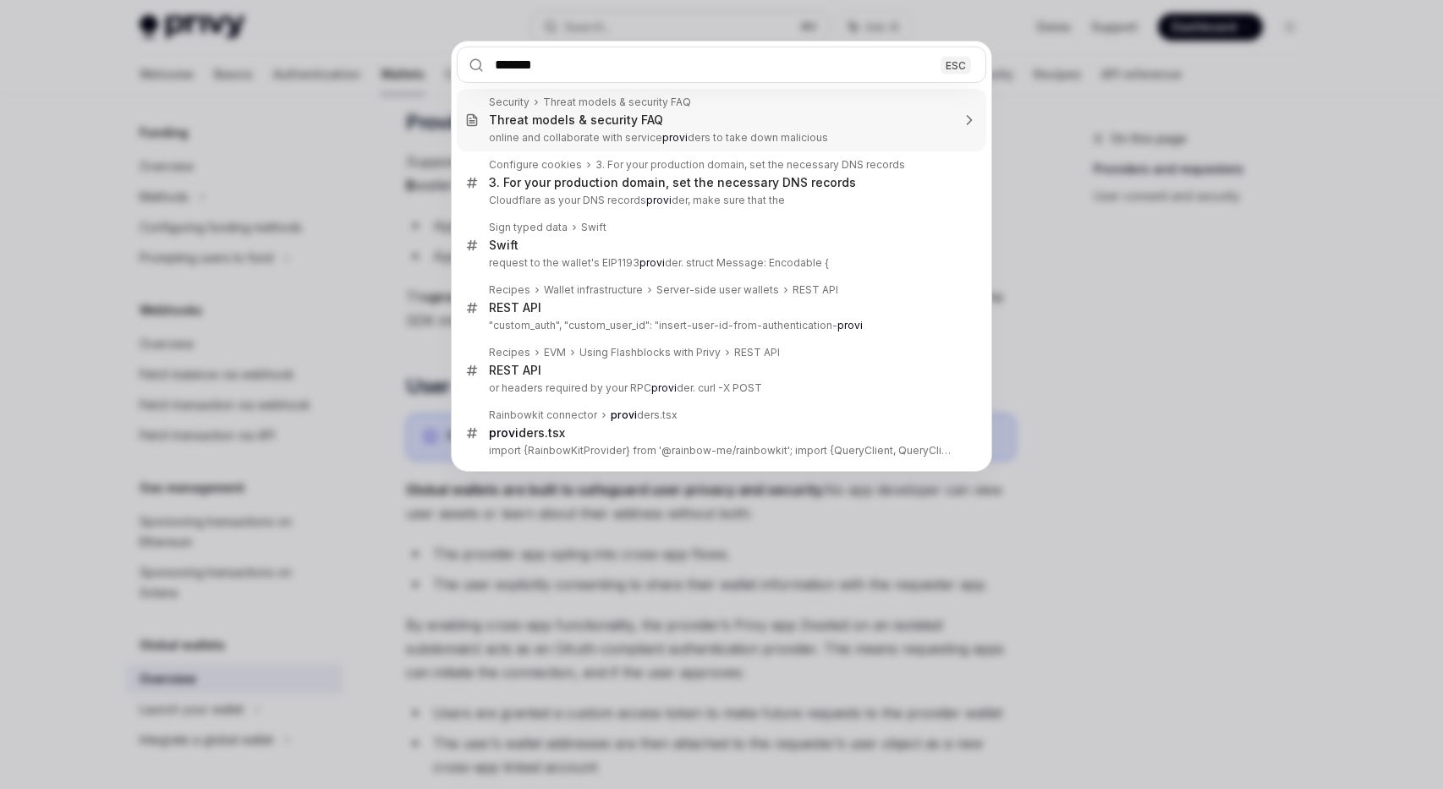
type input "********"
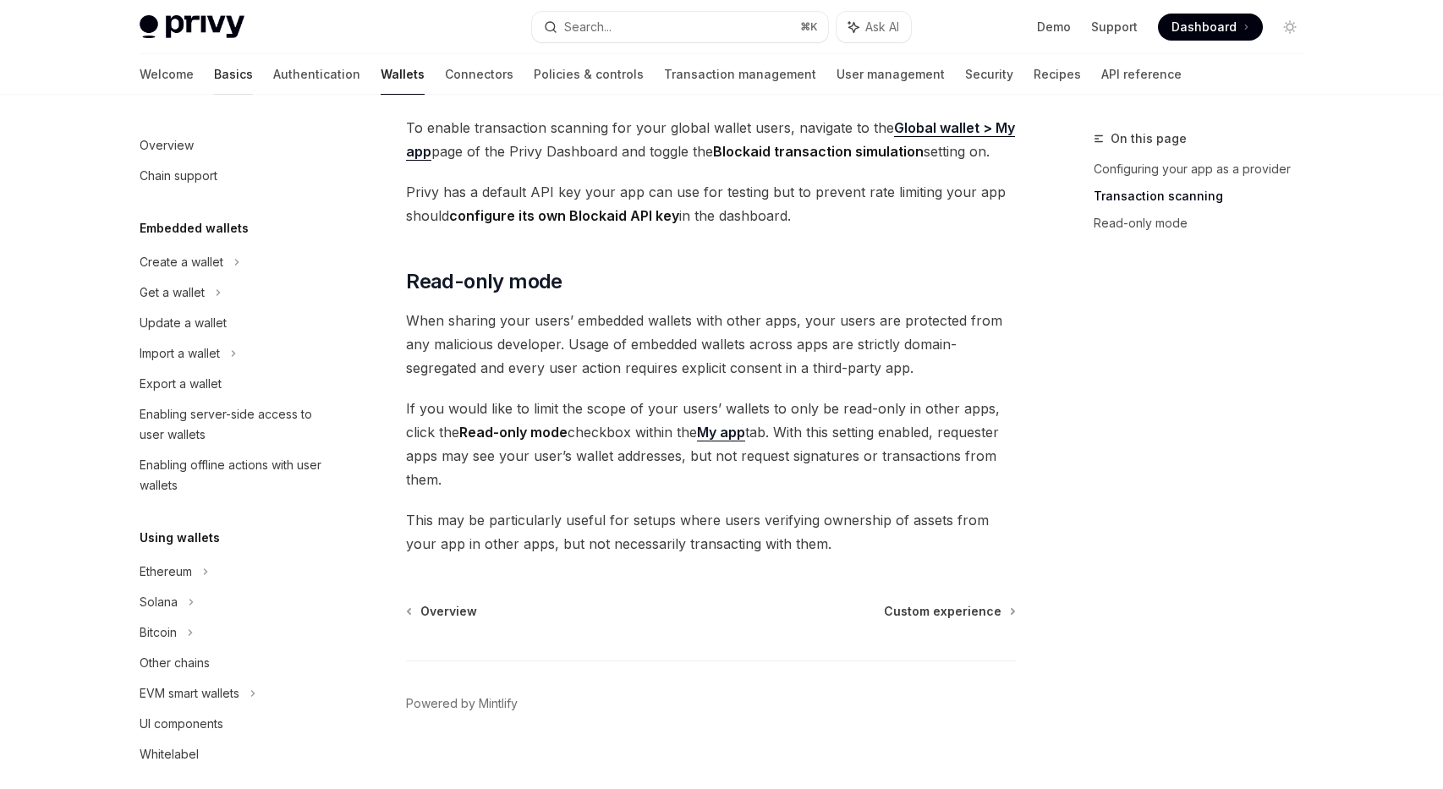
click at [214, 70] on link "Basics" at bounding box center [233, 74] width 39 height 41
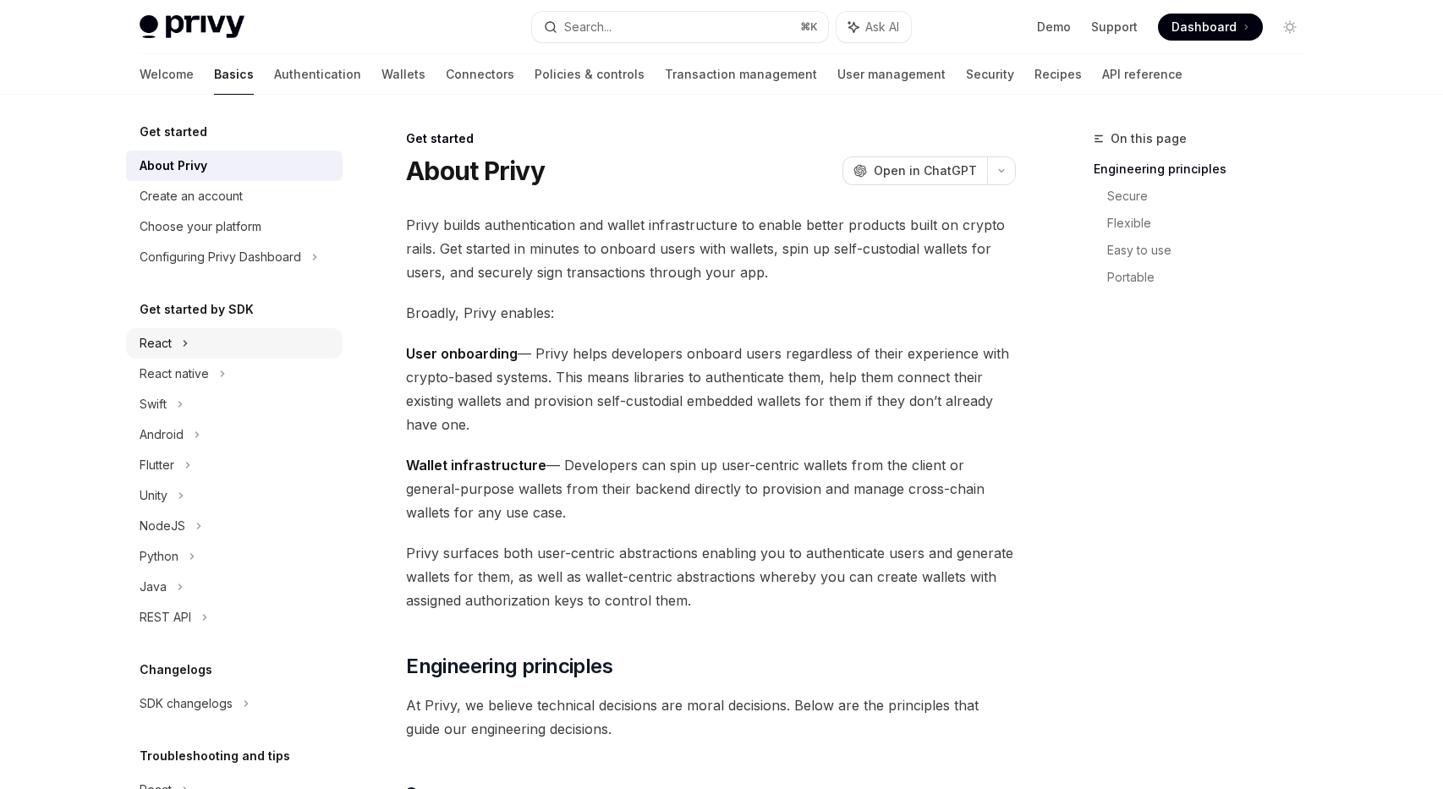
click at [182, 348] on icon at bounding box center [185, 343] width 7 height 20
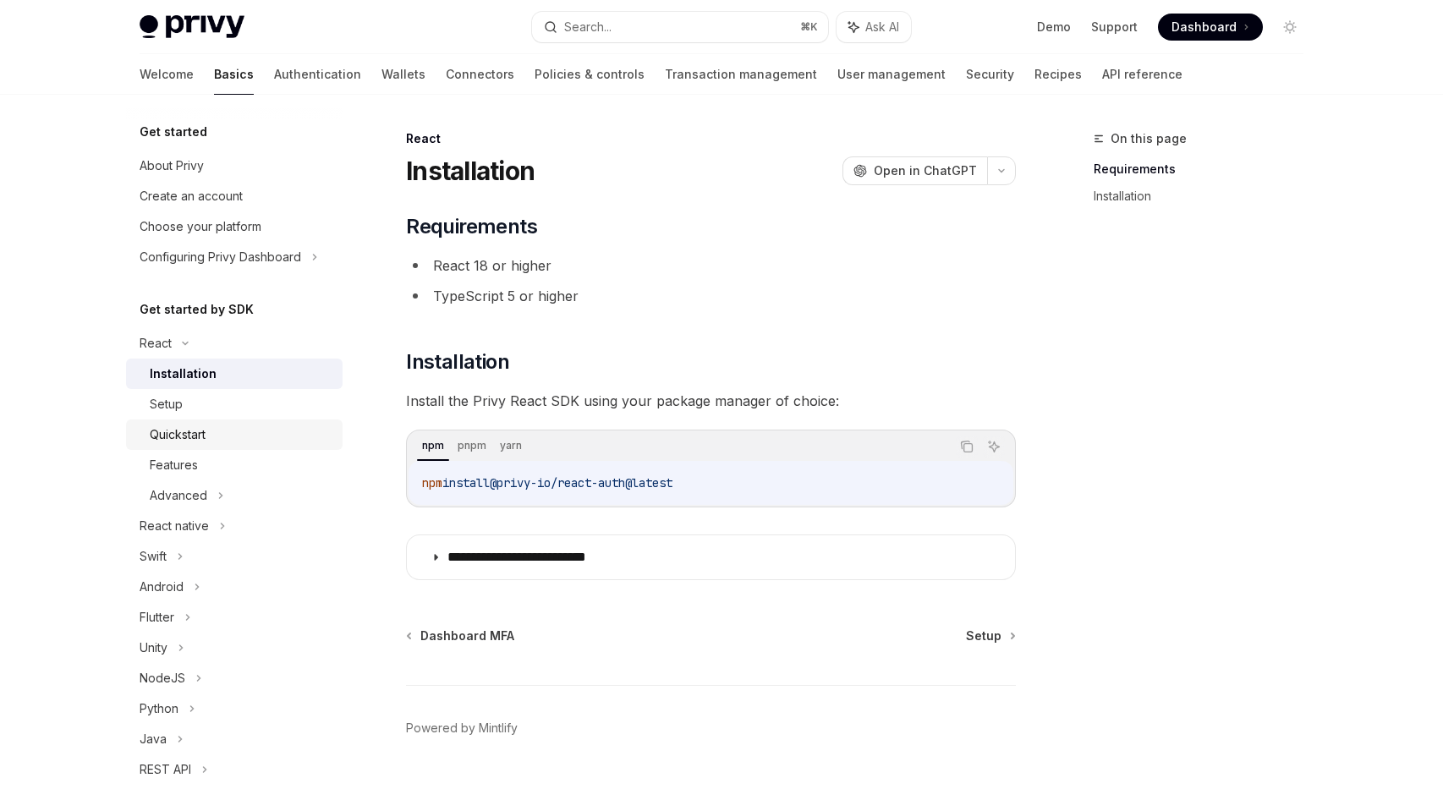
click at [185, 433] on div "Quickstart" at bounding box center [178, 435] width 56 height 20
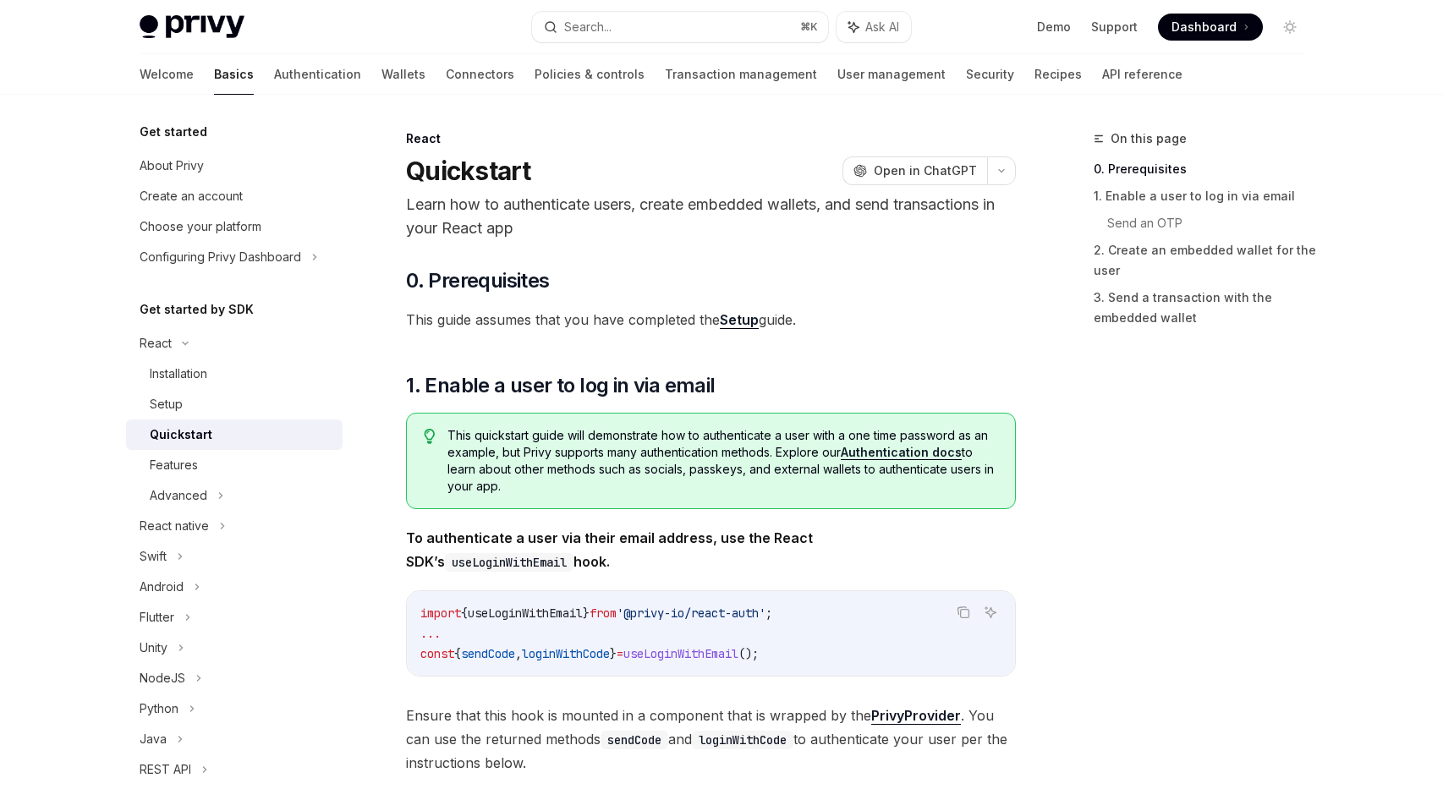
click at [729, 324] on link "Setup" at bounding box center [739, 320] width 39 height 18
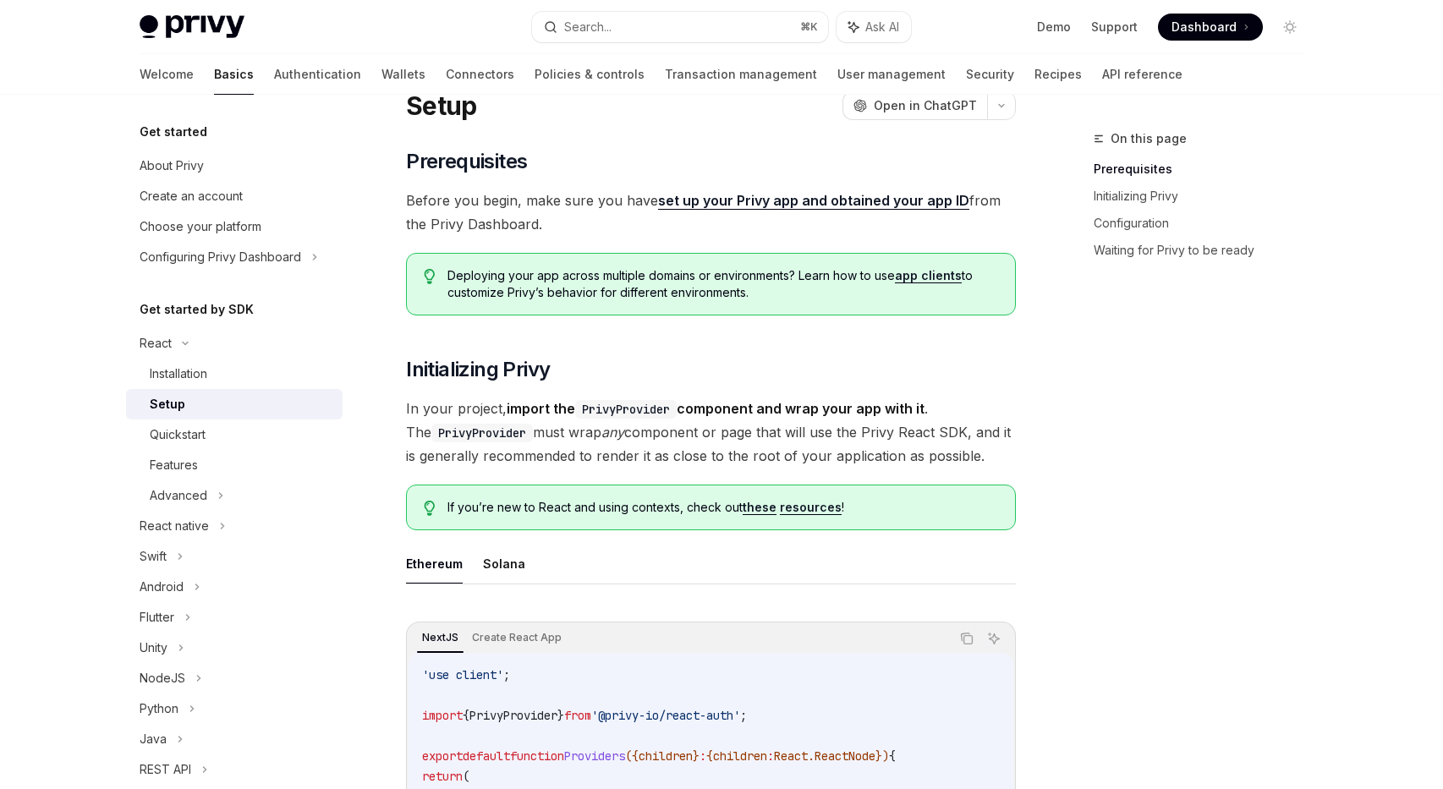
scroll to position [57, 0]
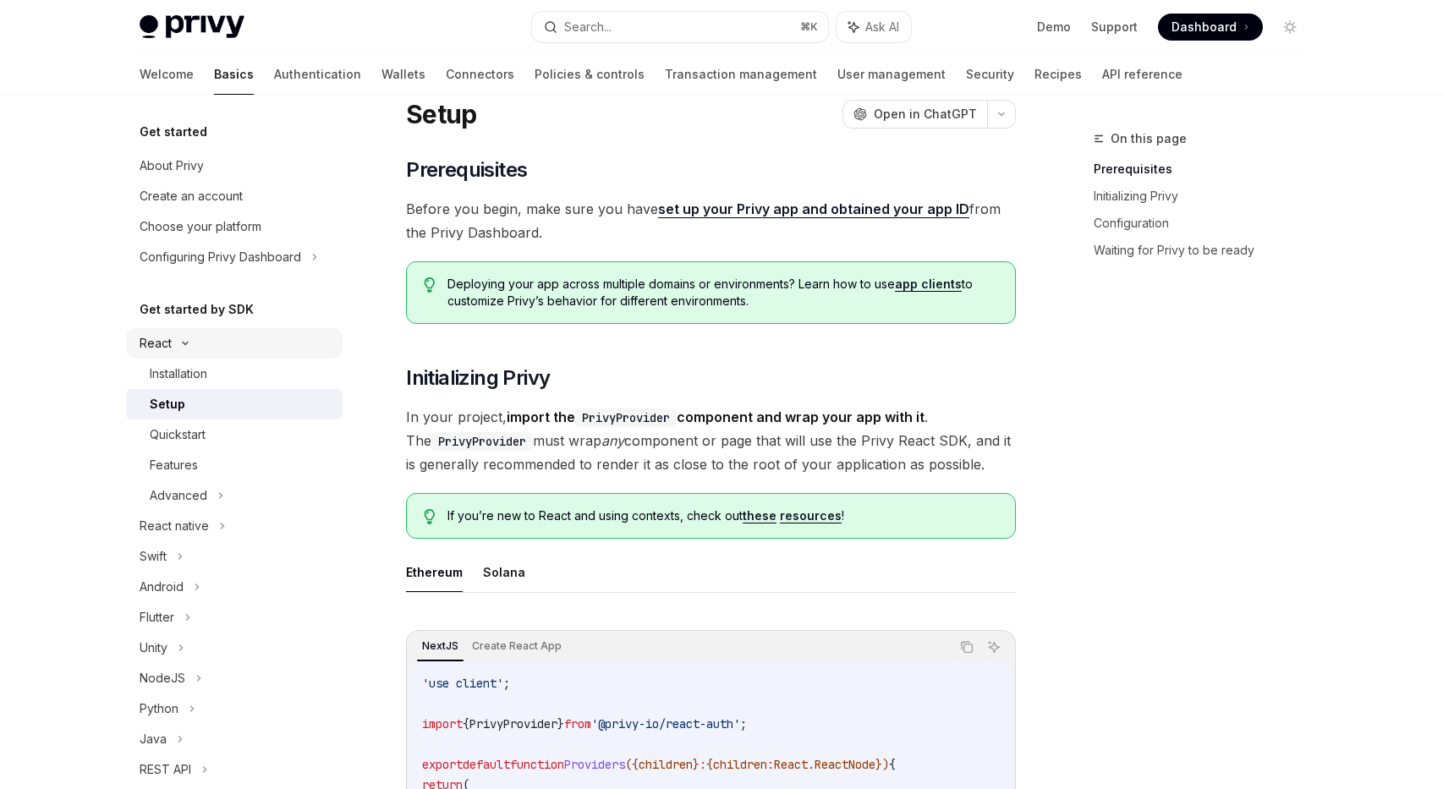
click at [160, 343] on div "React" at bounding box center [156, 343] width 32 height 20
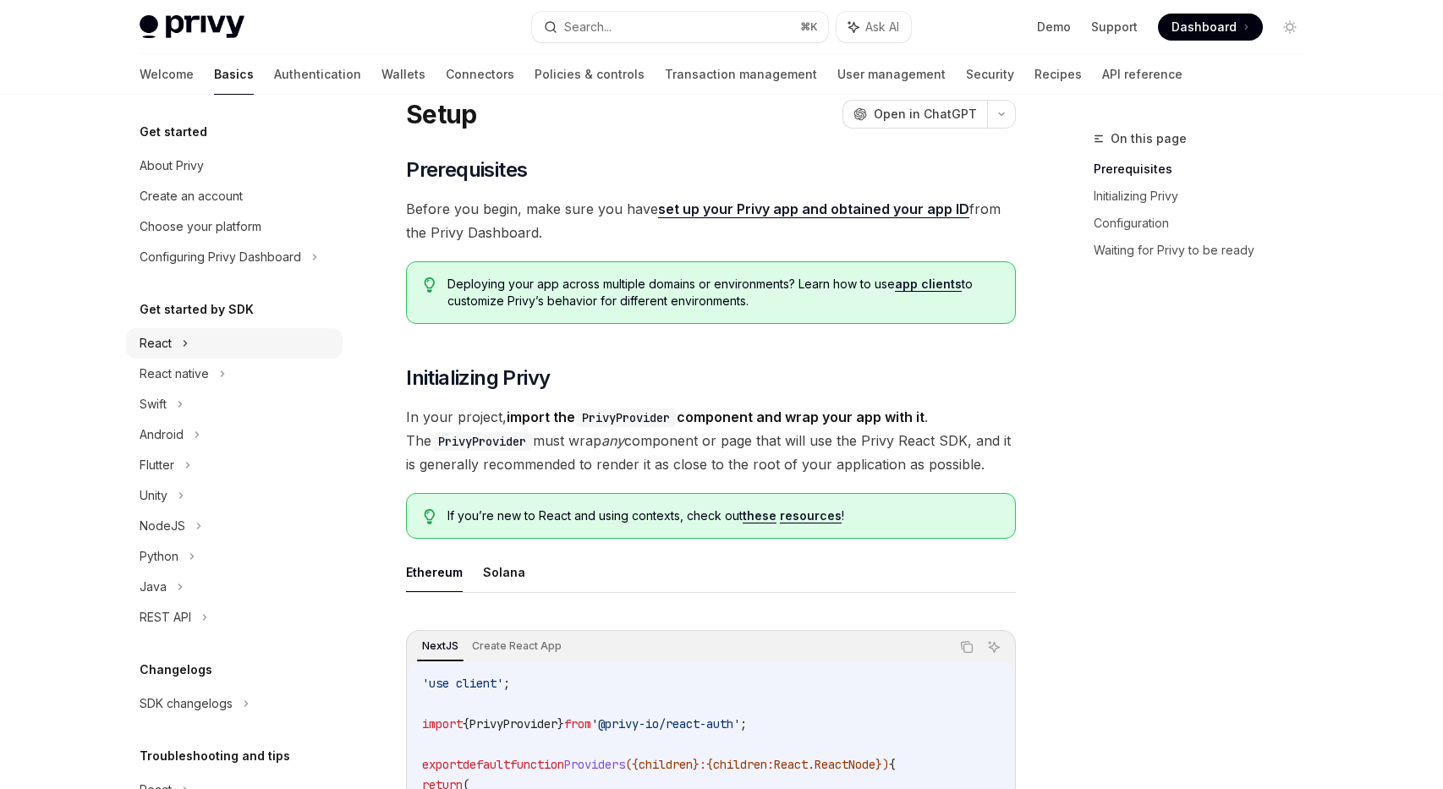
click at [160, 343] on div "React" at bounding box center [156, 343] width 32 height 20
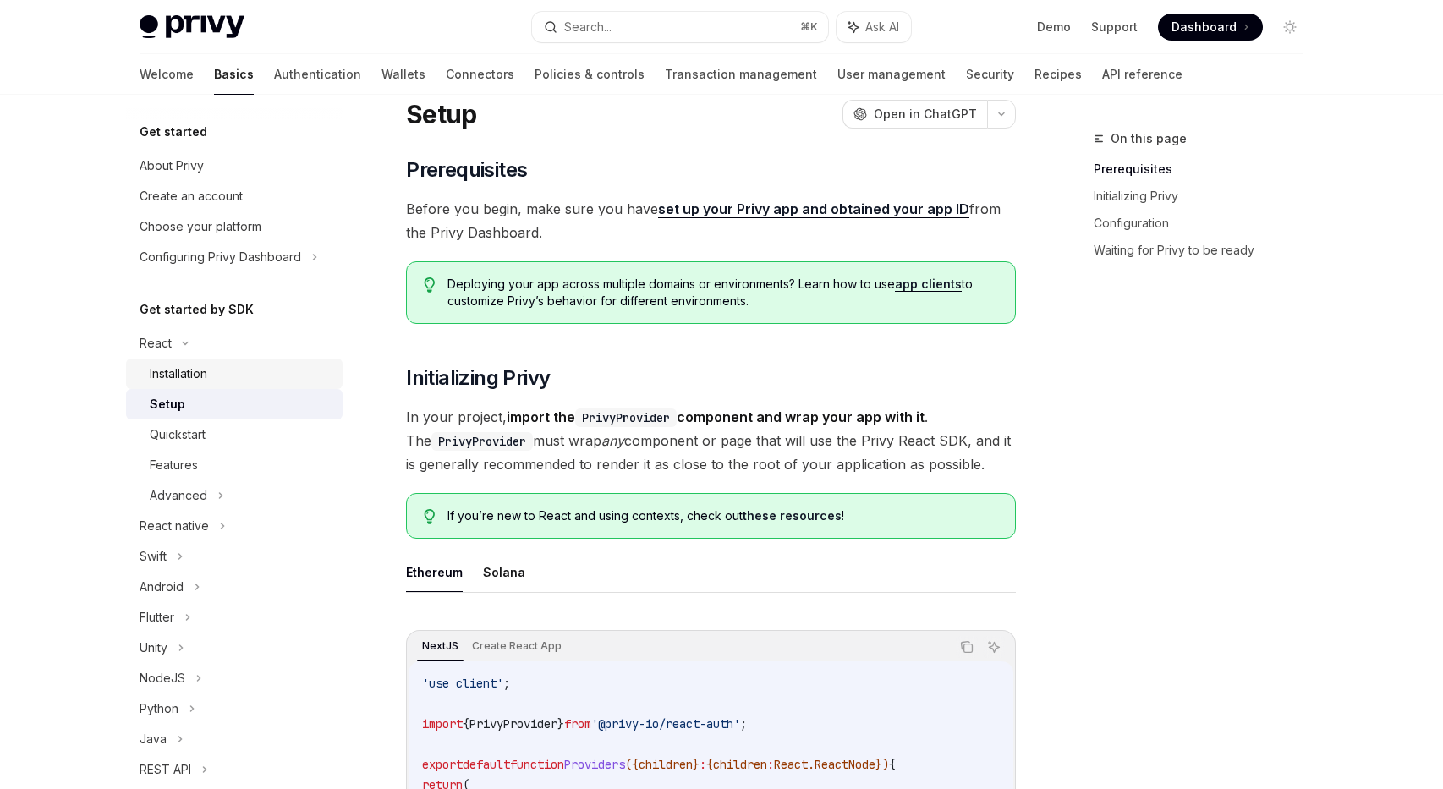
click at [179, 382] on div "Installation" at bounding box center [179, 374] width 58 height 20
type textarea "*"
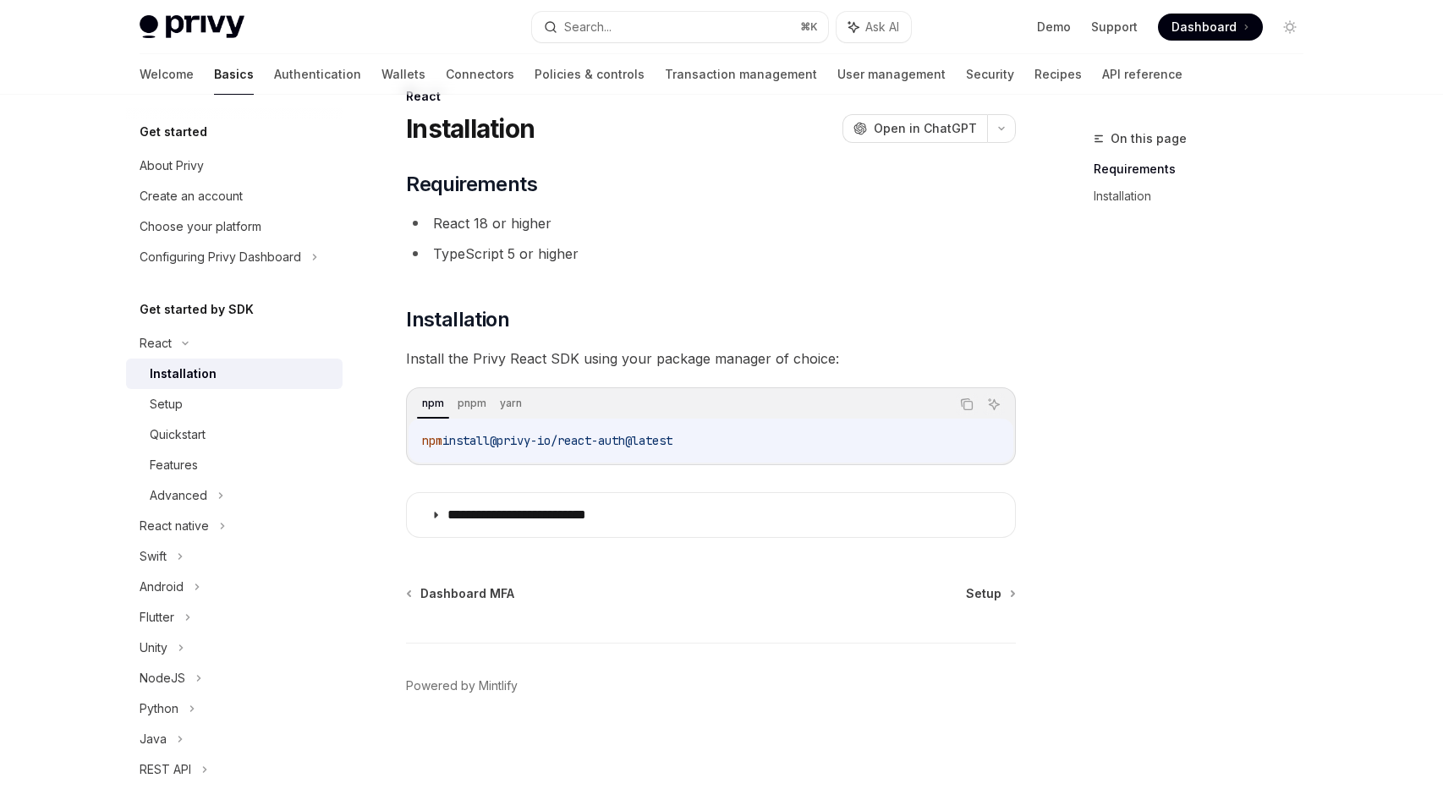
scroll to position [42, 0]
